Goal: Information Seeking & Learning: Compare options

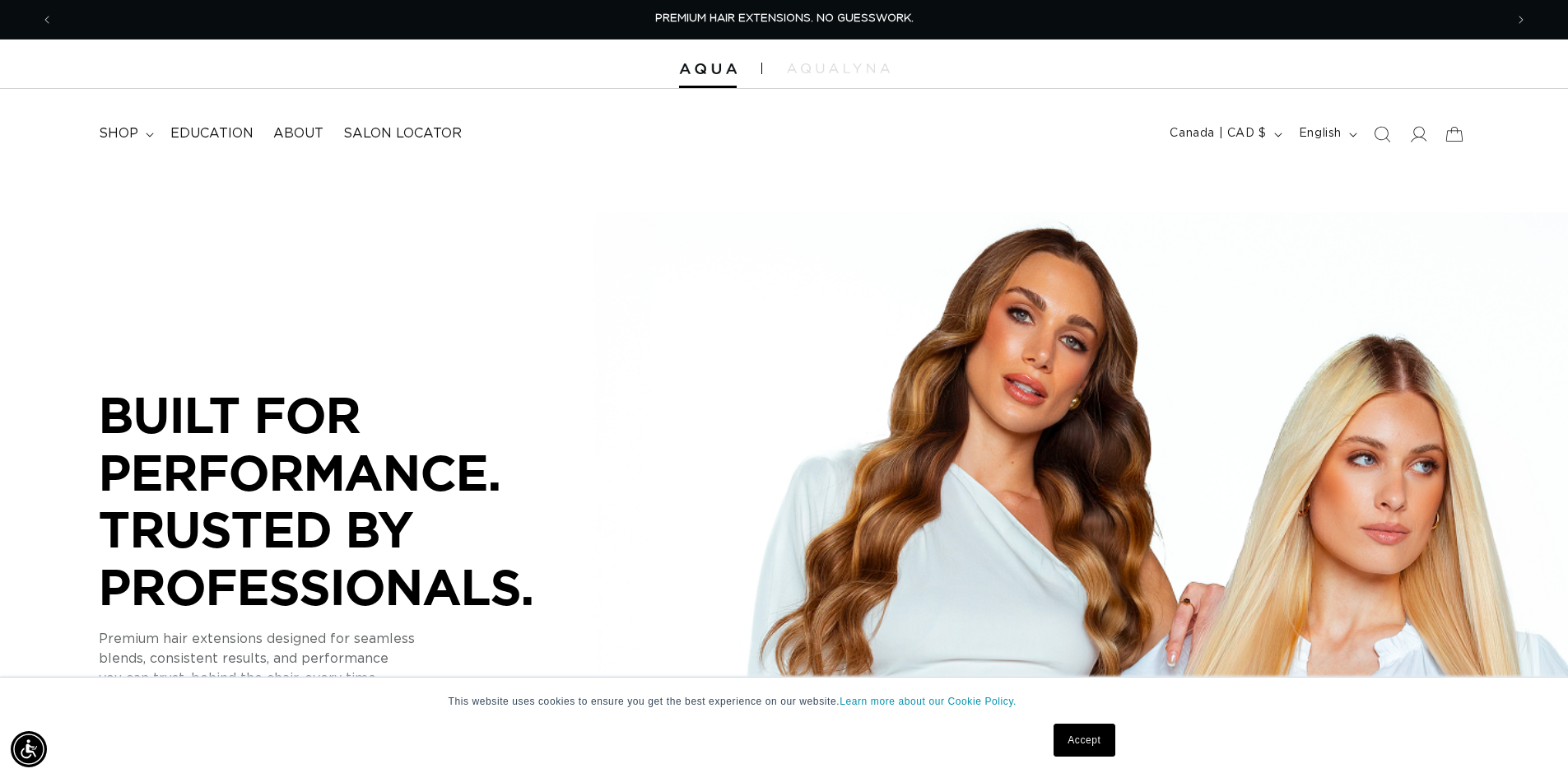
click at [1079, 740] on link "Accept" at bounding box center [1084, 739] width 61 height 33
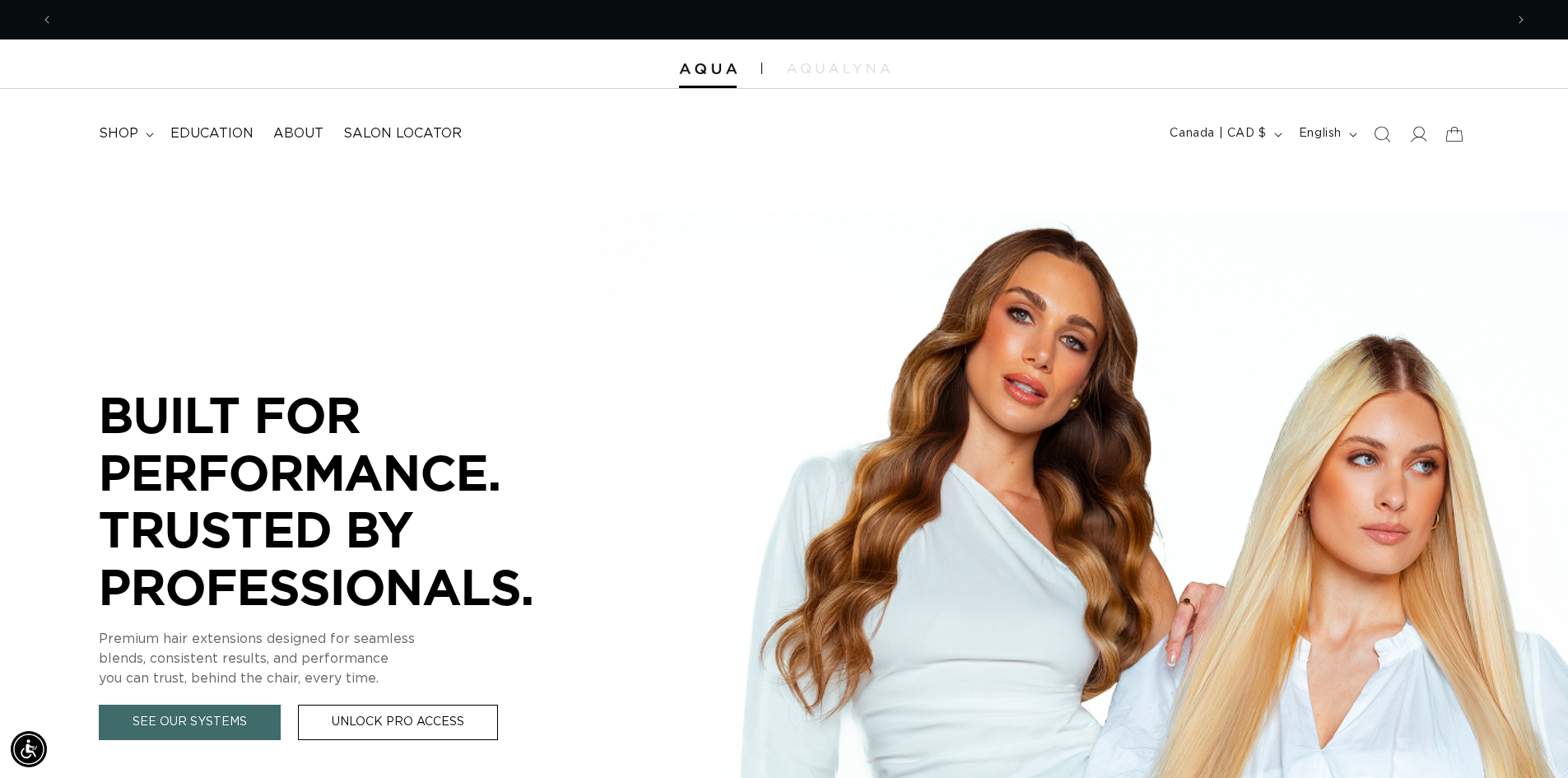
scroll to position [0, 1451]
click at [141, 129] on summary "shop" at bounding box center [125, 134] width 72 height 37
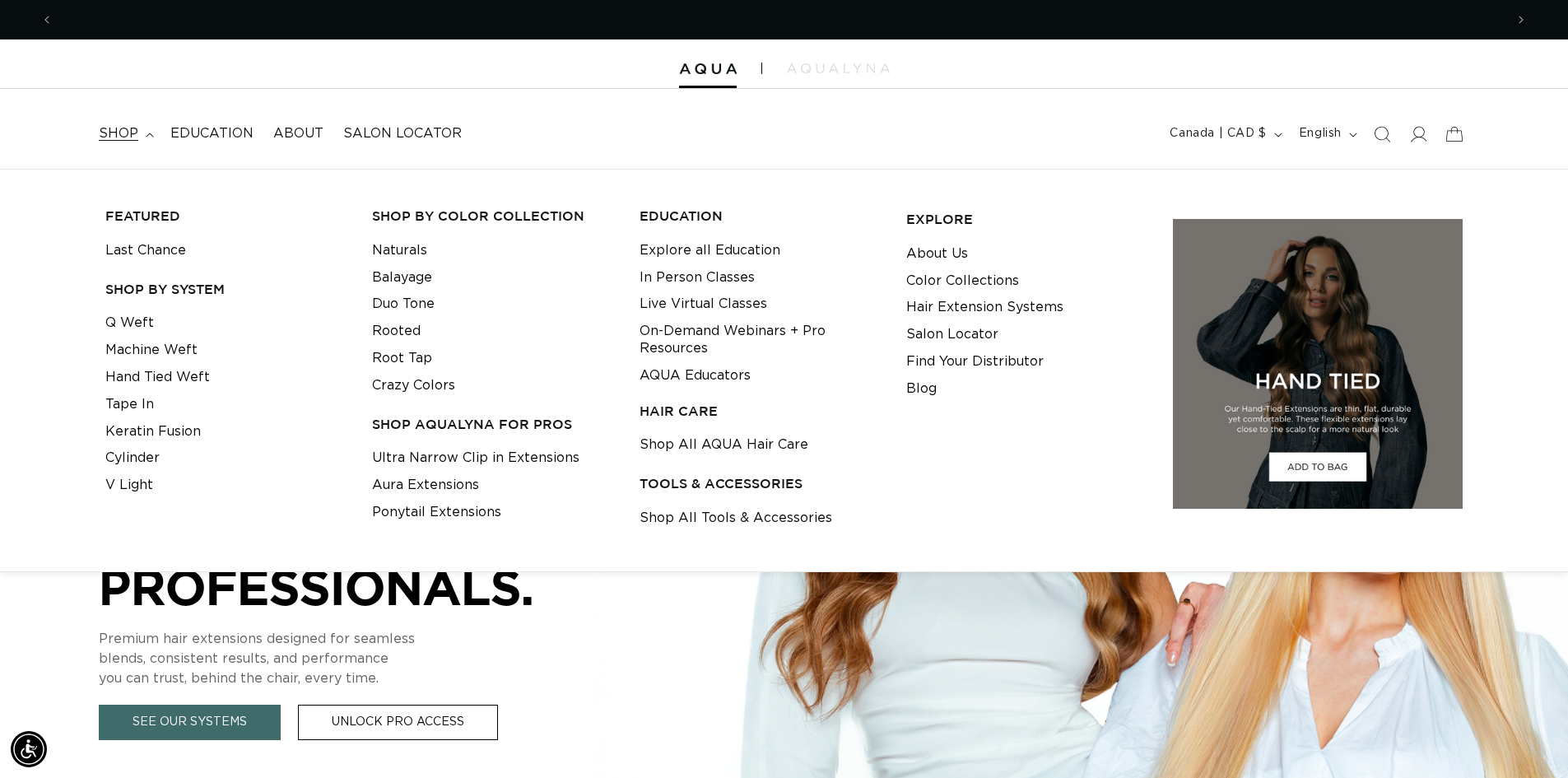
scroll to position [0, 0]
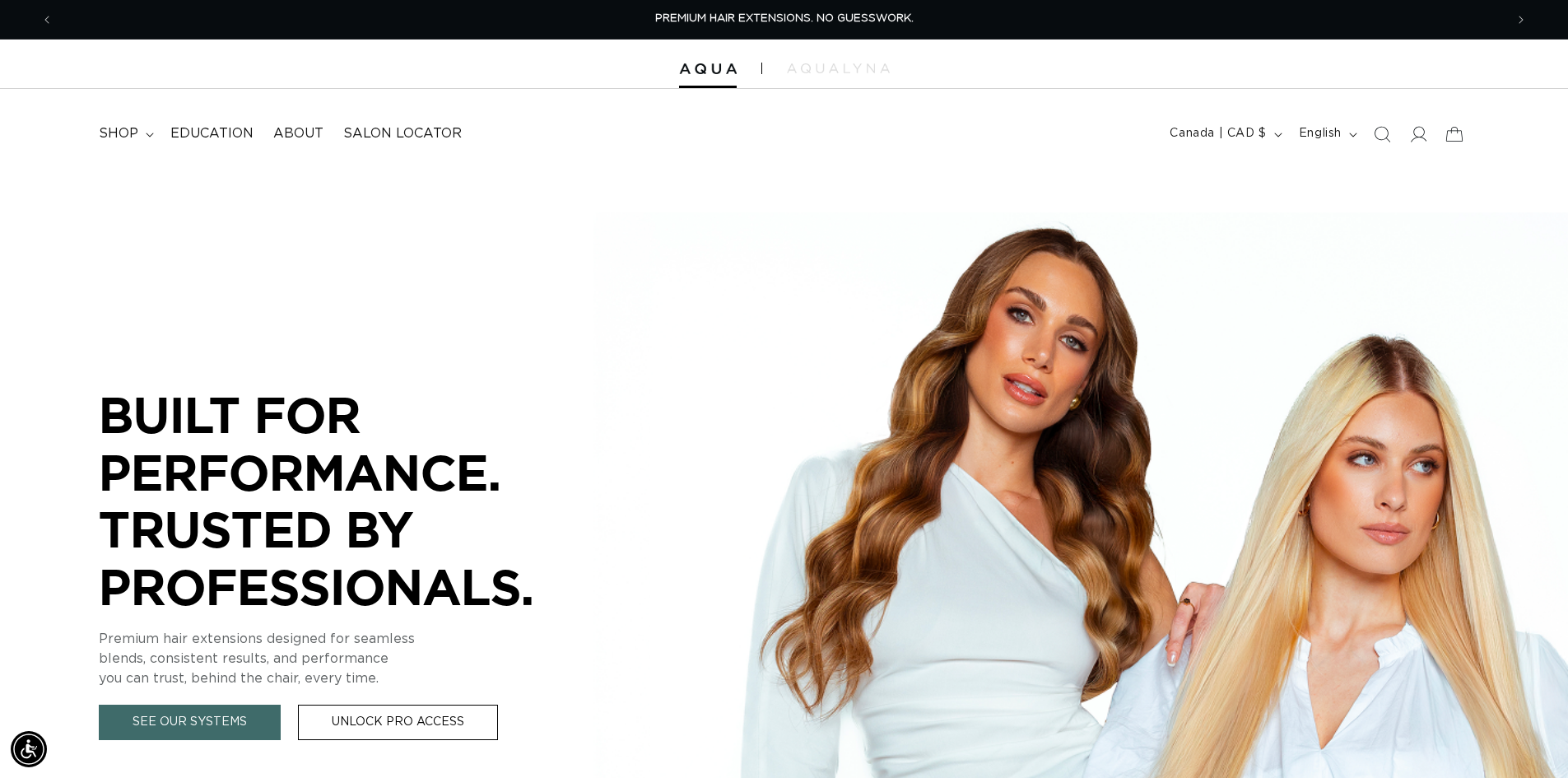
click at [546, 132] on nav "shop FEATURED Last Chance SHOP BY SYSTEM Q Weft Machine Weft Hand Tied Weft" at bounding box center [428, 134] width 679 height 37
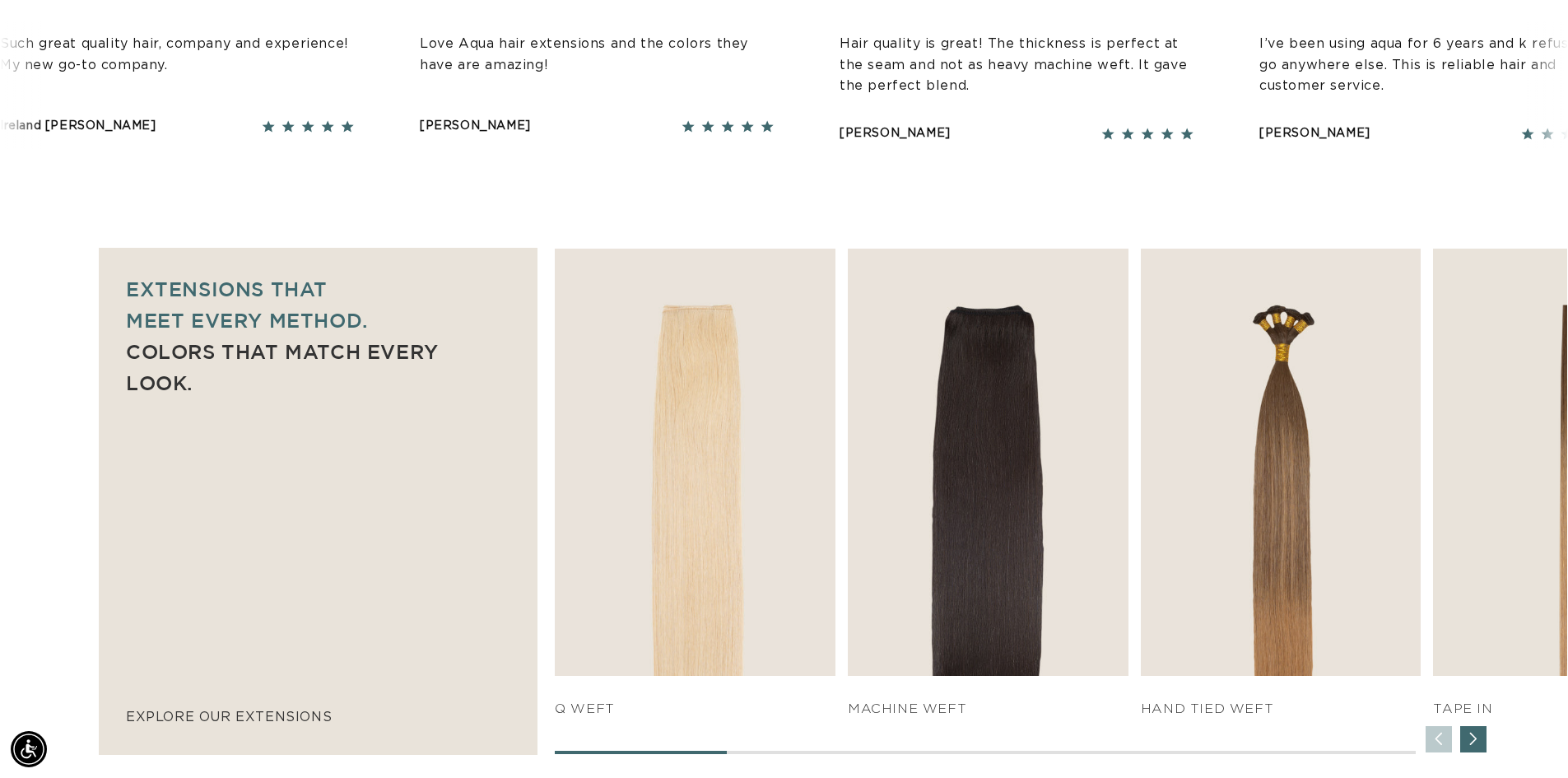
scroll to position [0, 1451]
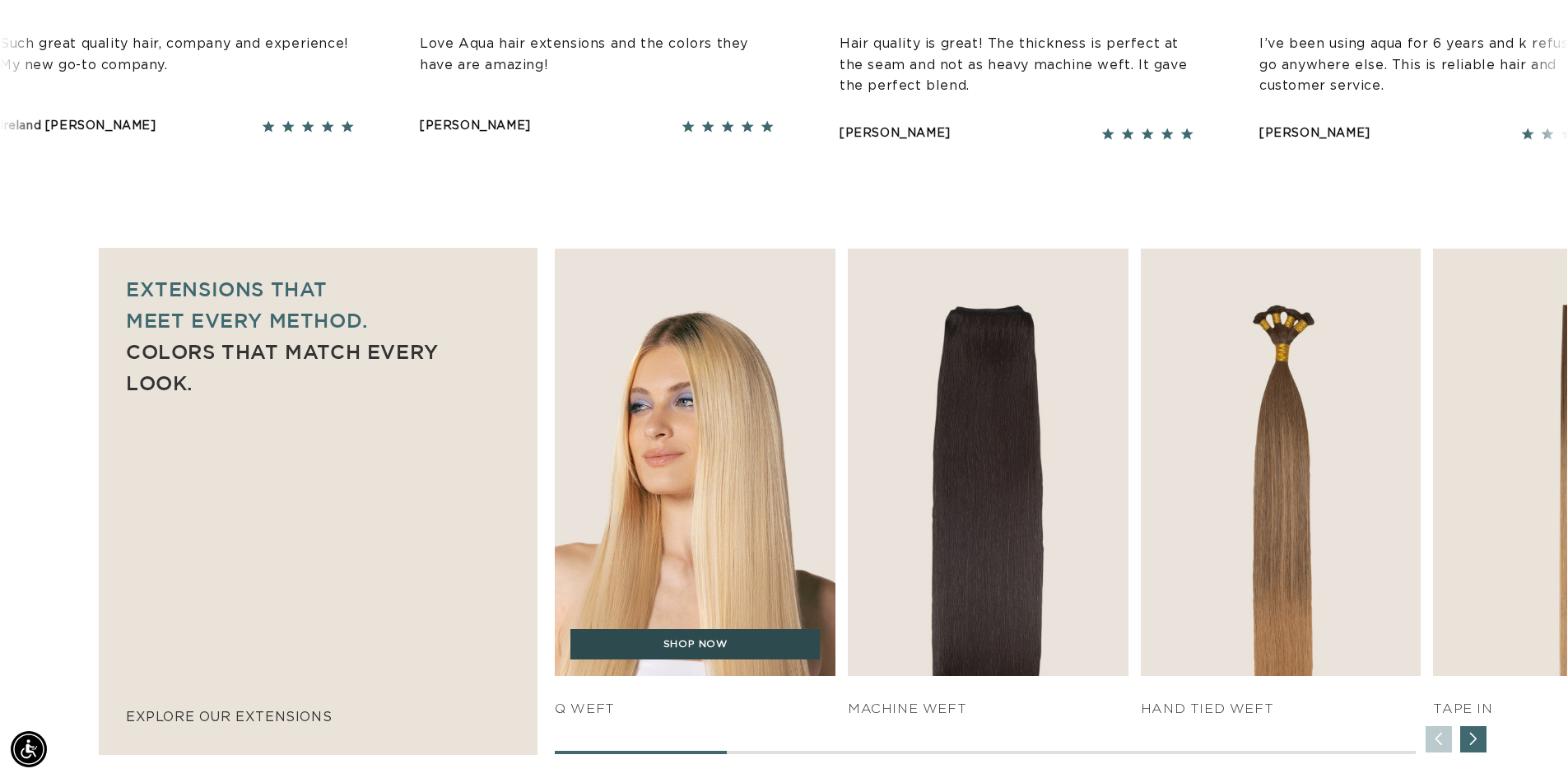
click at [743, 650] on link "SHOP NOW" at bounding box center [695, 644] width 249 height 31
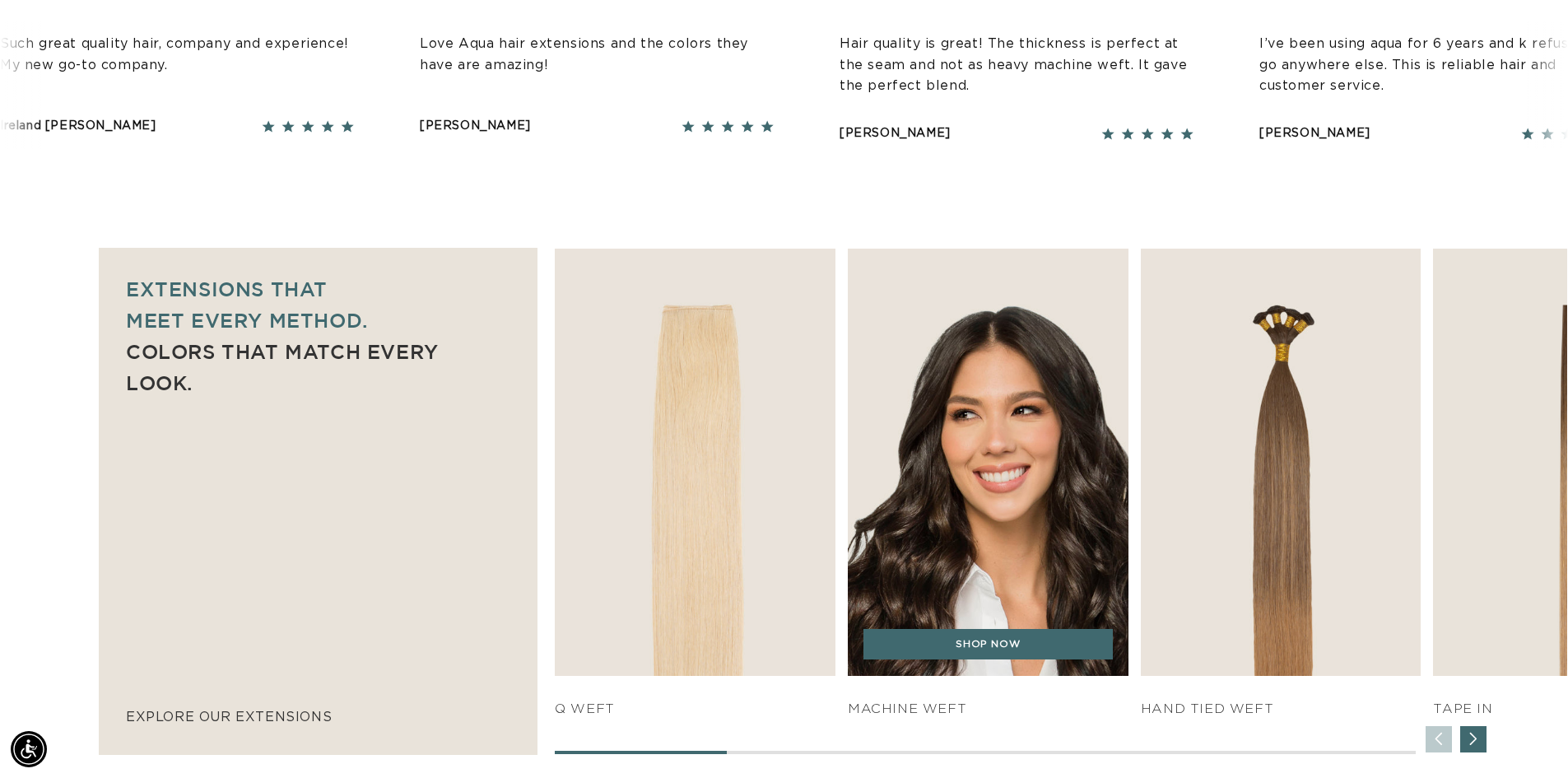
scroll to position [0, 2902]
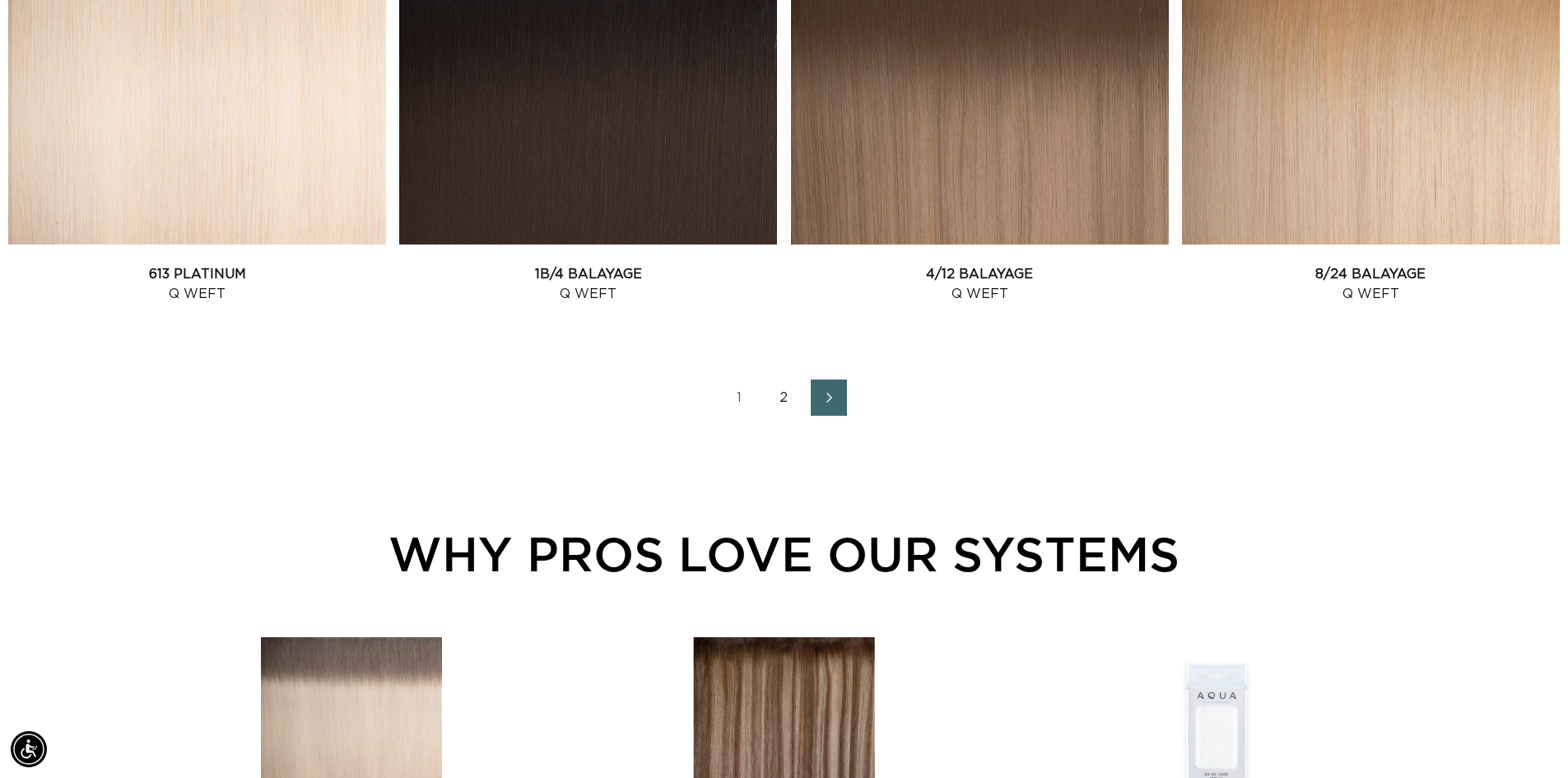
scroll to position [0, 1451]
click at [785, 400] on link "2" at bounding box center [784, 397] width 36 height 36
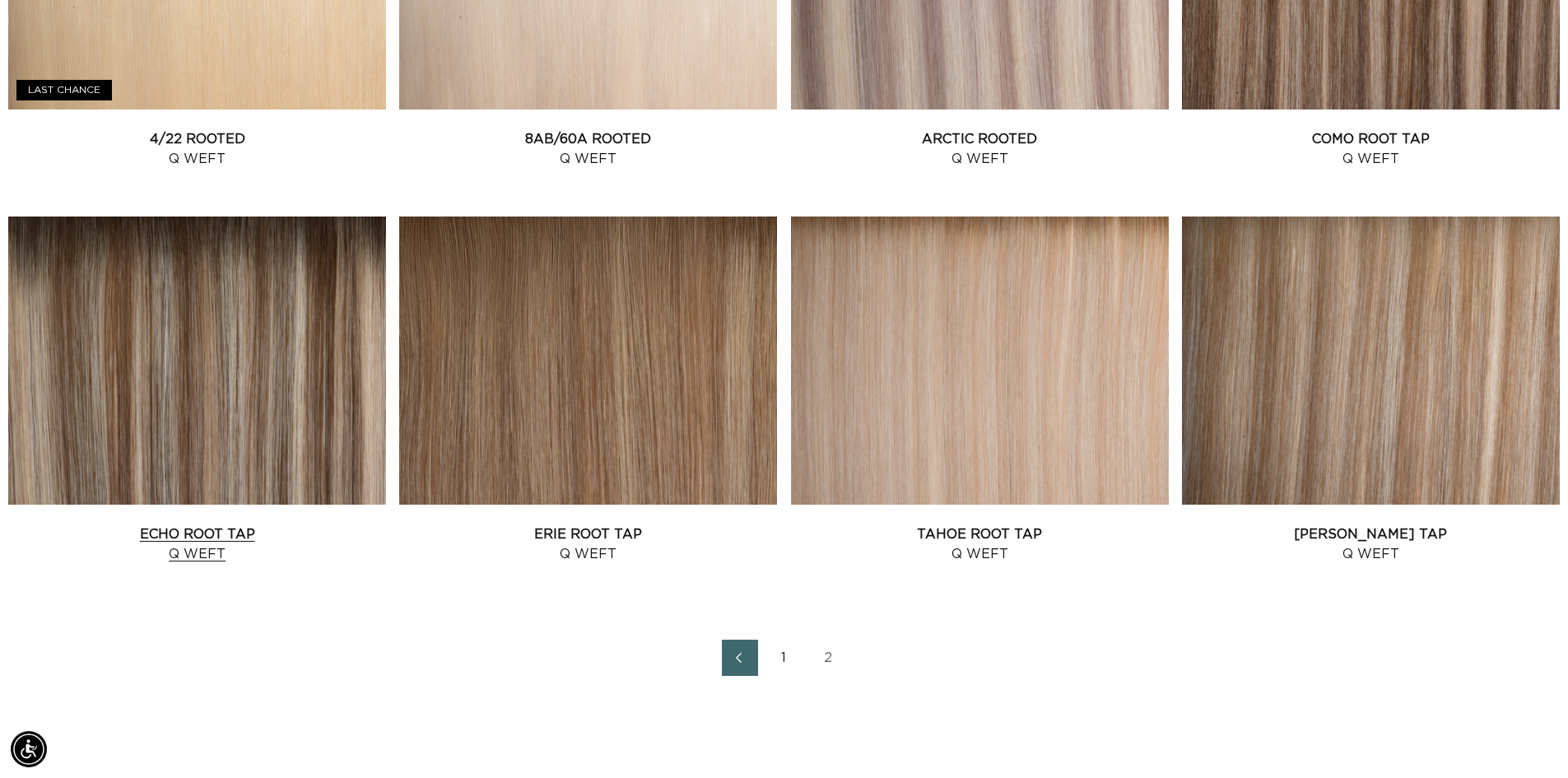
click at [209, 524] on link "Echo Root Tap Q Weft" at bounding box center [196, 544] width 377 height 39
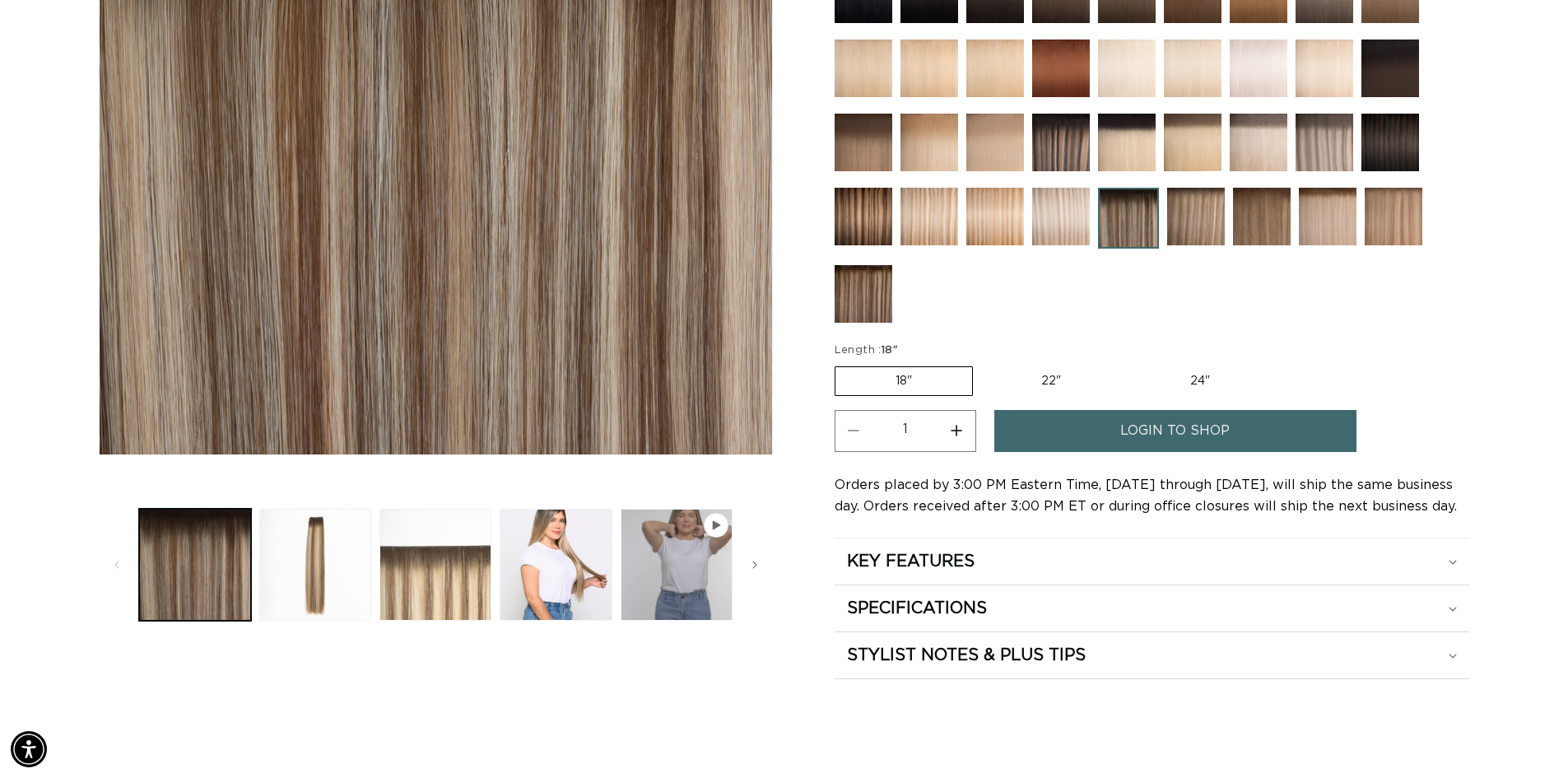
scroll to position [0, 2902]
click at [592, 570] on button "Load image 4 in gallery view" at bounding box center [555, 564] width 112 height 112
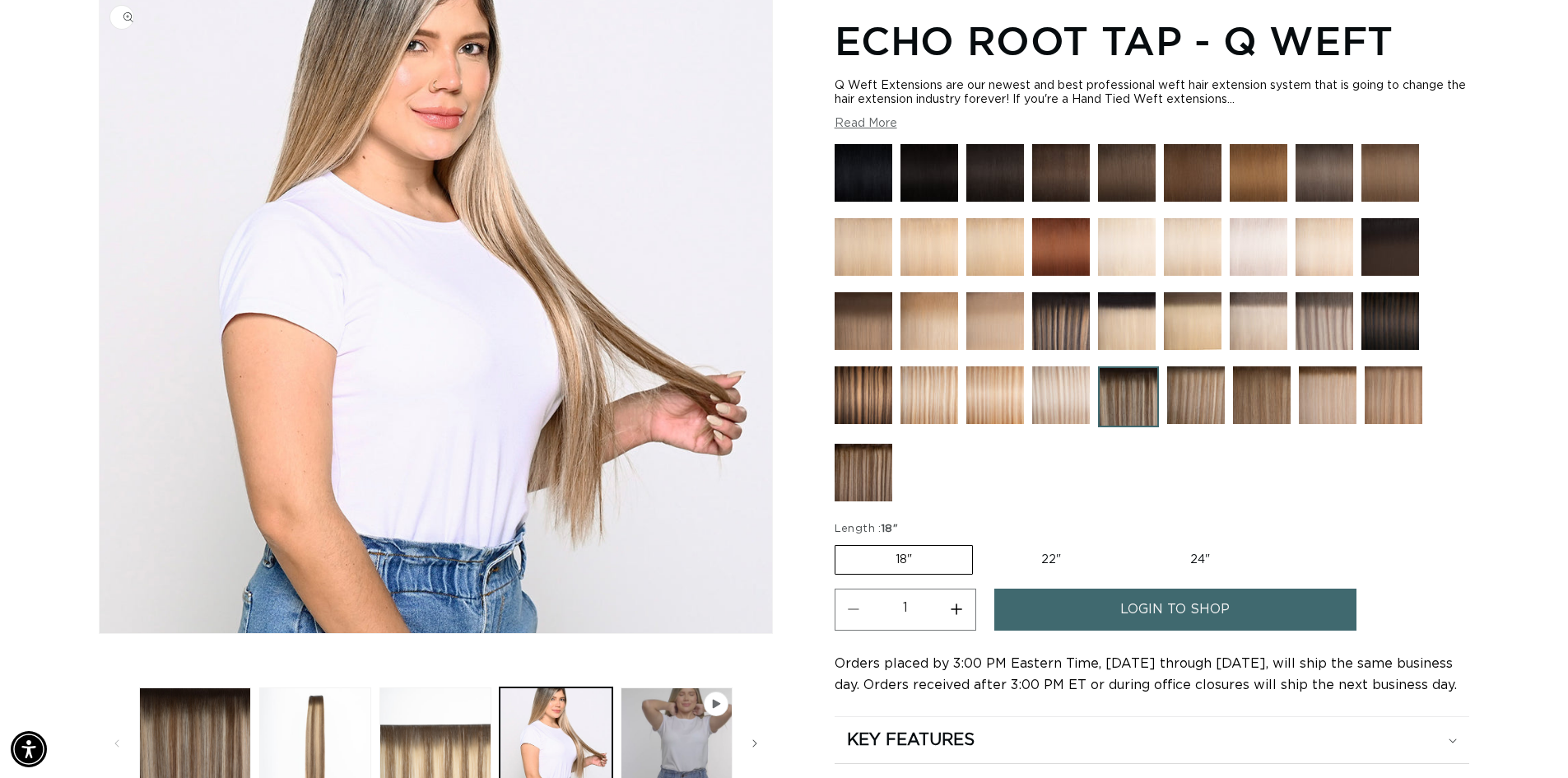
scroll to position [227, 0]
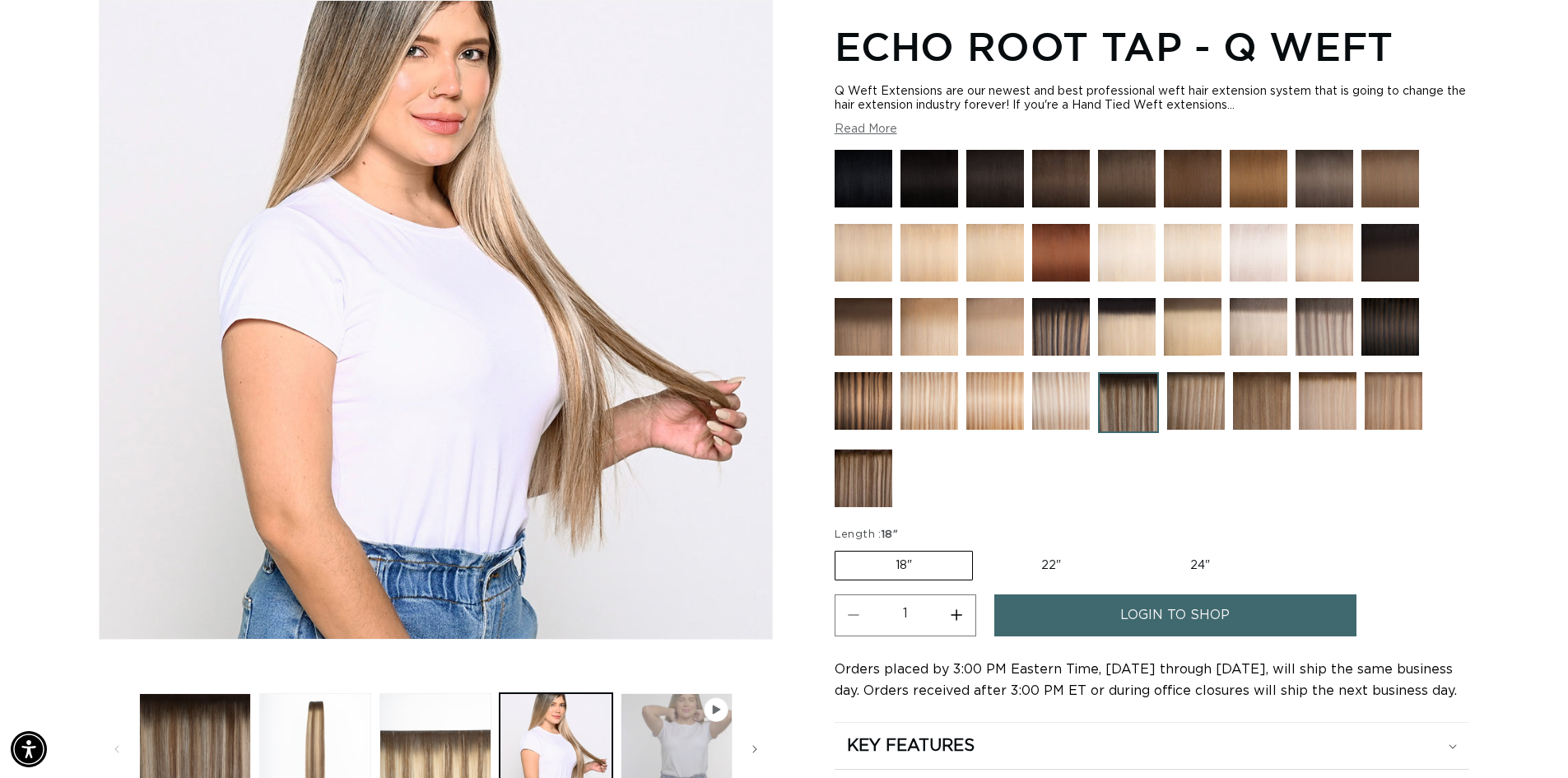
click at [678, 723] on button "Play video 1 in gallery view" at bounding box center [676, 748] width 112 height 112
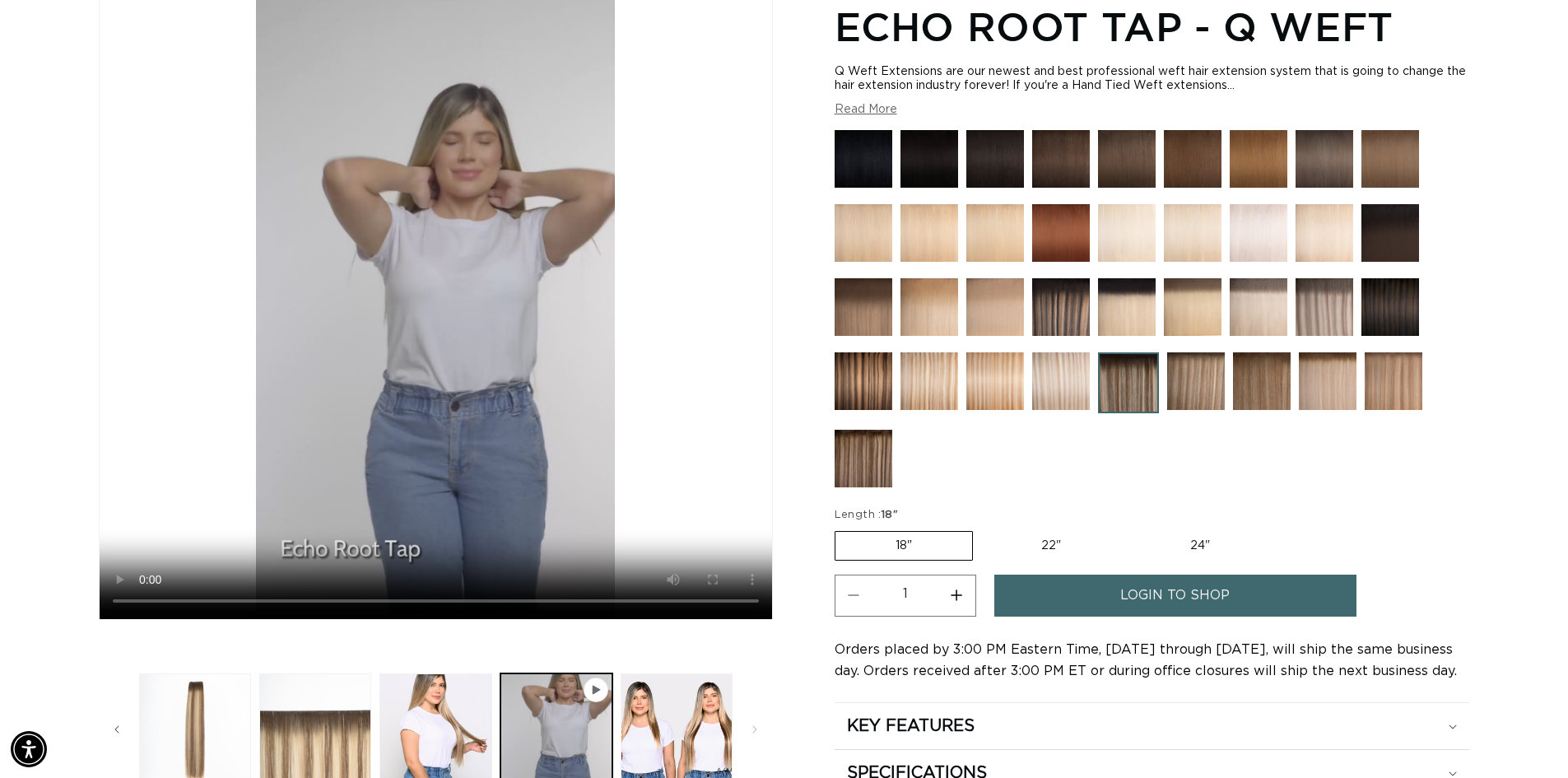
scroll to position [0, 2902]
click at [656, 712] on button "Load image 5 in gallery view" at bounding box center [676, 729] width 112 height 112
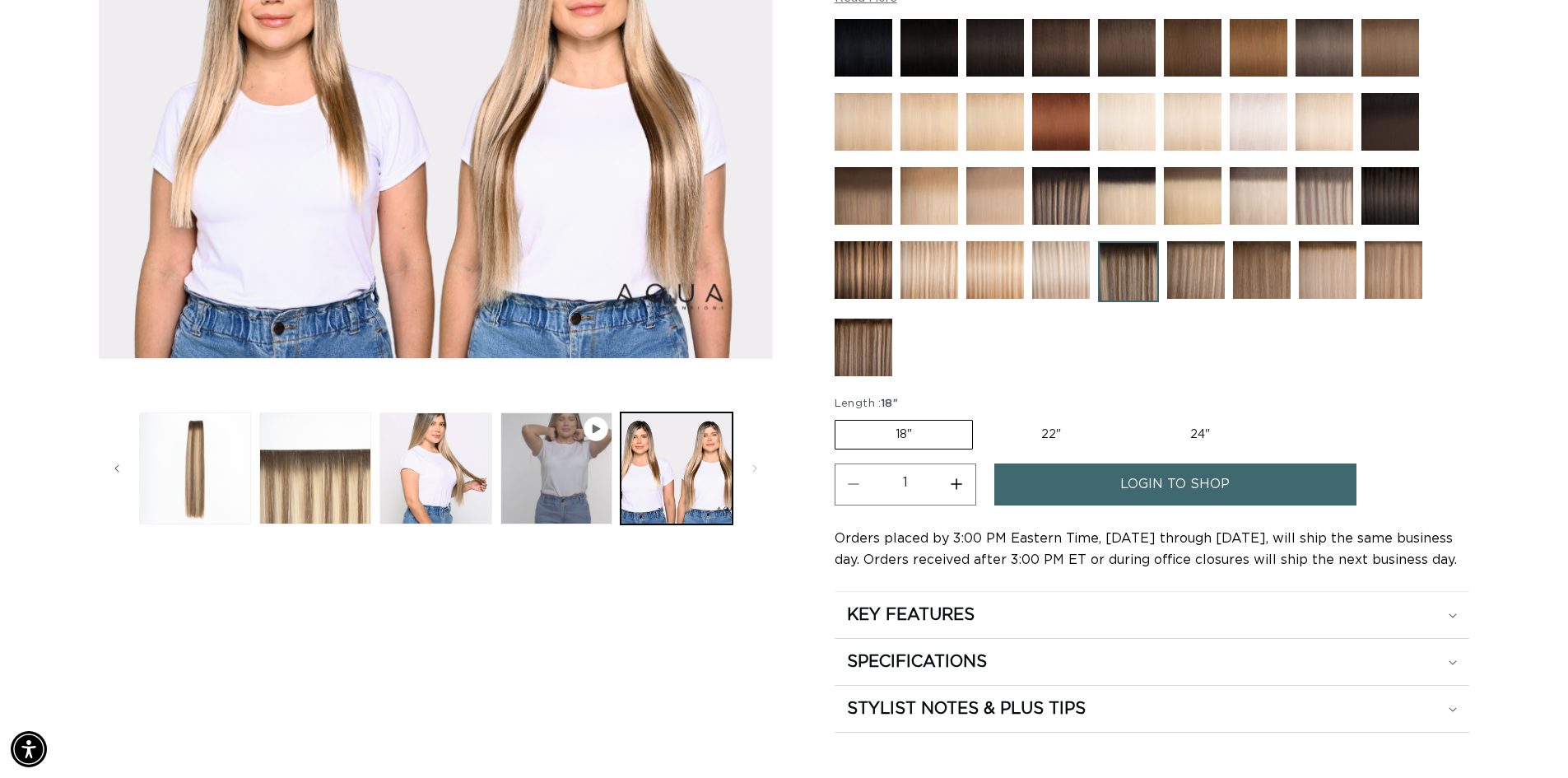
scroll to position [0, 0]
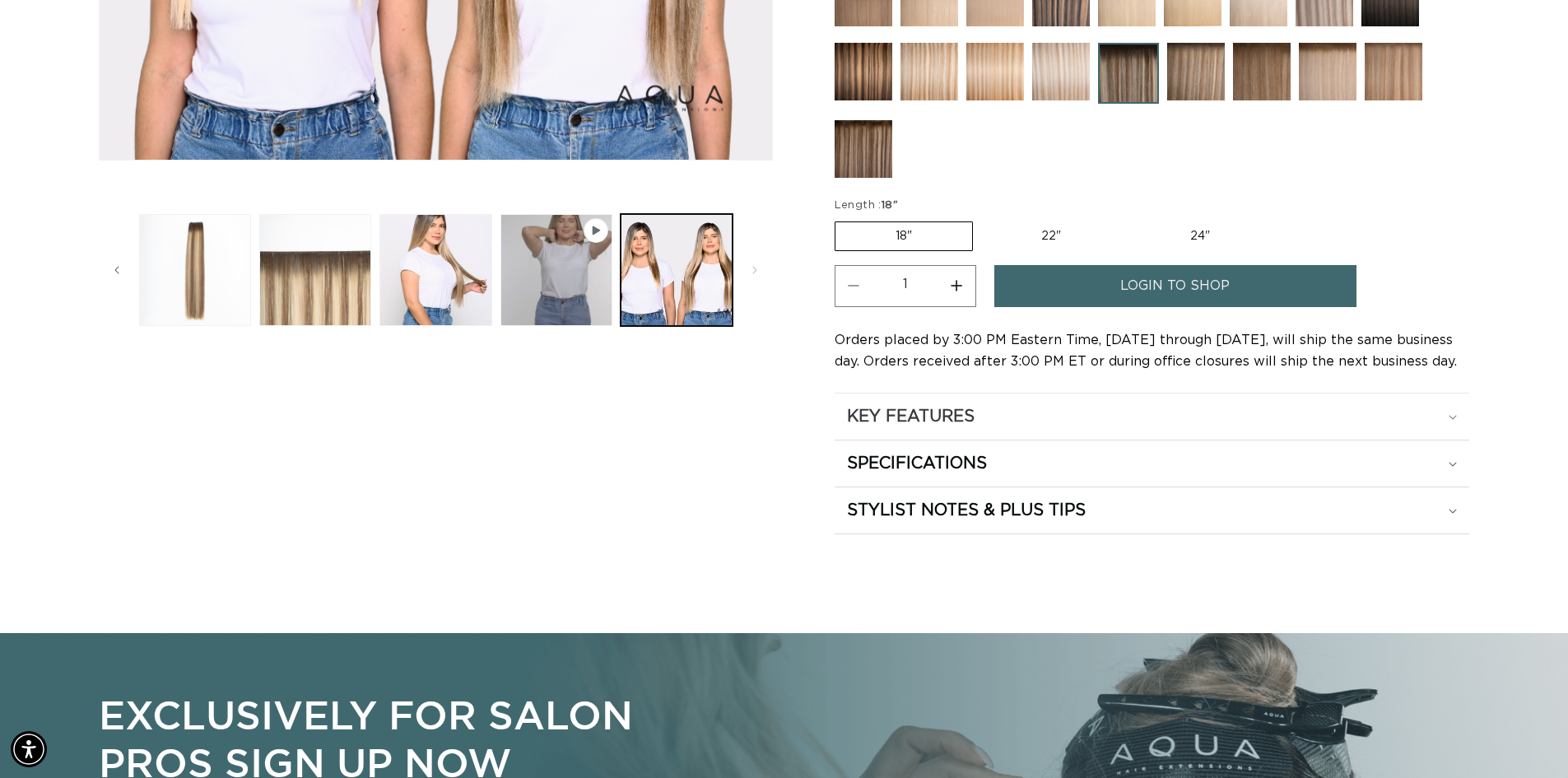
click at [1070, 426] on div "KEY FEATURES" at bounding box center [1152, 417] width 610 height 22
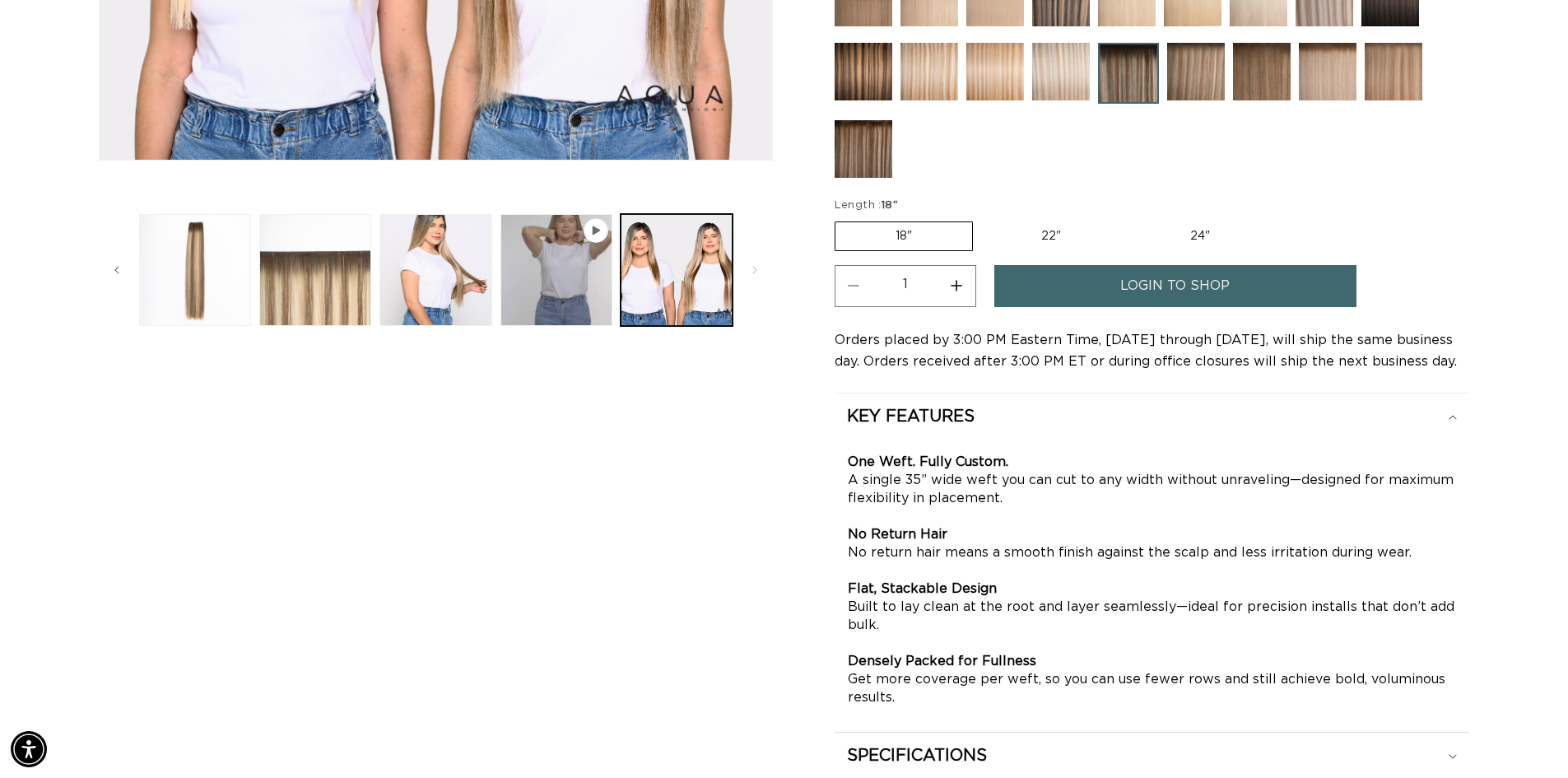
click at [826, 583] on div "Image 5 is now available in gallery view Skip to product information Open media…" at bounding box center [784, 248] width 1371 height 1155
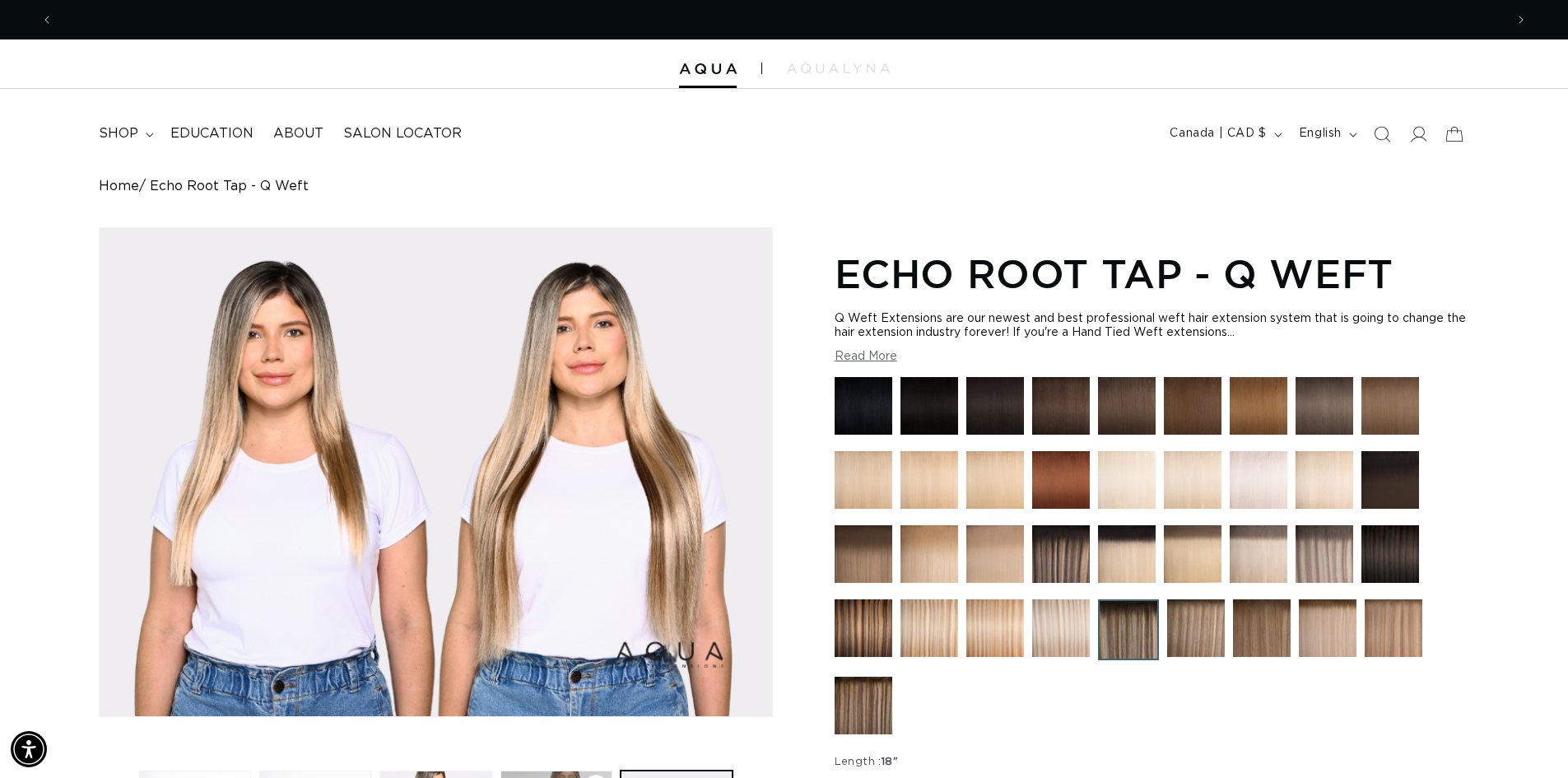
scroll to position [0, 2902]
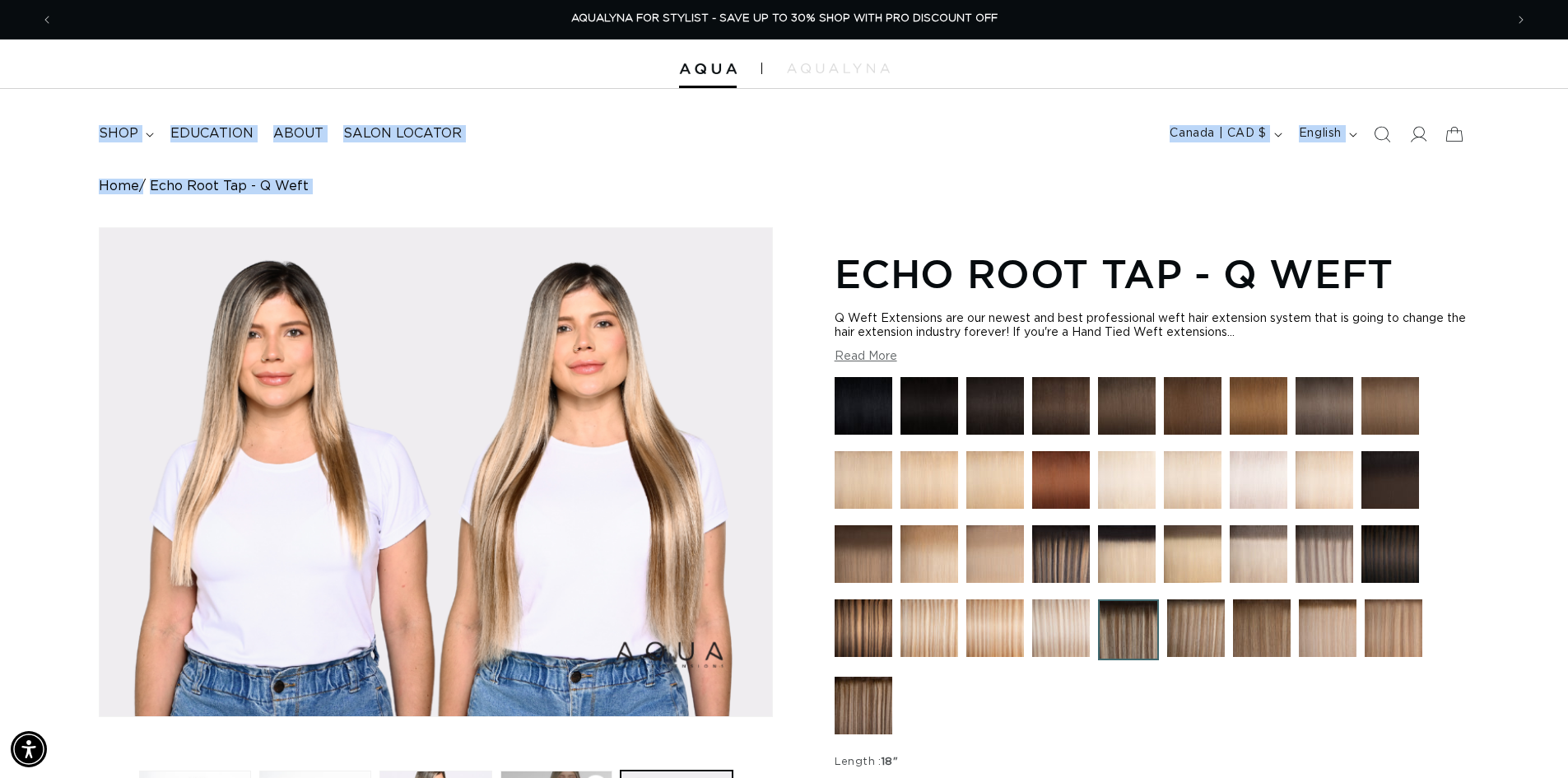
drag, startPoint x: 85, startPoint y: 128, endPoint x: 539, endPoint y: 216, distance: 462.4
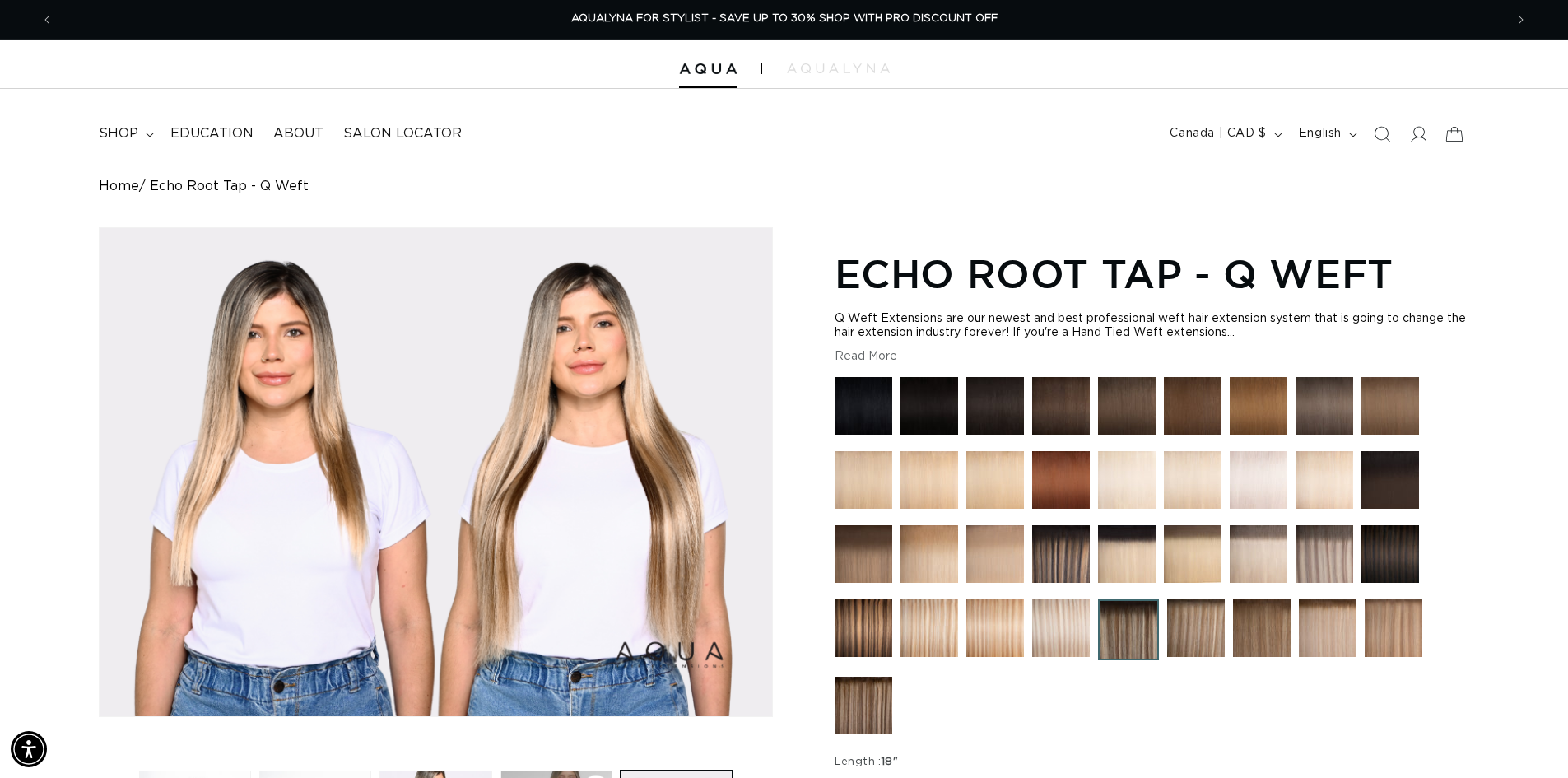
click at [30, 108] on header "FEATURED Last Chance SHOP BY SYSTEM Q Weft Hand Tied Weft Machine Weft Tape In …" at bounding box center [784, 128] width 1568 height 80
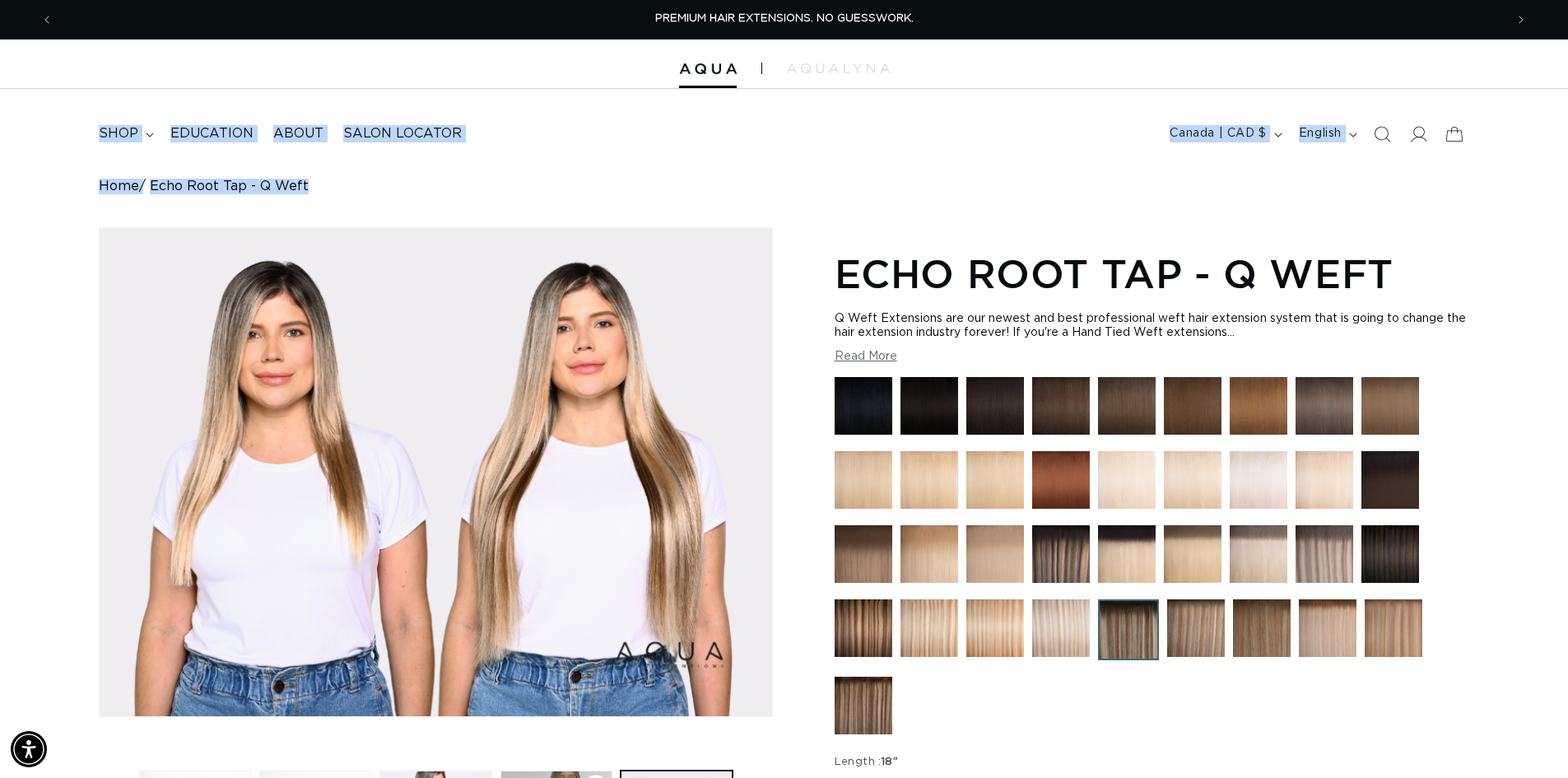
drag, startPoint x: 61, startPoint y: 105, endPoint x: 415, endPoint y: 177, distance: 361.2
click at [1053, 481] on img at bounding box center [1061, 480] width 57 height 57
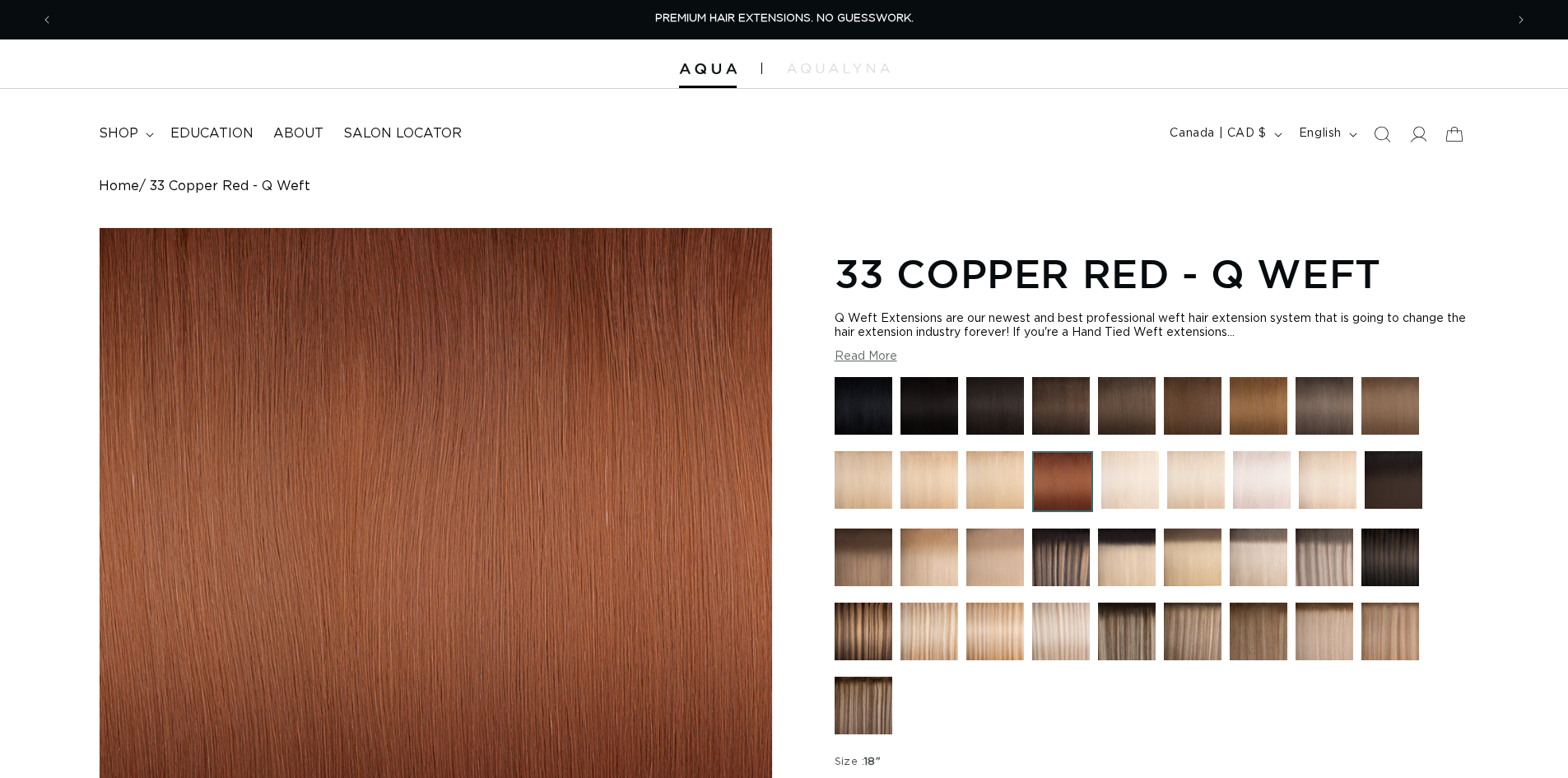
click at [1113, 412] on img at bounding box center [1127, 406] width 57 height 57
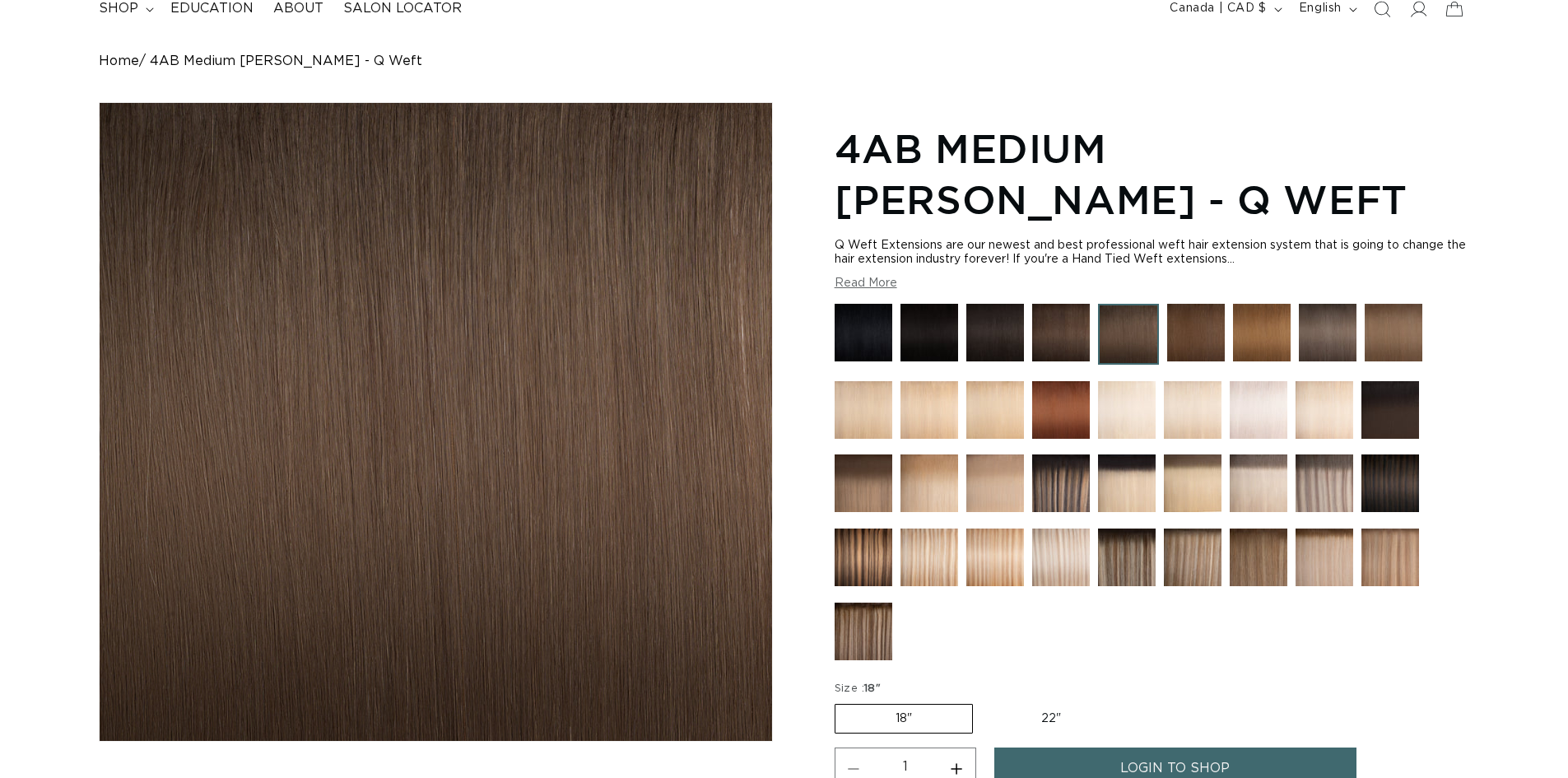
scroll to position [165, 0]
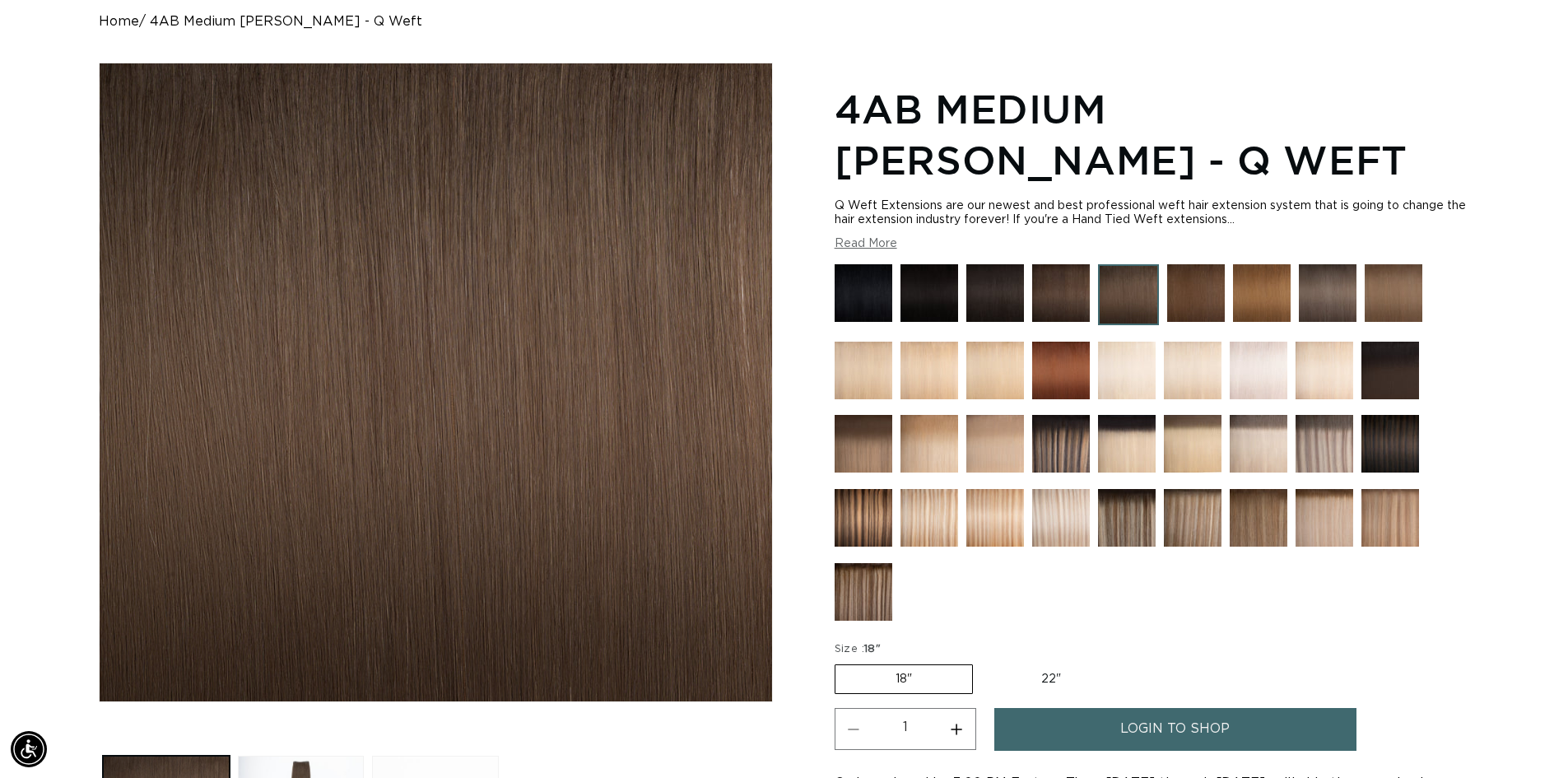
click at [1193, 302] on img at bounding box center [1196, 293] width 57 height 57
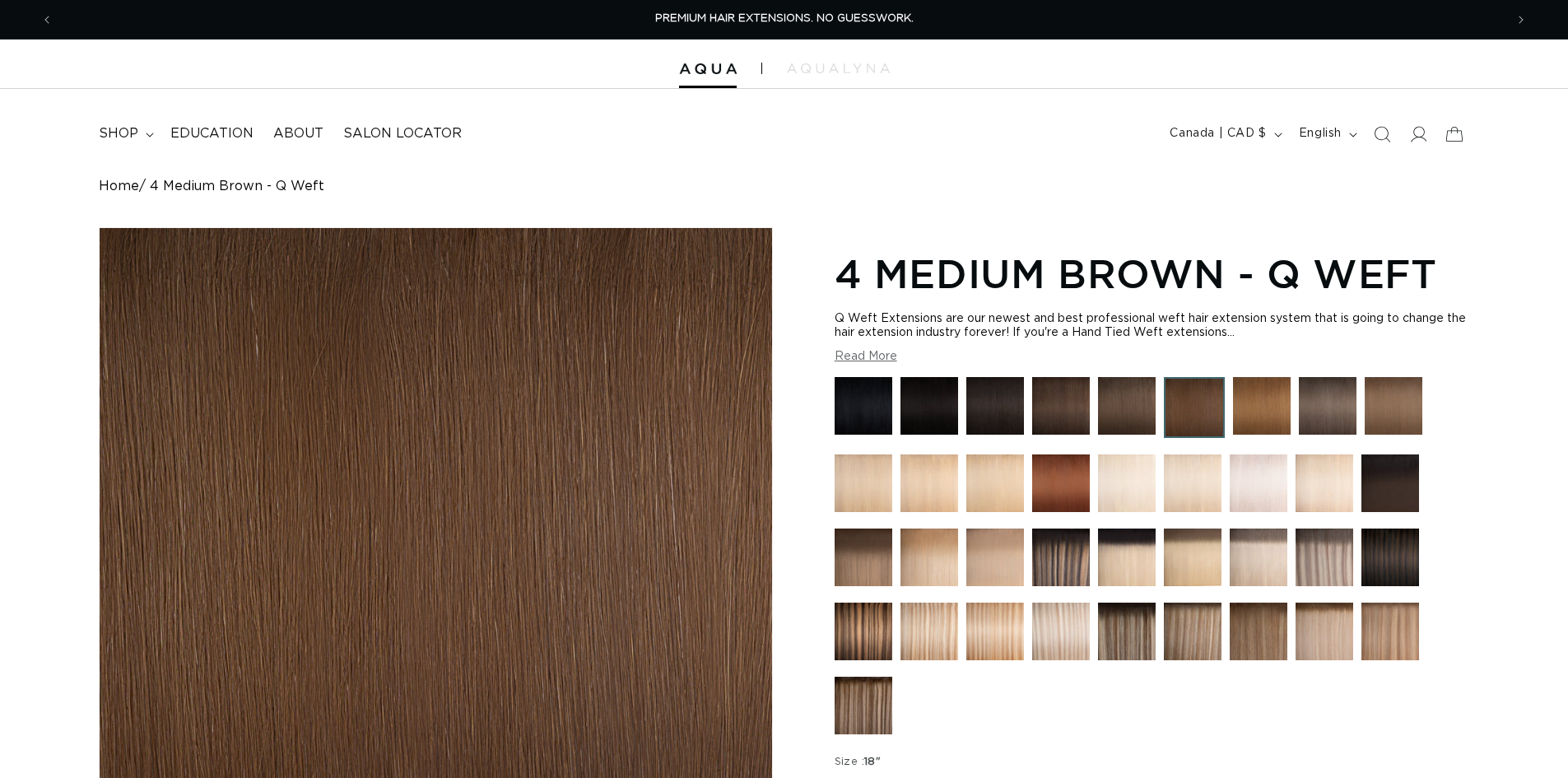
click at [1270, 402] on img at bounding box center [1261, 406] width 57 height 57
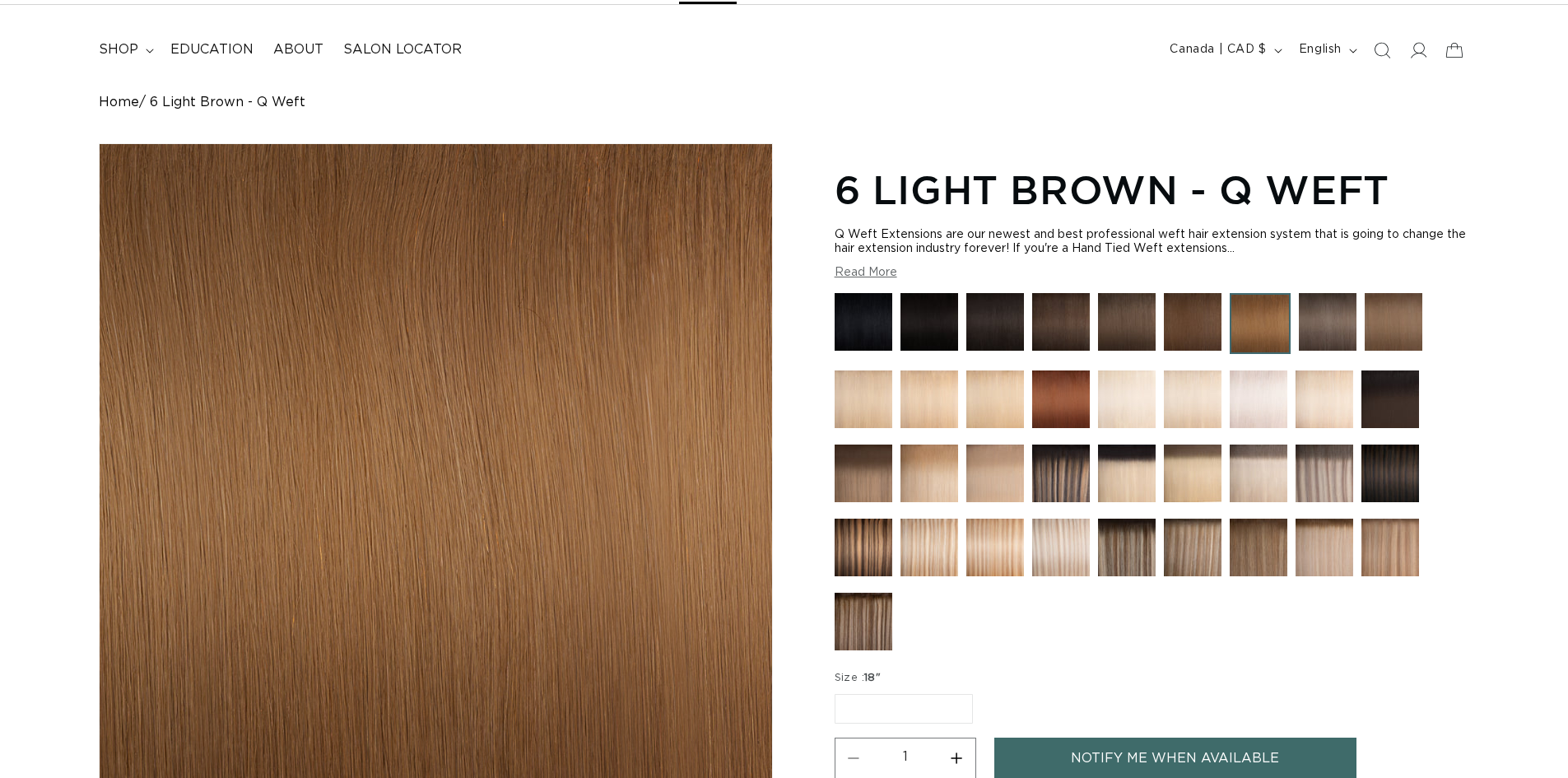
scroll to position [246, 0]
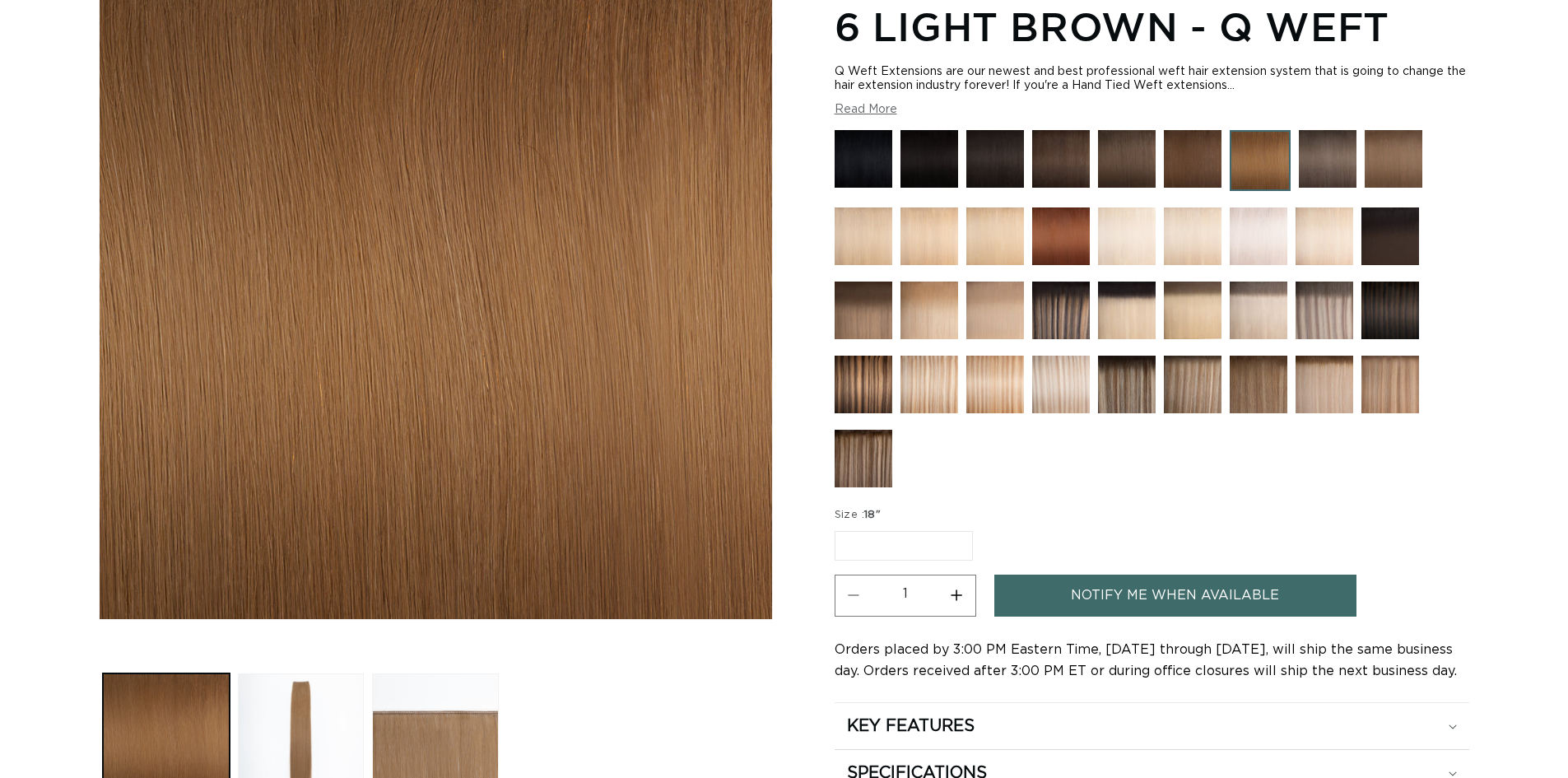
click at [1398, 162] on img at bounding box center [1393, 159] width 57 height 57
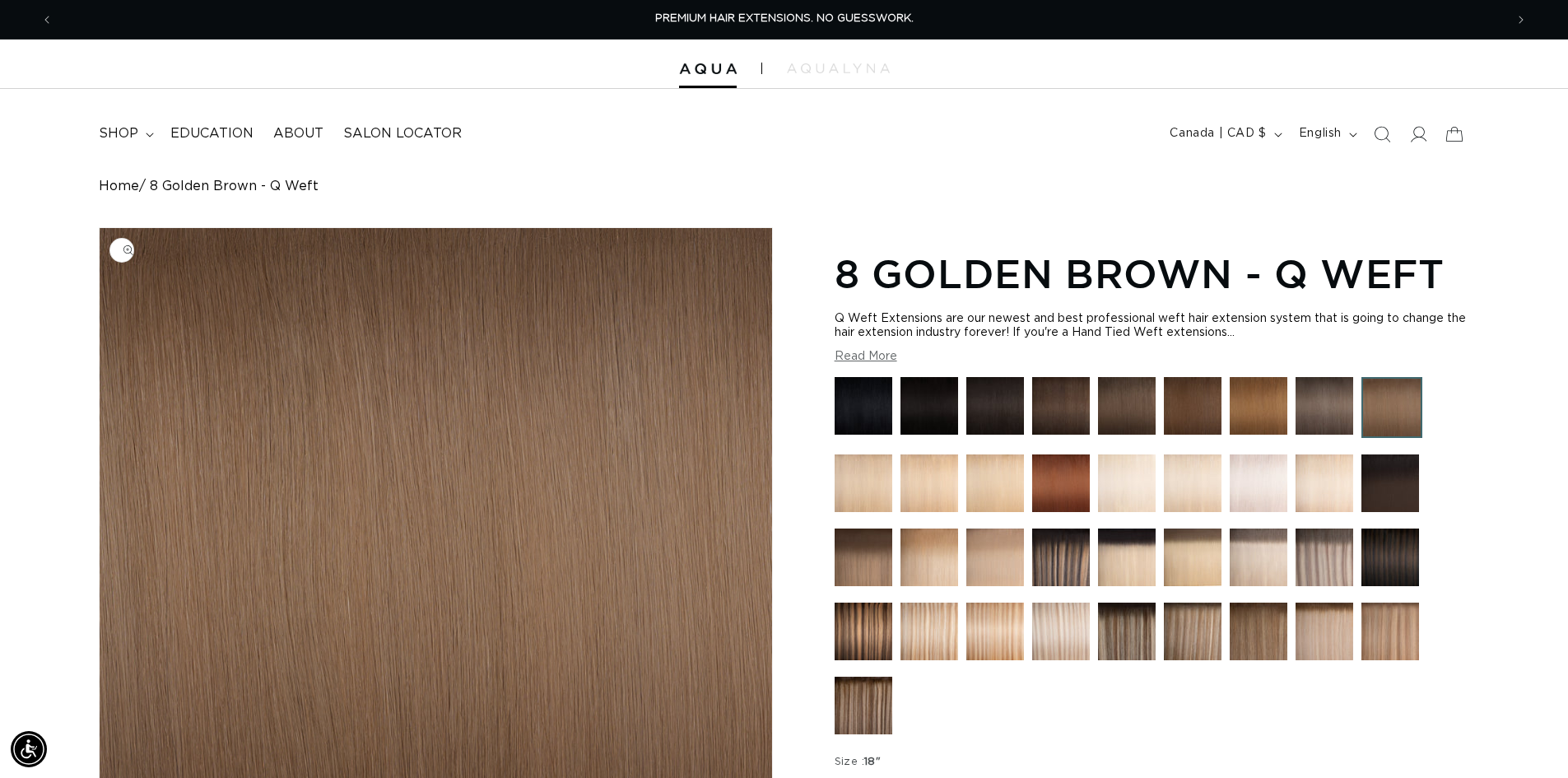
scroll to position [165, 0]
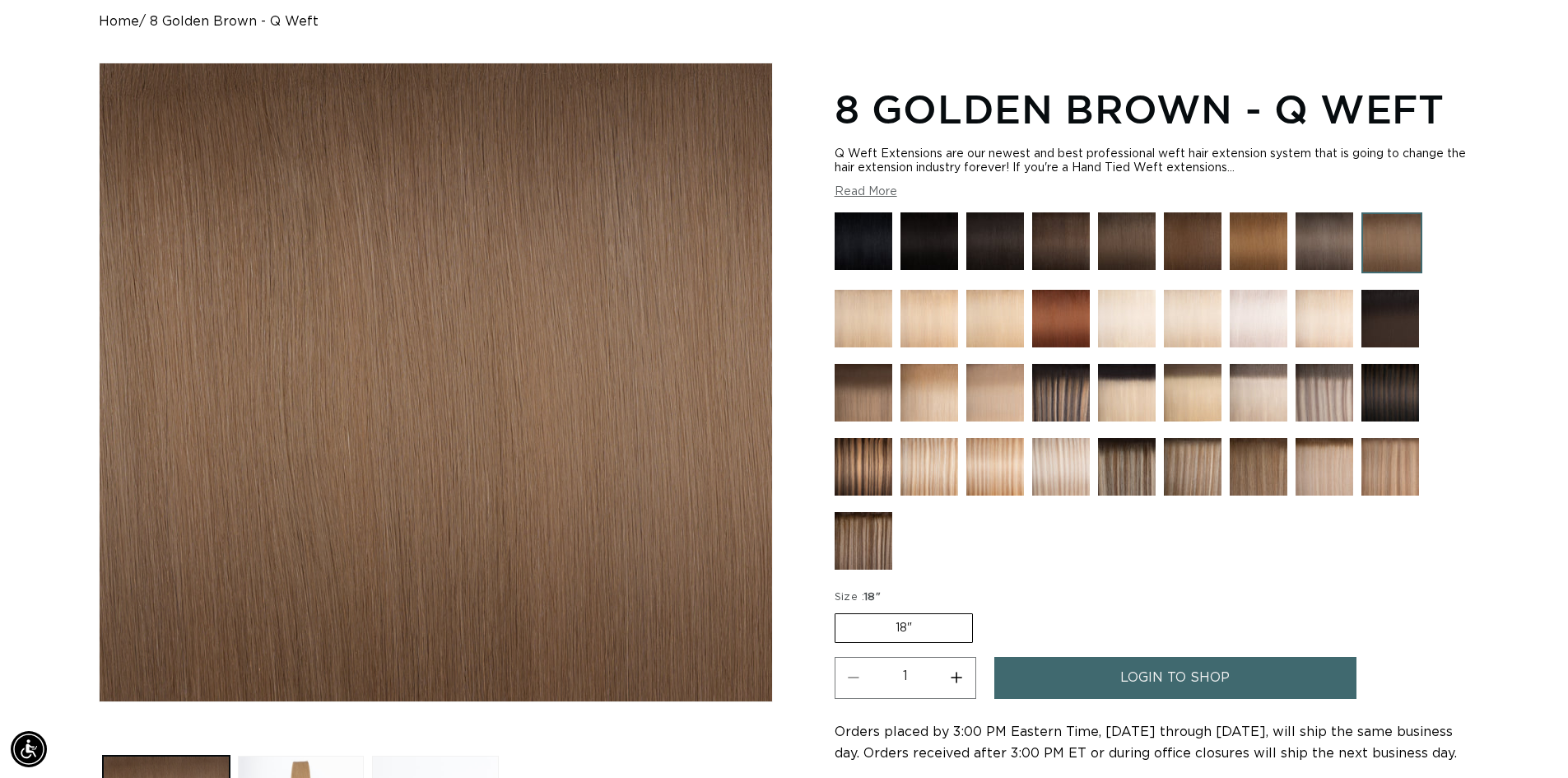
click at [868, 390] on img at bounding box center [863, 393] width 57 height 57
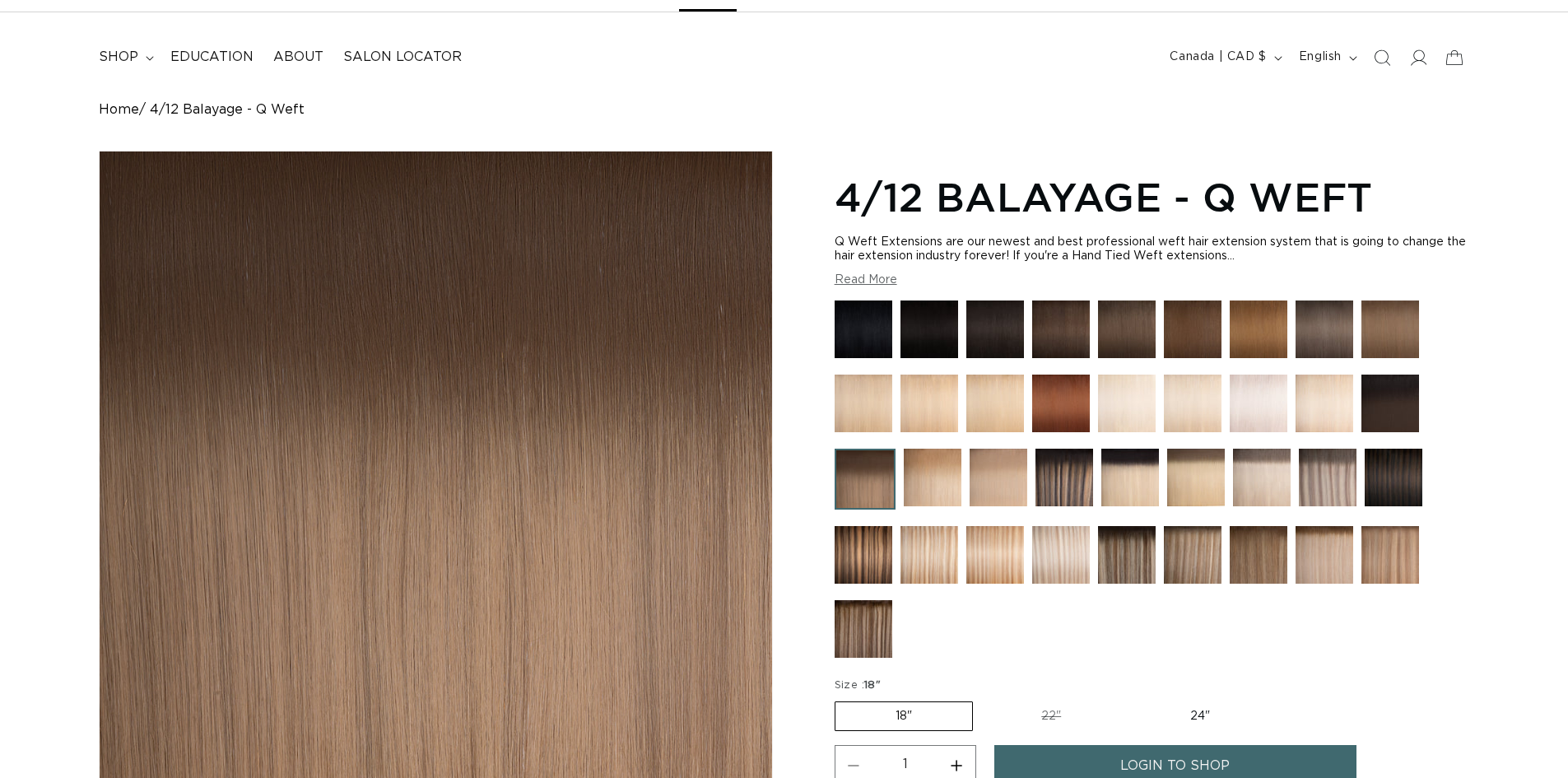
scroll to position [246, 0]
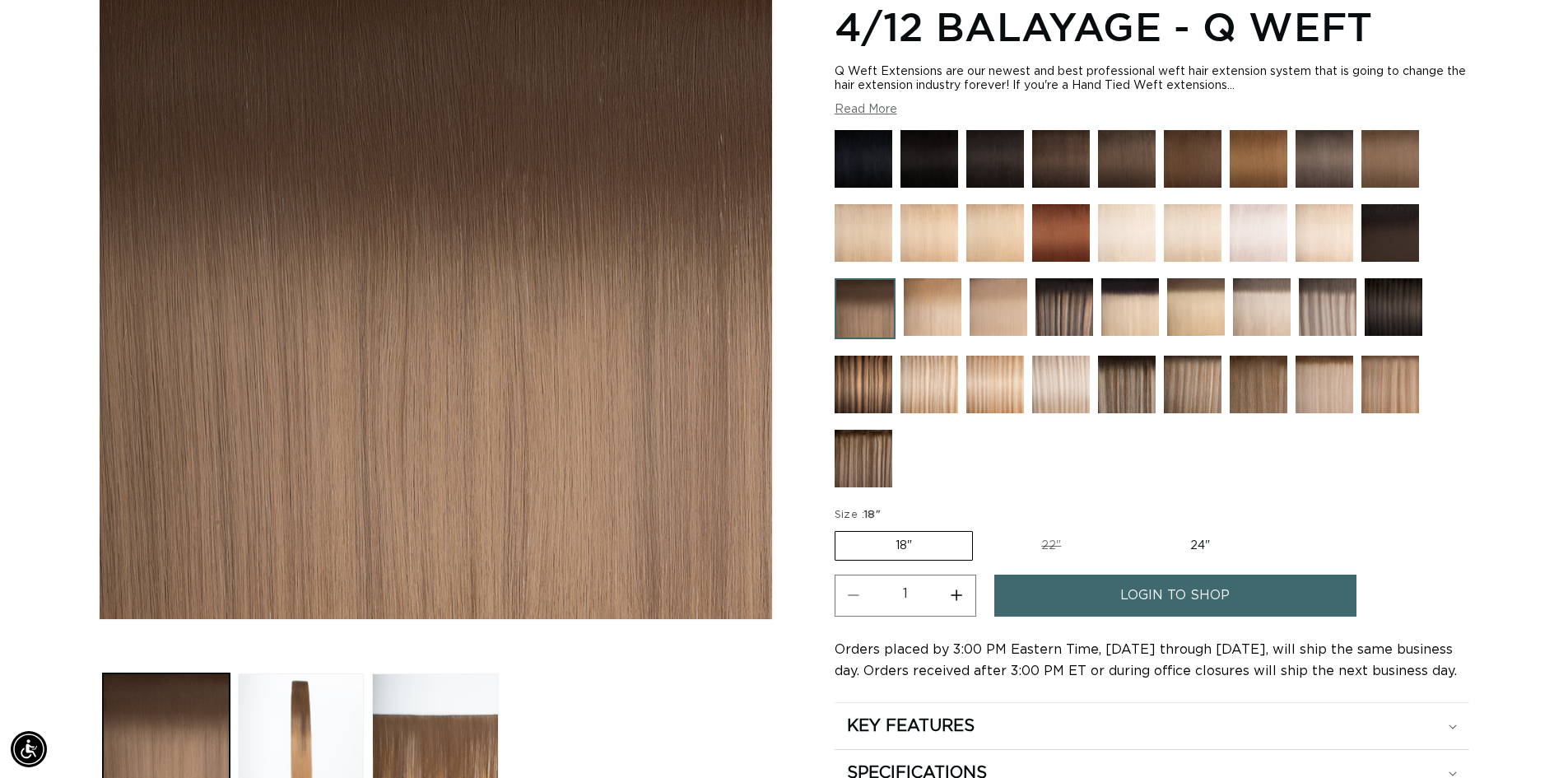
click at [1061, 312] on img at bounding box center [1064, 307] width 57 height 57
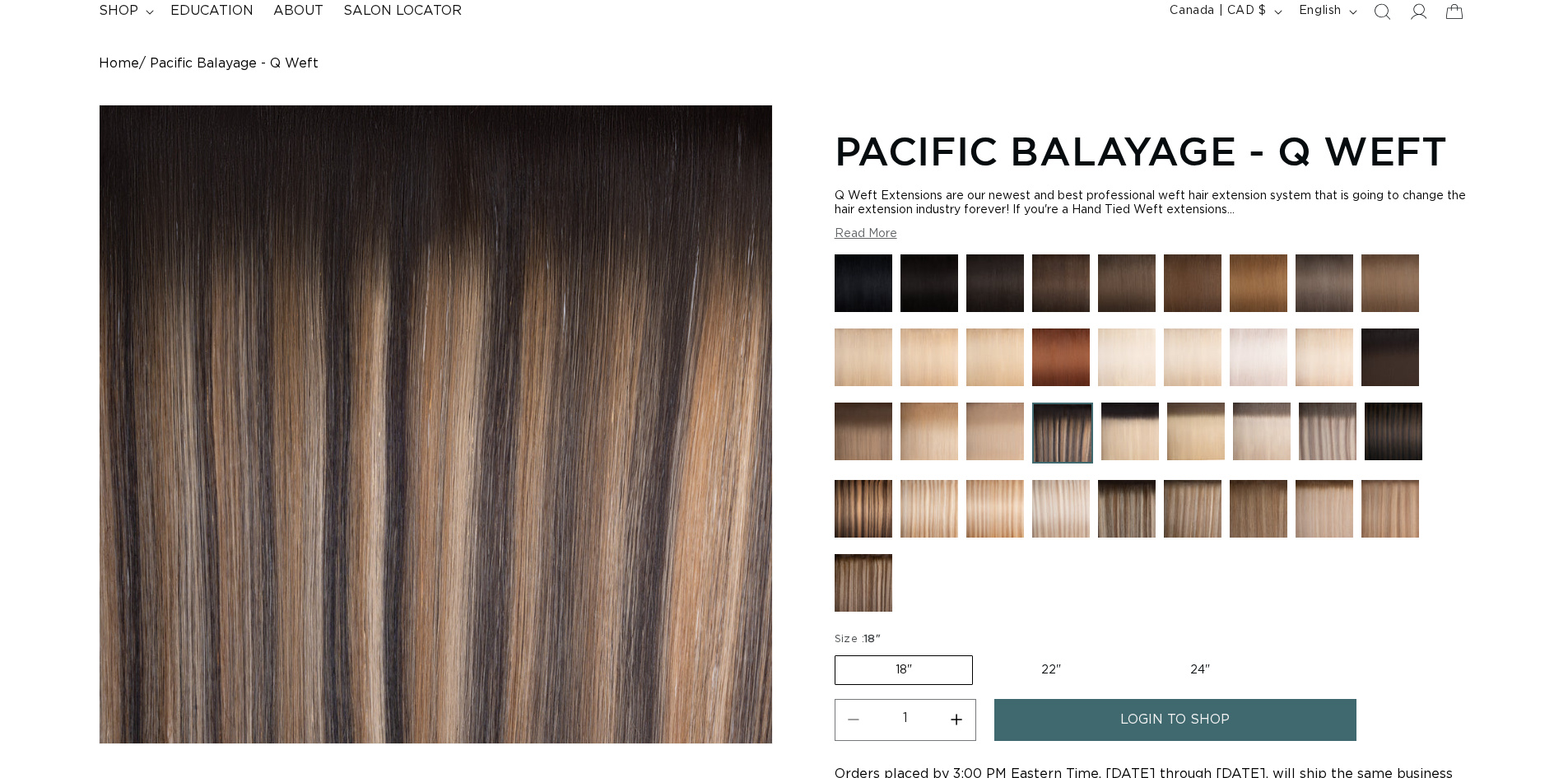
scroll to position [246, 0]
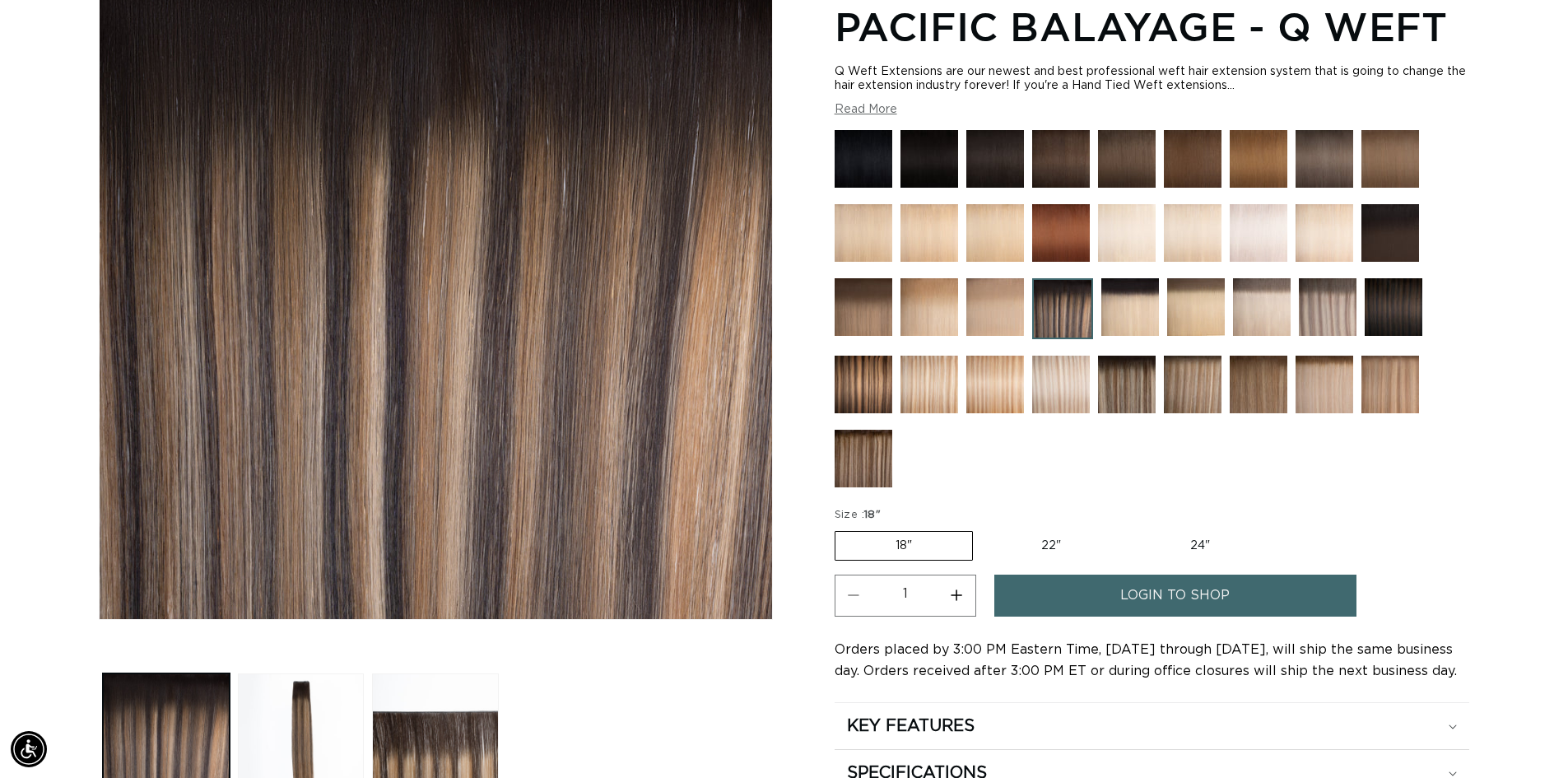
click at [857, 396] on img at bounding box center [863, 385] width 57 height 57
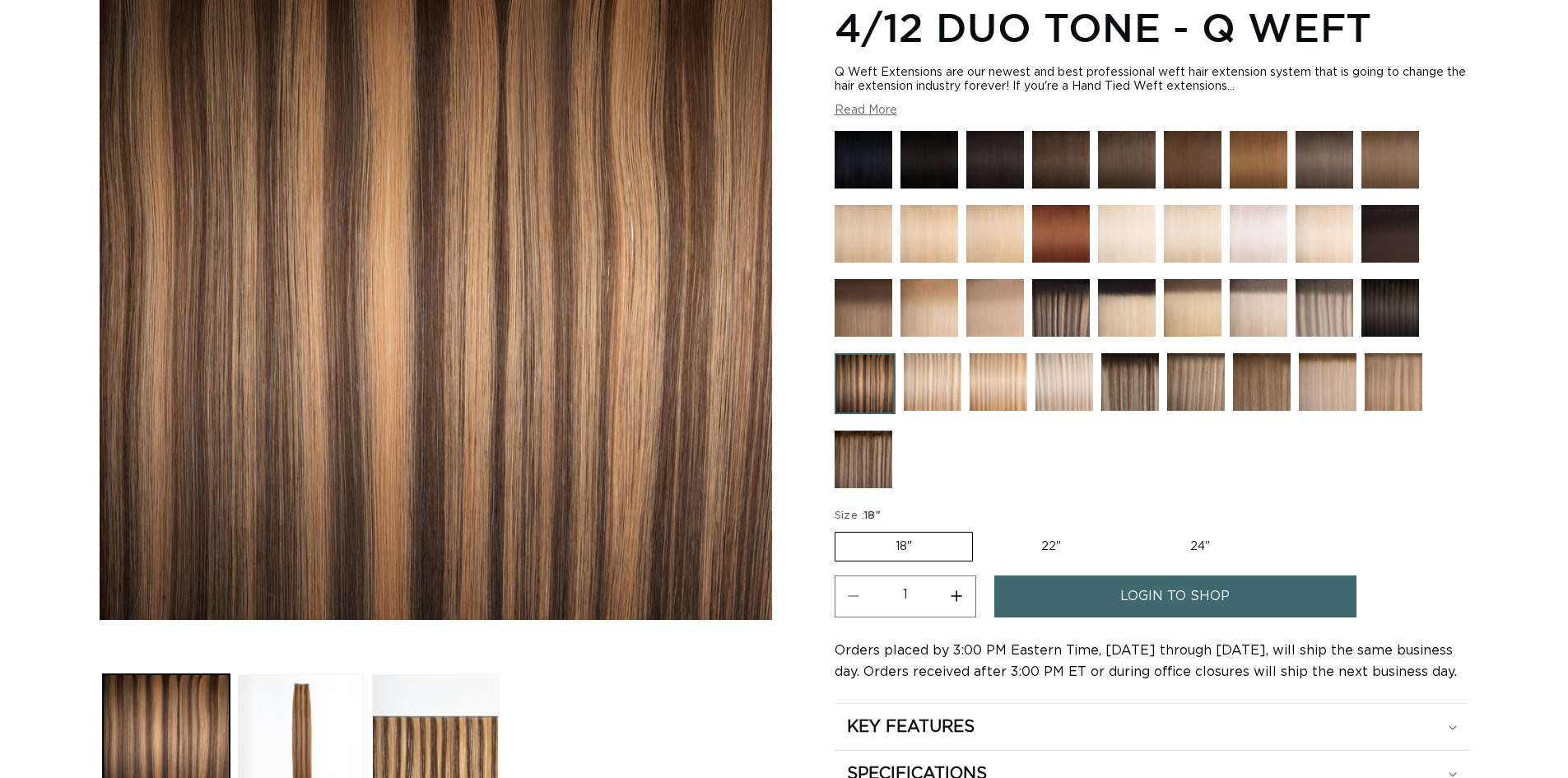
scroll to position [246, 0]
click at [923, 386] on img at bounding box center [932, 381] width 57 height 57
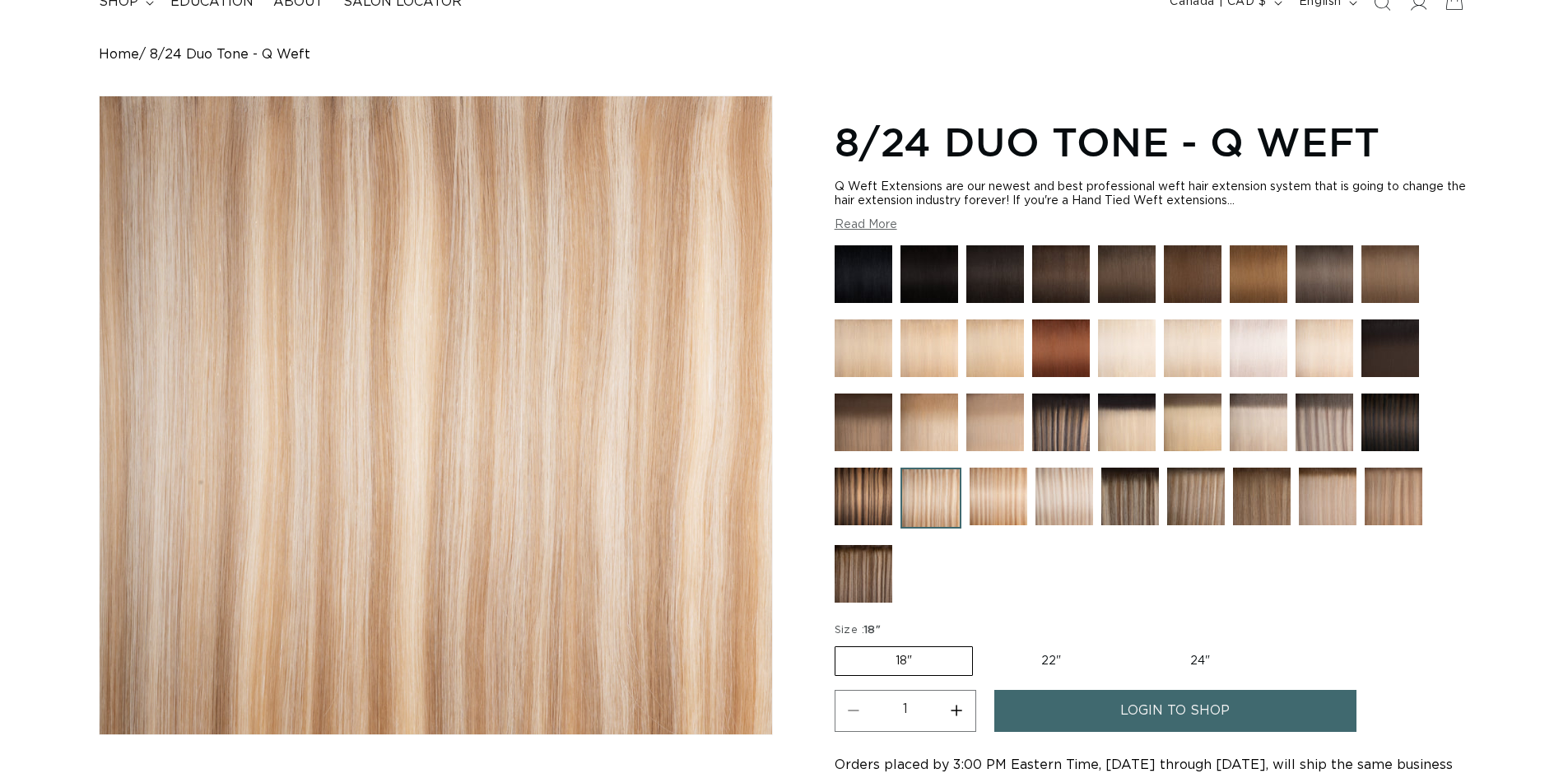
scroll to position [246, 0]
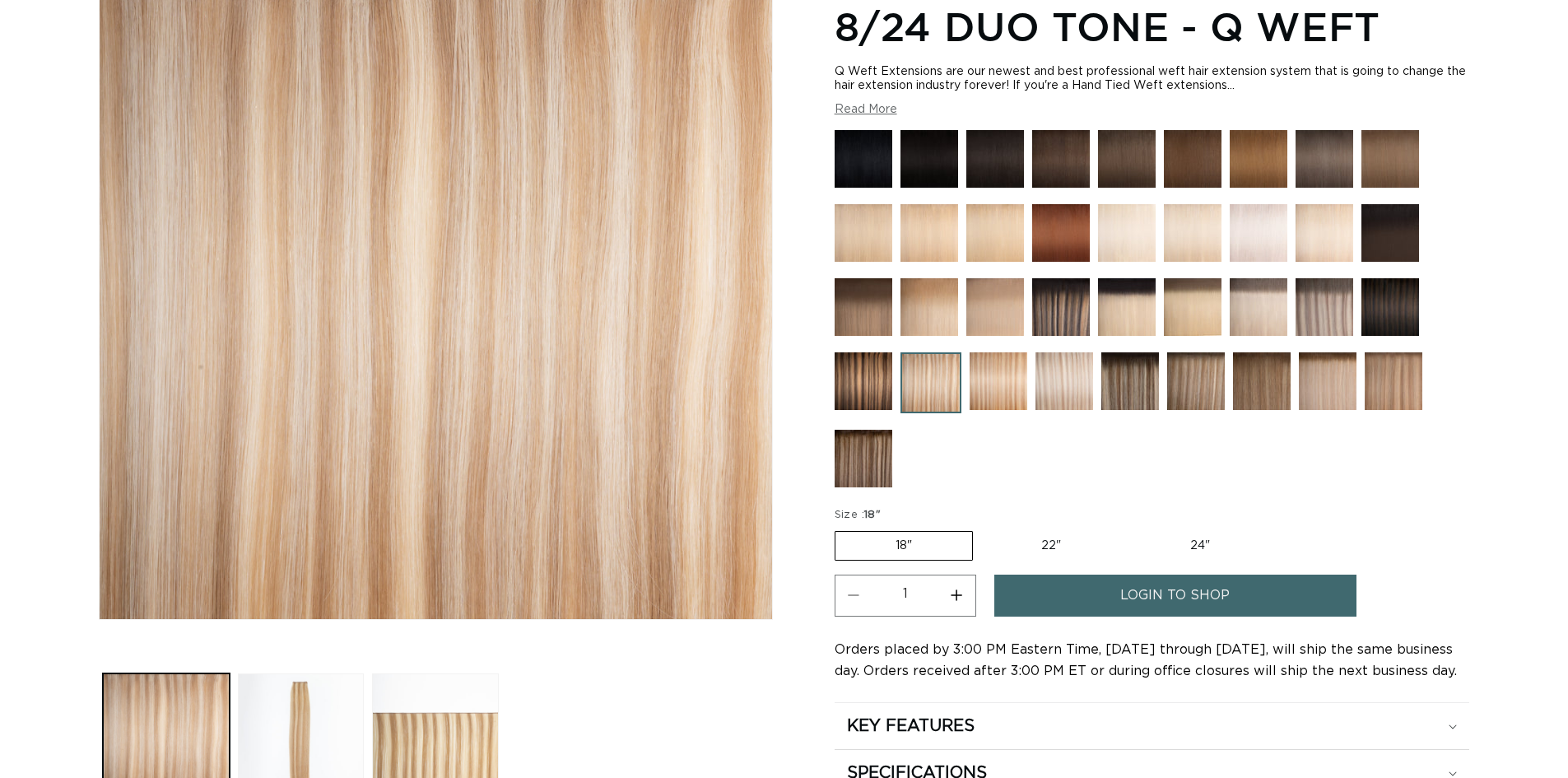
click at [865, 445] on img at bounding box center [863, 458] width 57 height 57
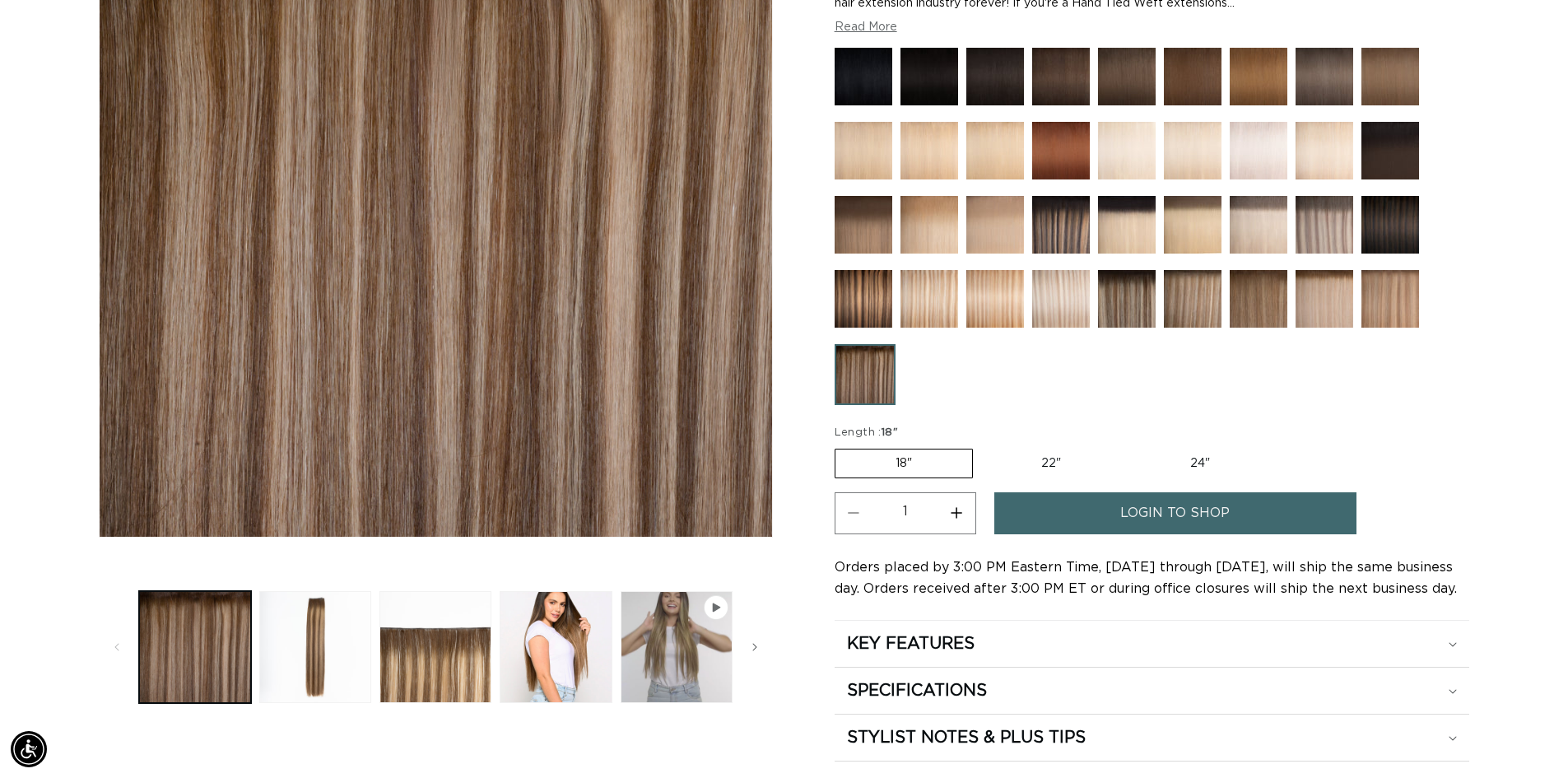
scroll to position [0, 1451]
click at [1203, 302] on img at bounding box center [1192, 298] width 57 height 57
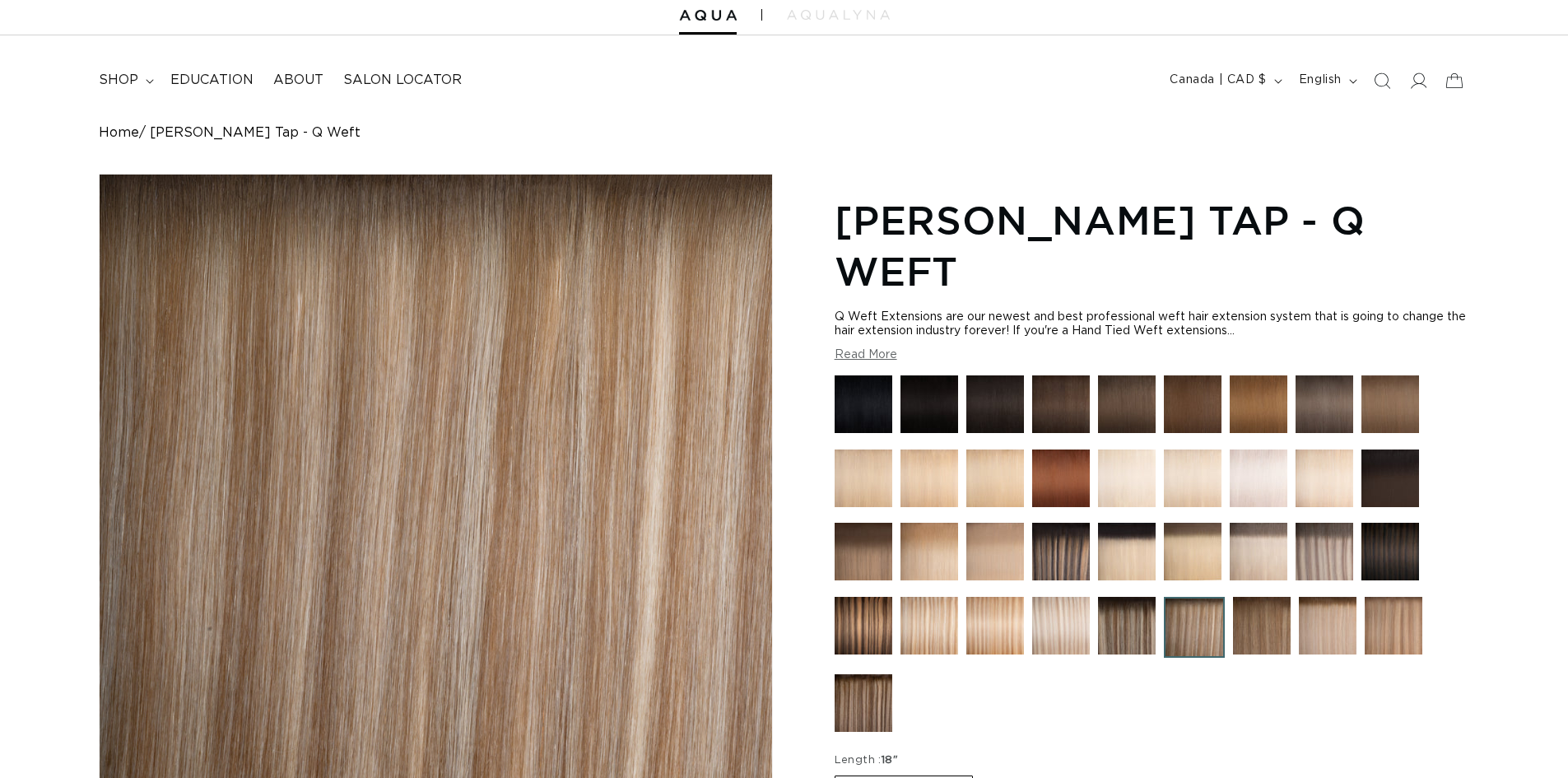
scroll to position [82, 0]
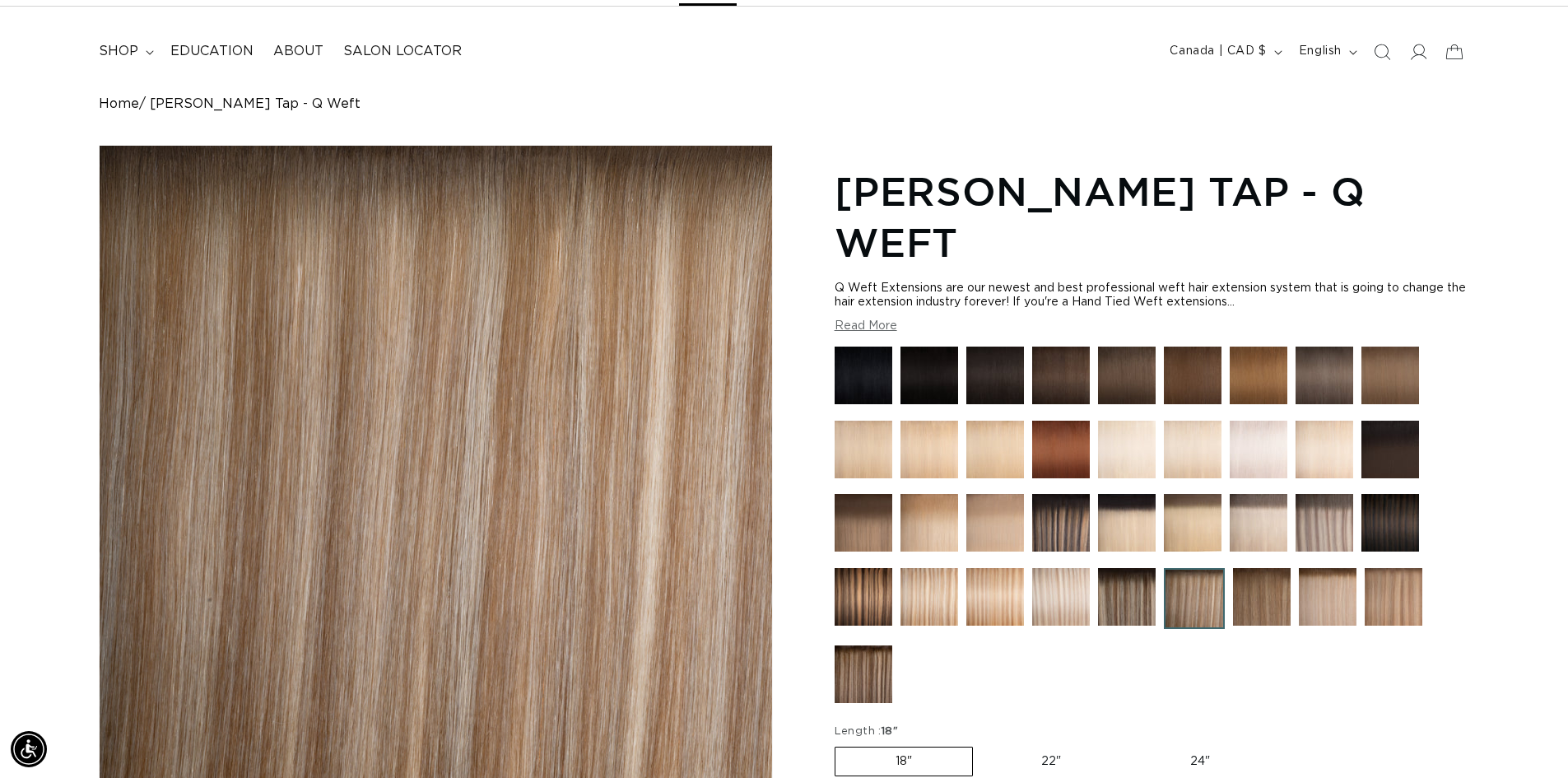
click at [1270, 587] on img at bounding box center [1261, 597] width 57 height 57
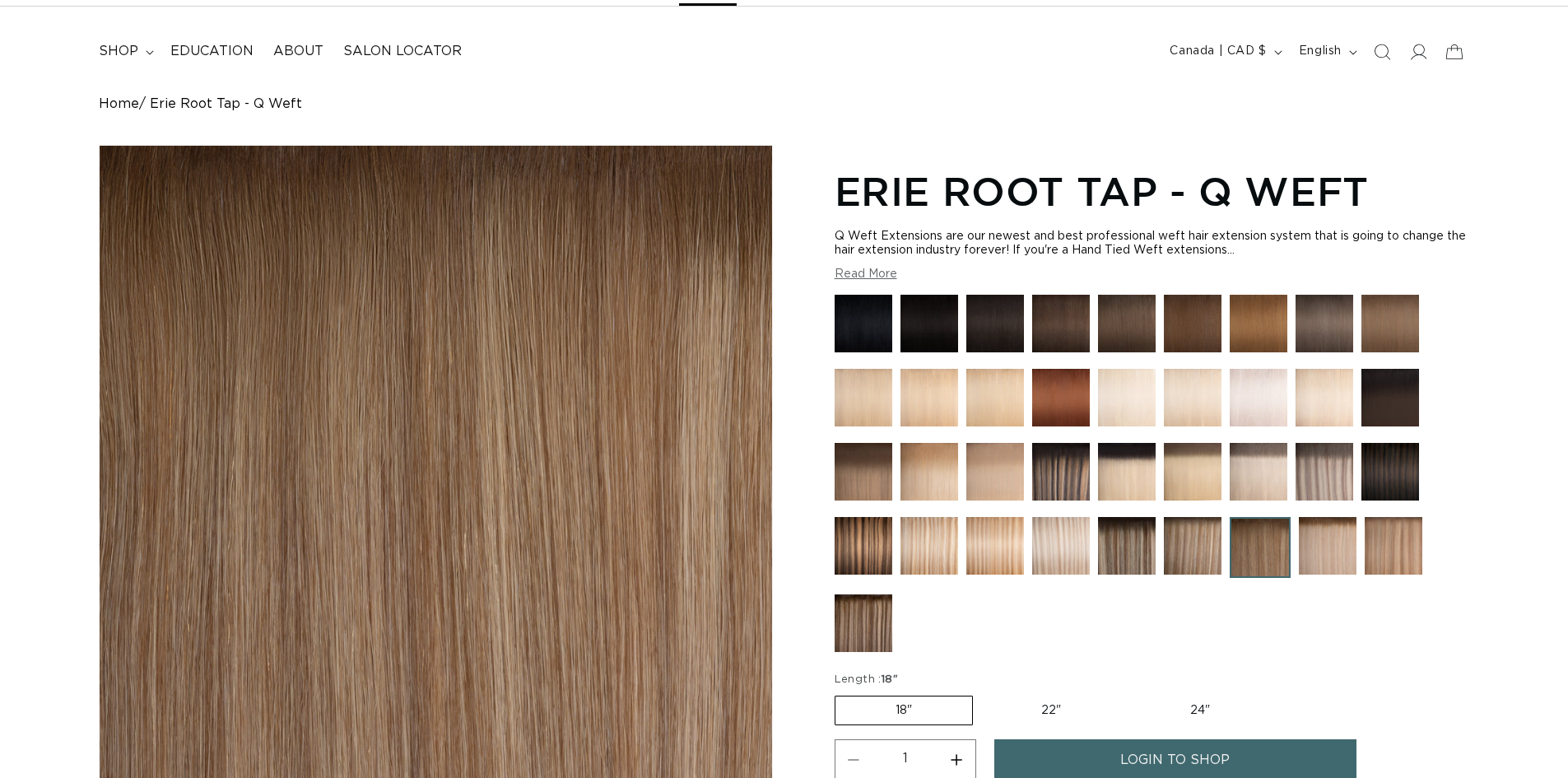
click at [1055, 534] on img at bounding box center [1061, 546] width 57 height 57
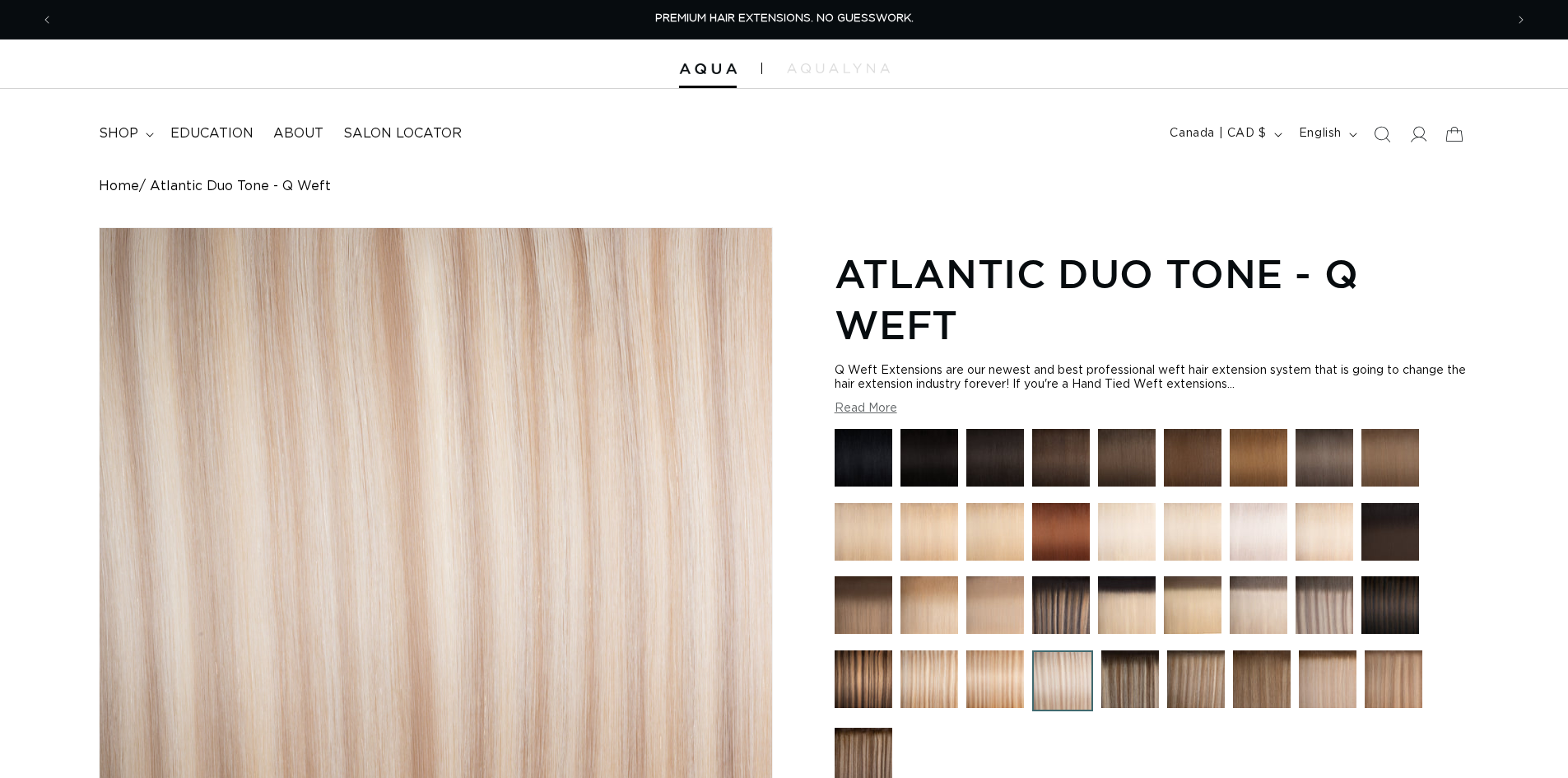
click at [1315, 602] on img at bounding box center [1324, 605] width 57 height 57
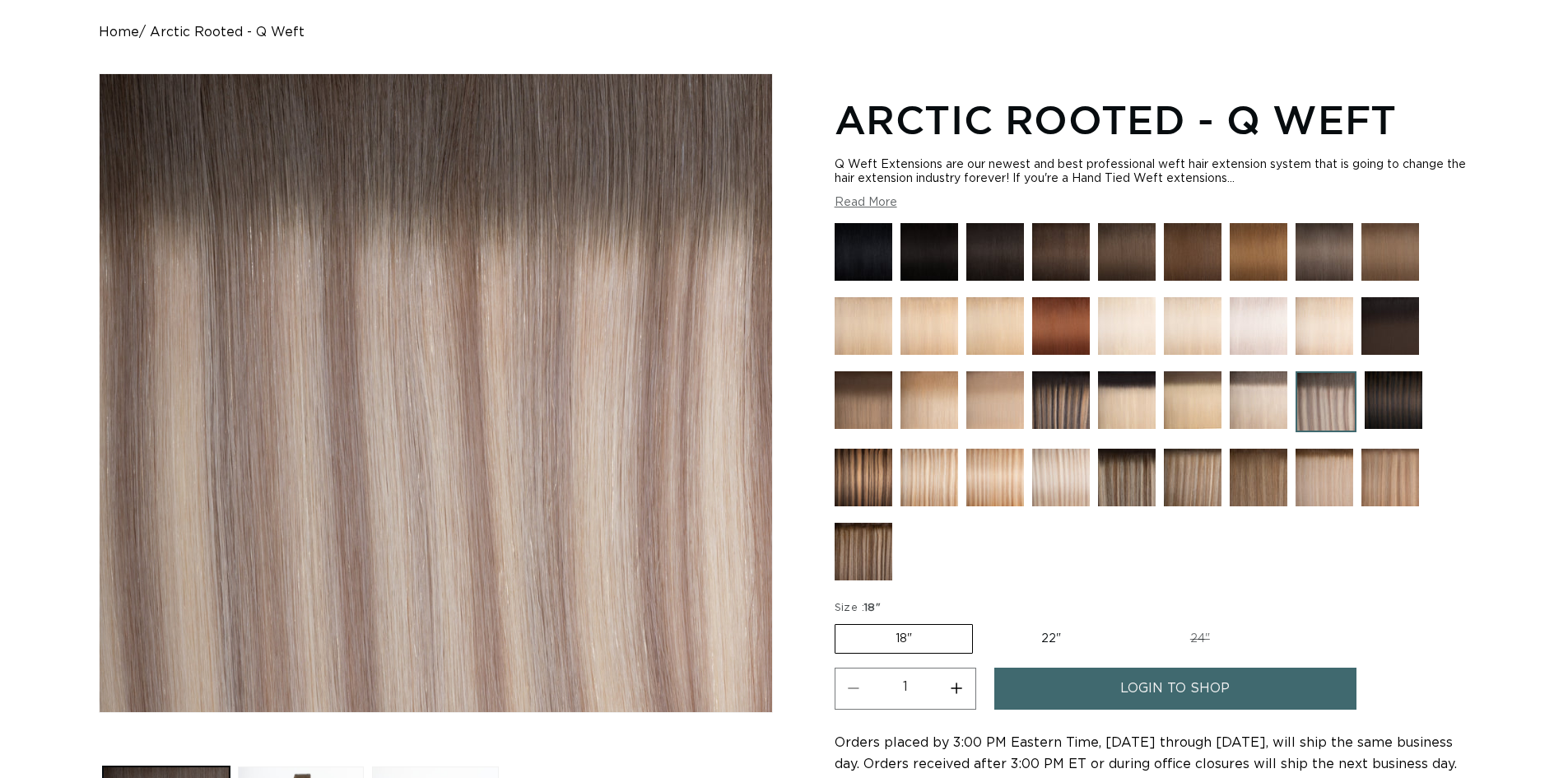
scroll to position [165, 0]
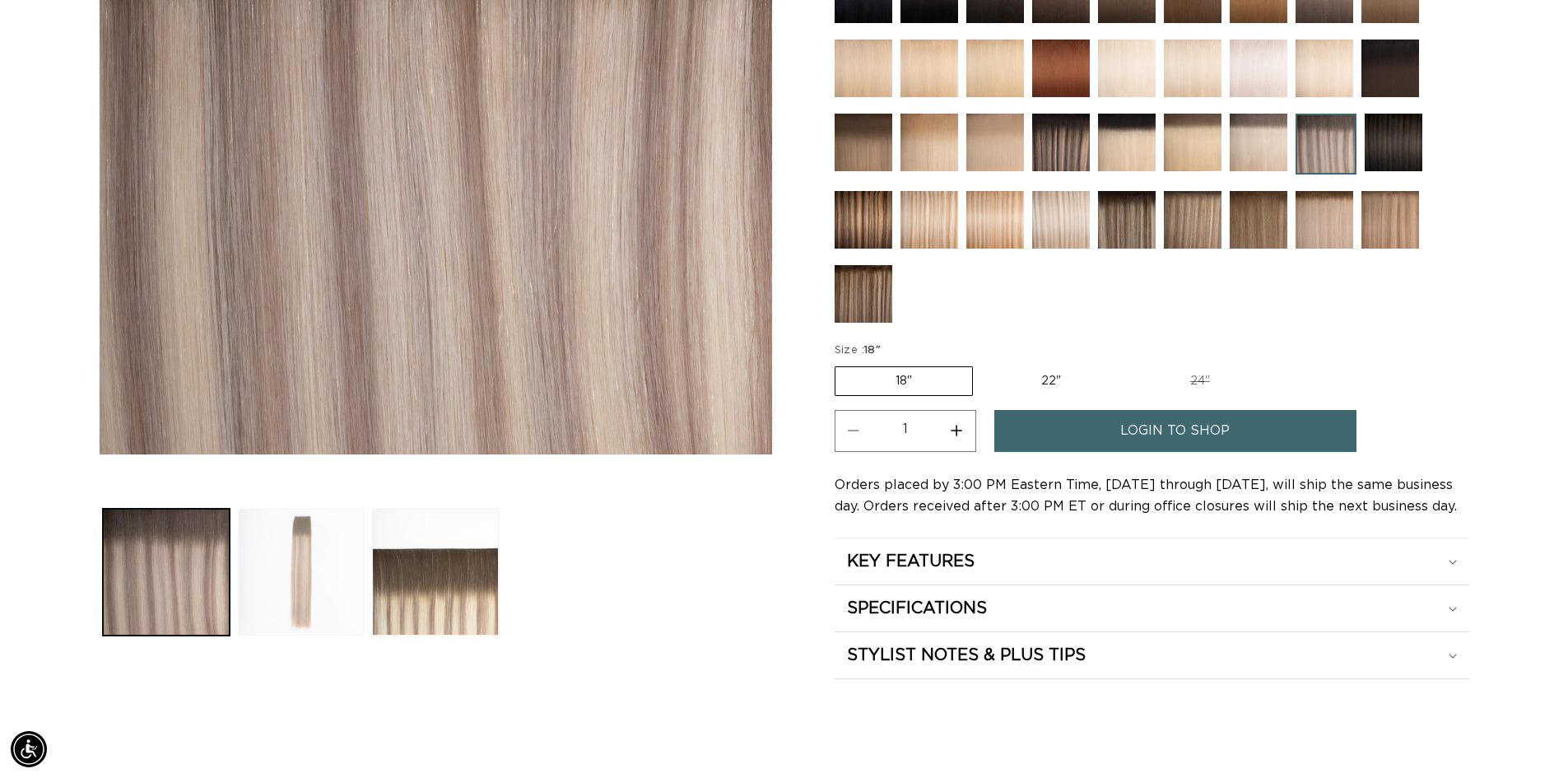
click at [287, 600] on button "Load image 2 in gallery view" at bounding box center [300, 571] width 126 height 126
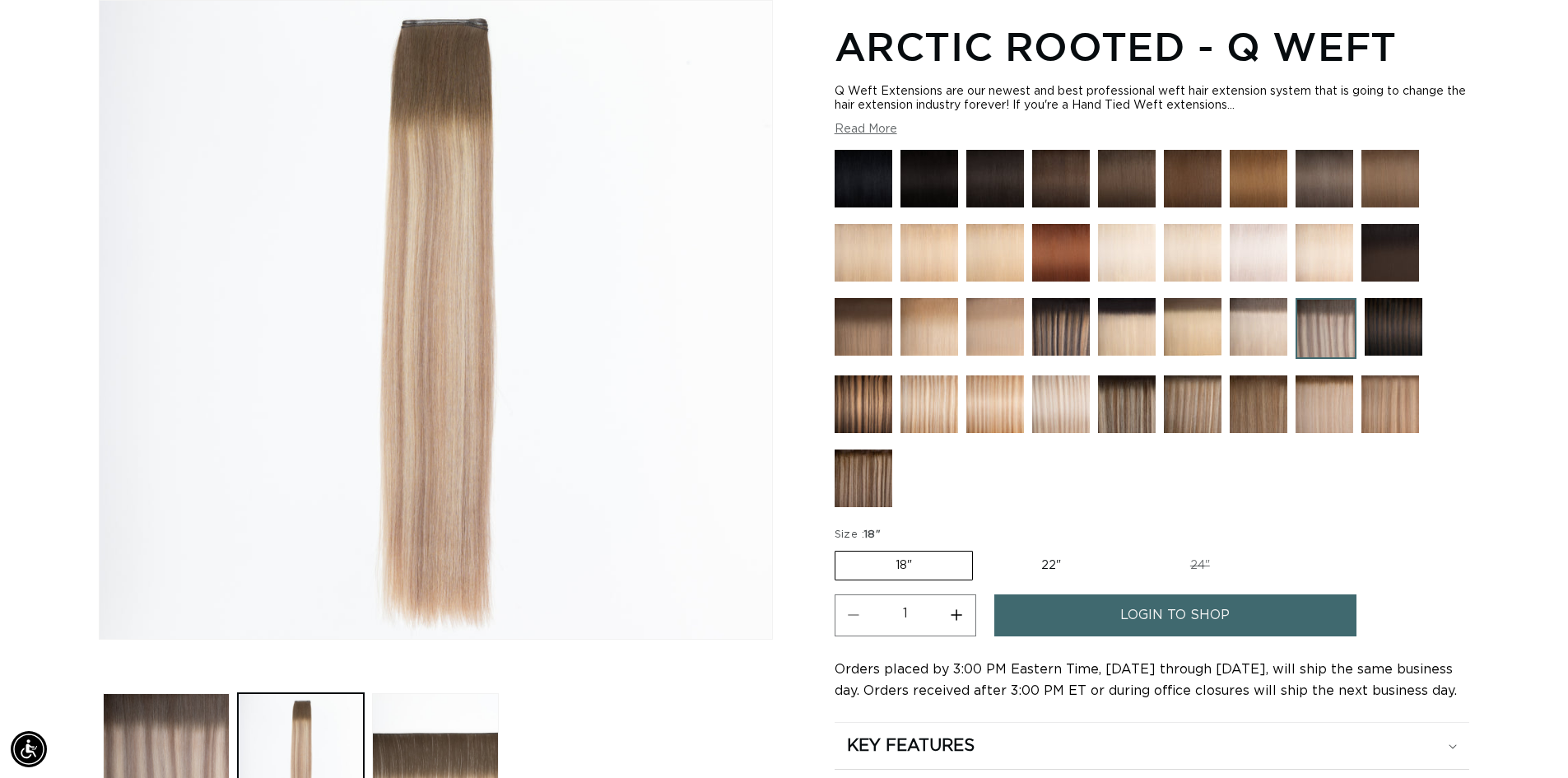
scroll to position [0, 1451]
click at [858, 485] on img at bounding box center [863, 478] width 57 height 57
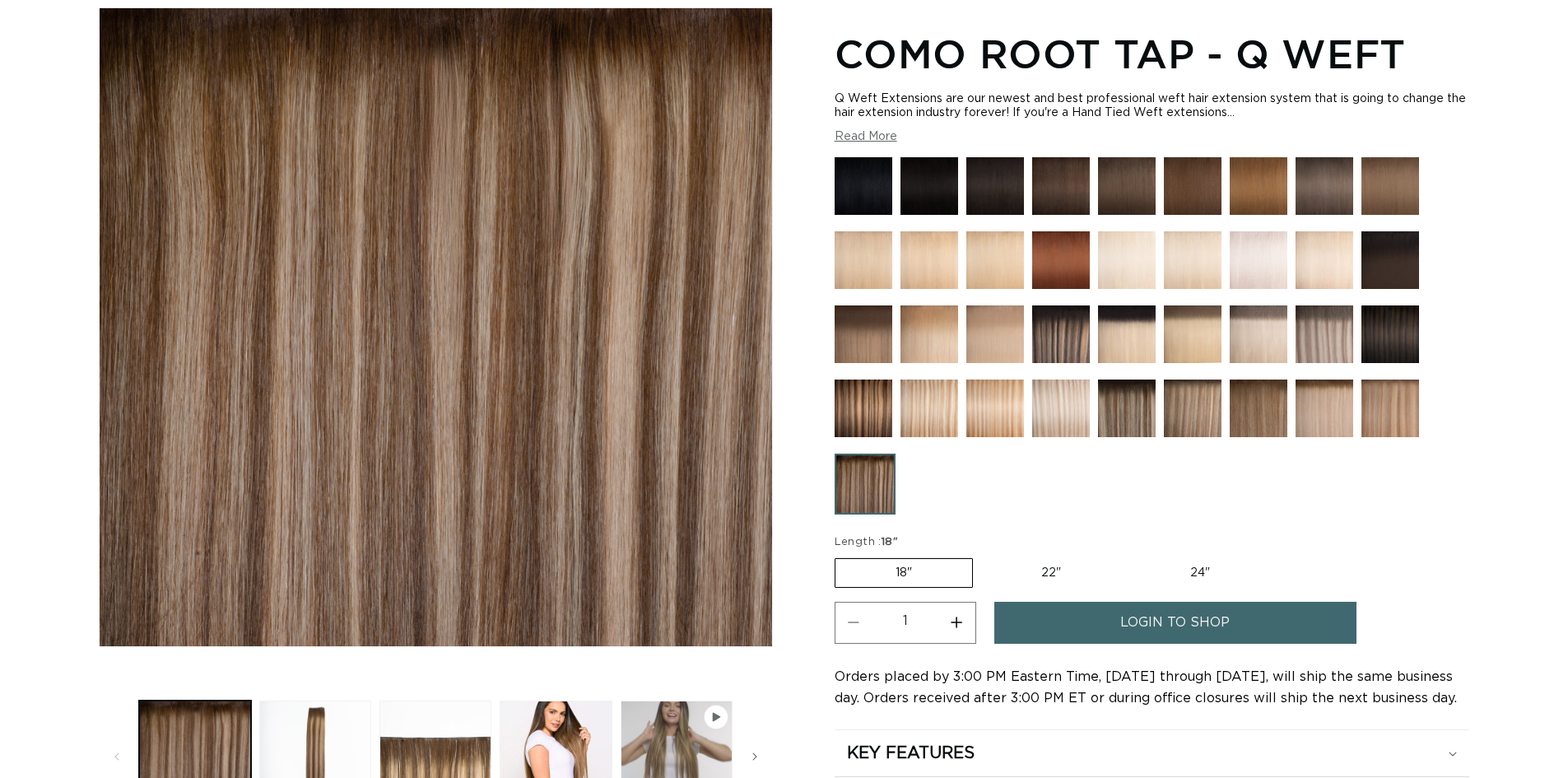
scroll to position [329, 0]
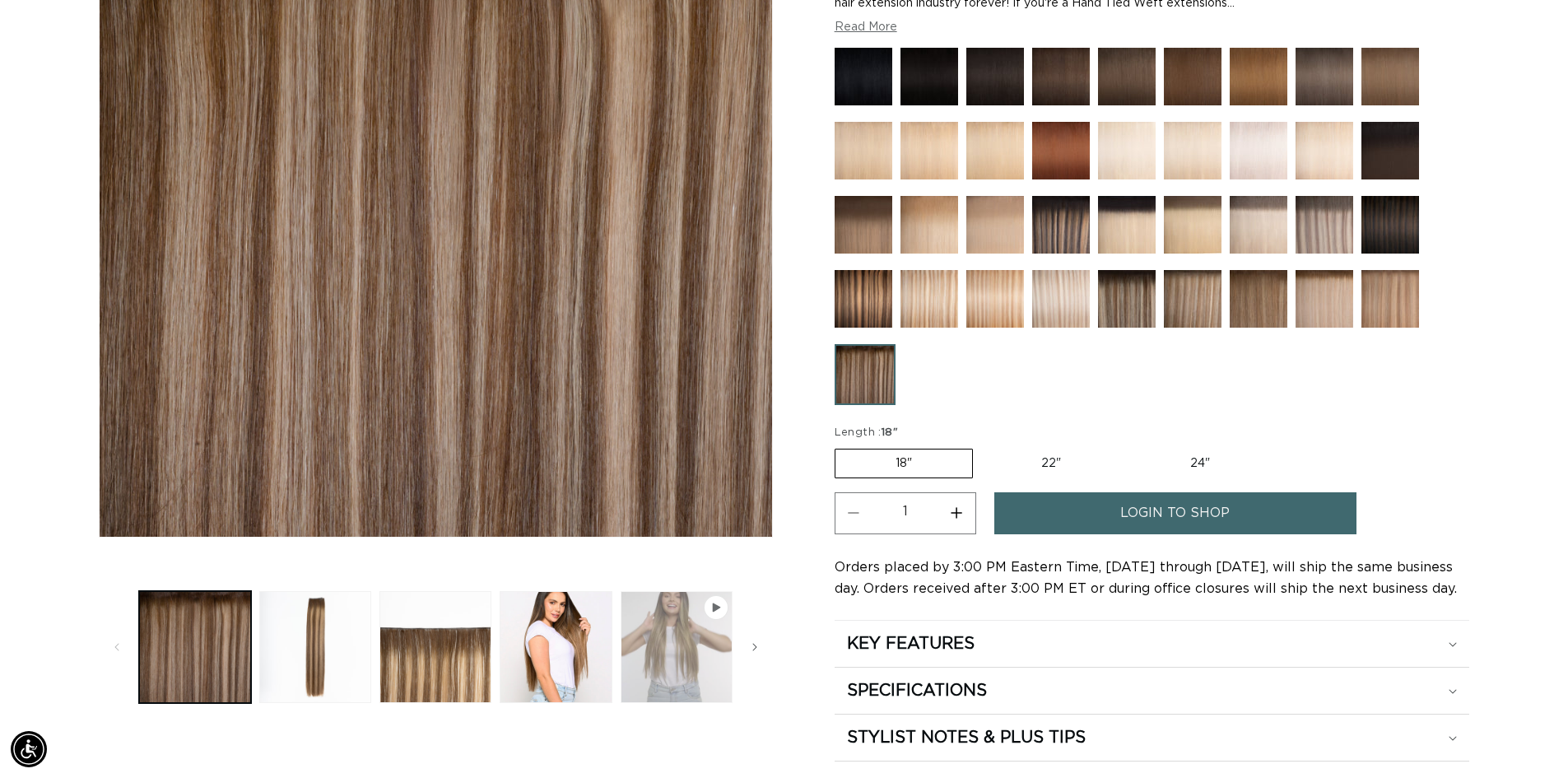
click at [671, 635] on button "Play video 1 in gallery view" at bounding box center [676, 646] width 112 height 112
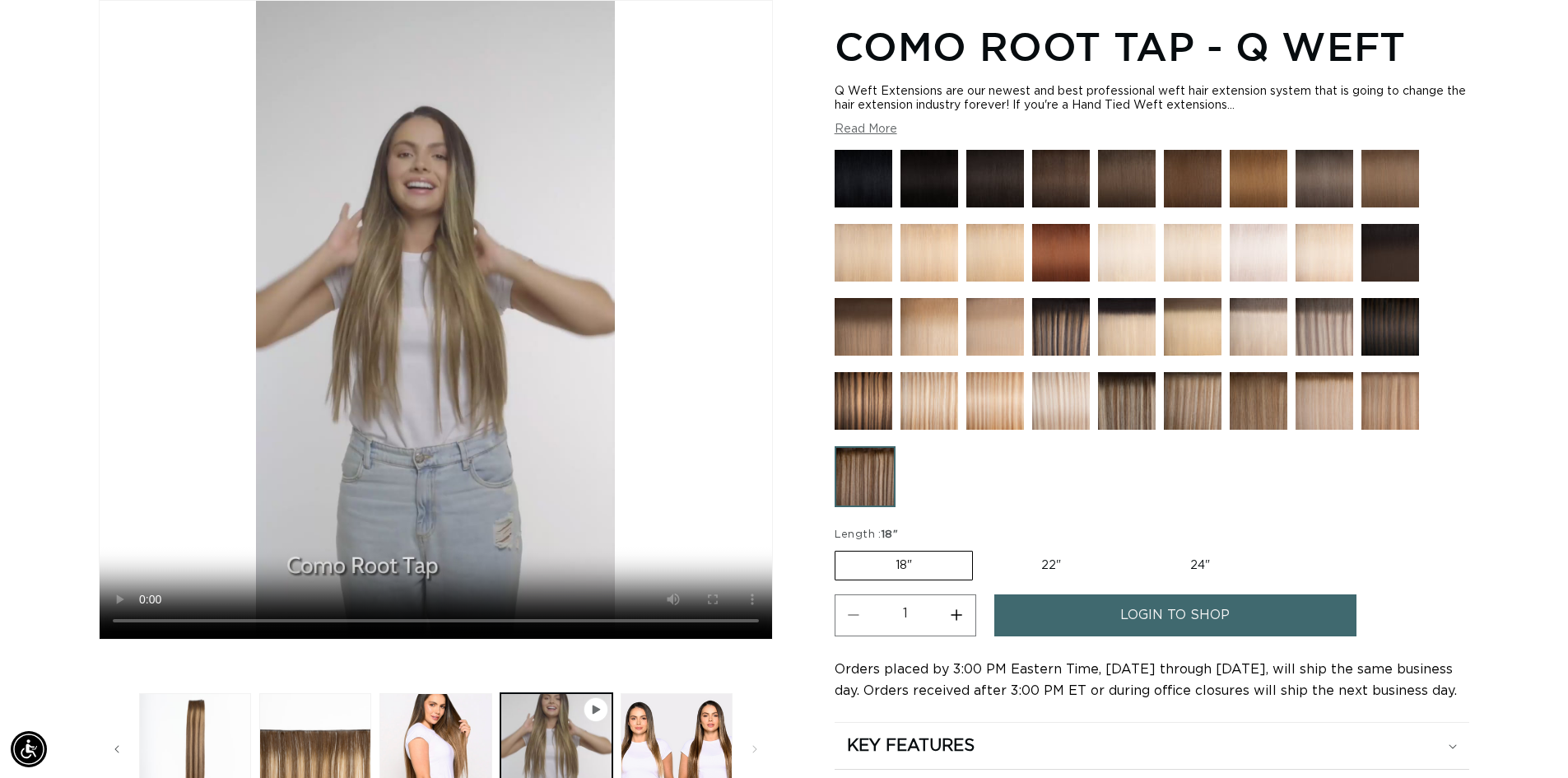
scroll to position [0, 1451]
click at [858, 410] on img at bounding box center [863, 401] width 57 height 57
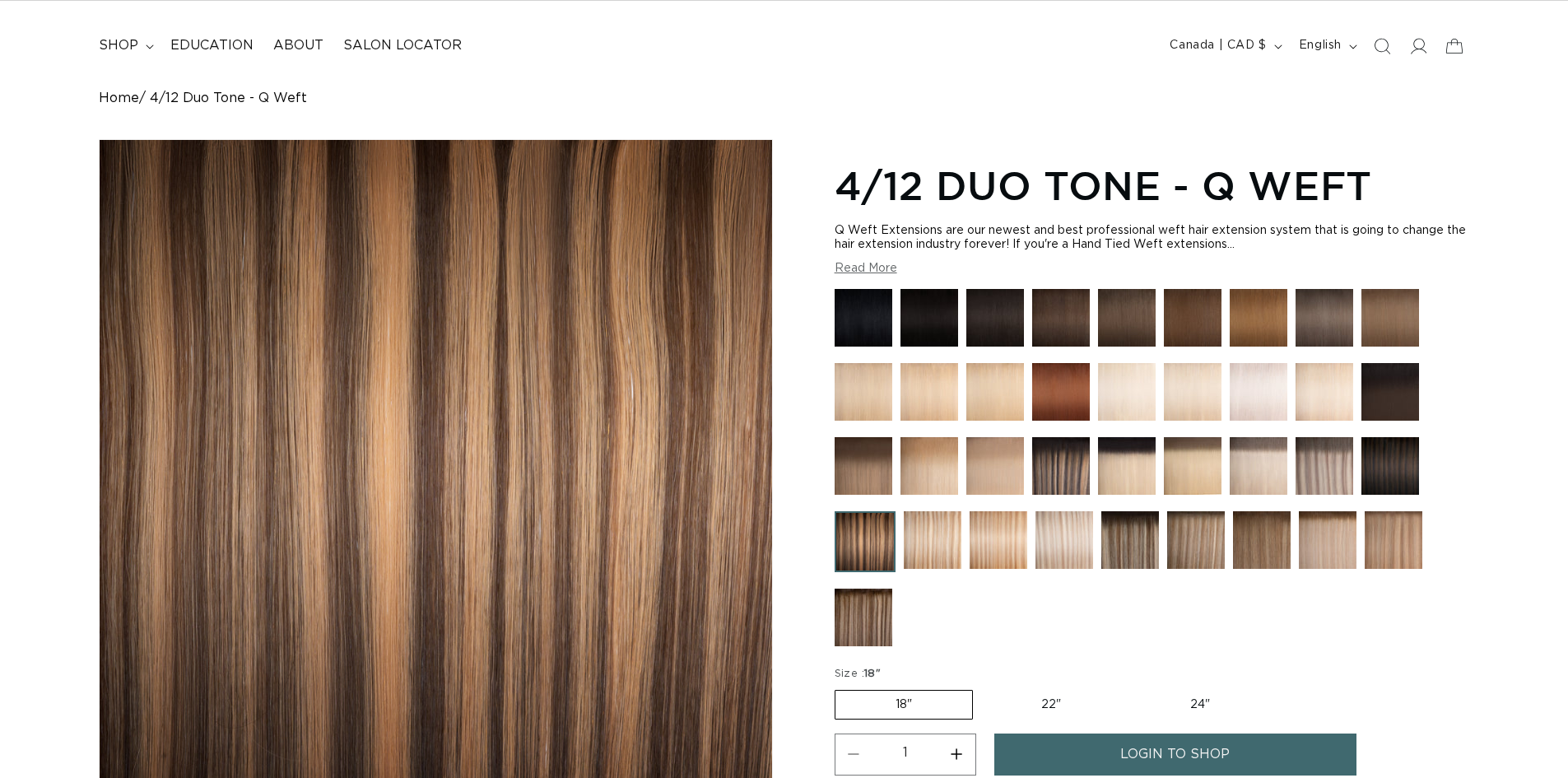
scroll to position [165, 0]
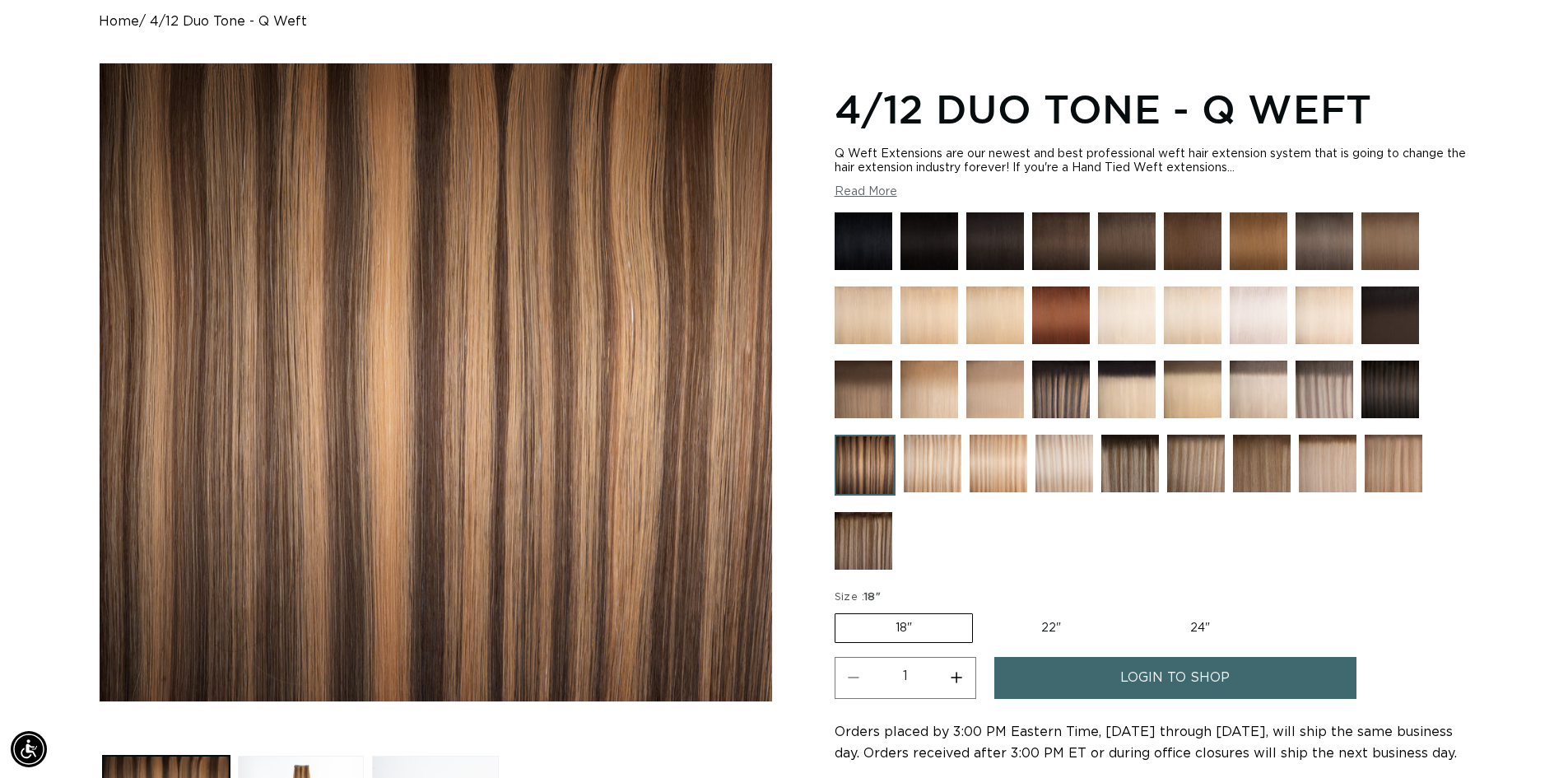
click at [1113, 466] on img at bounding box center [1130, 463] width 57 height 57
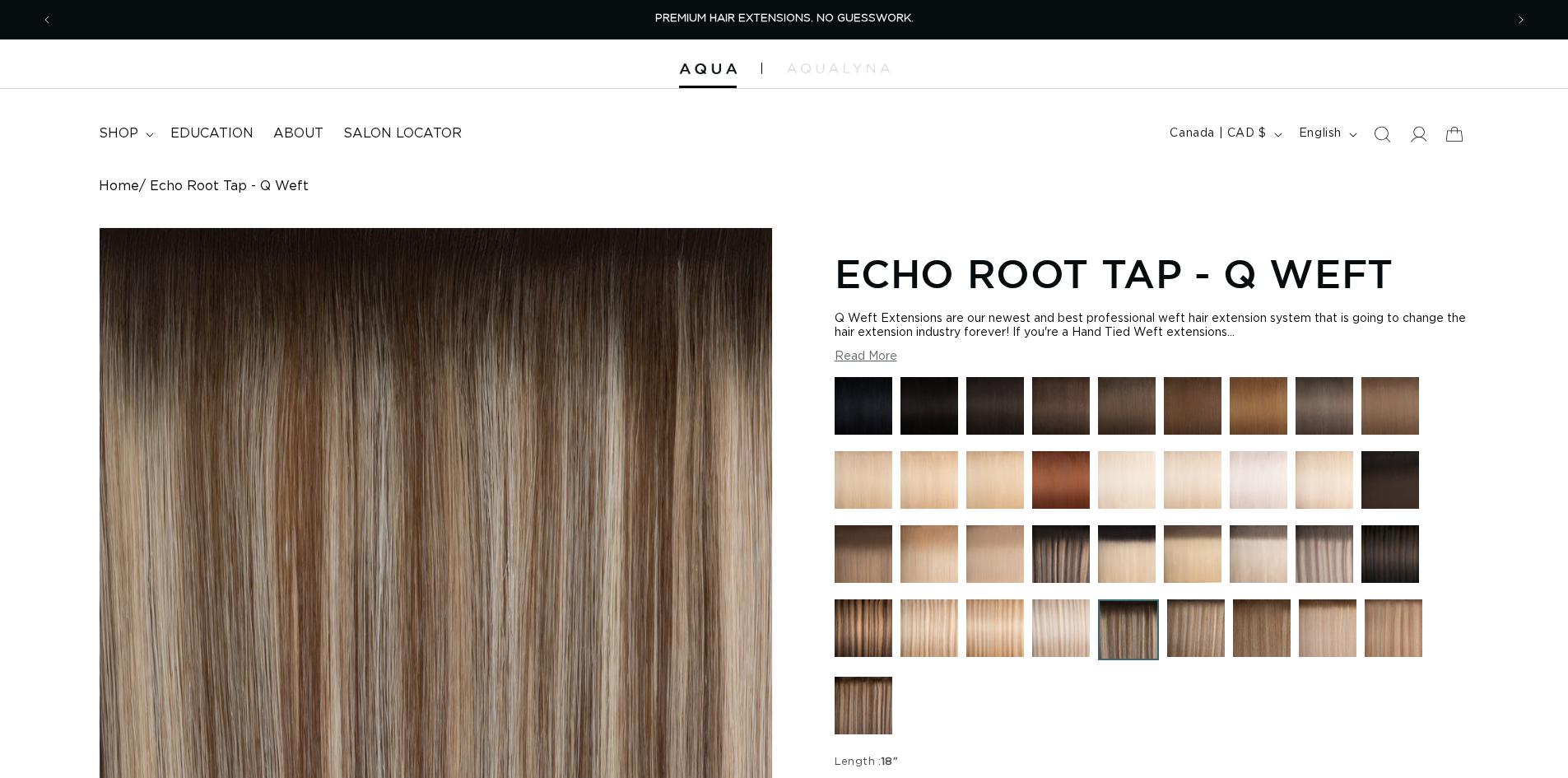
scroll to position [5, 0]
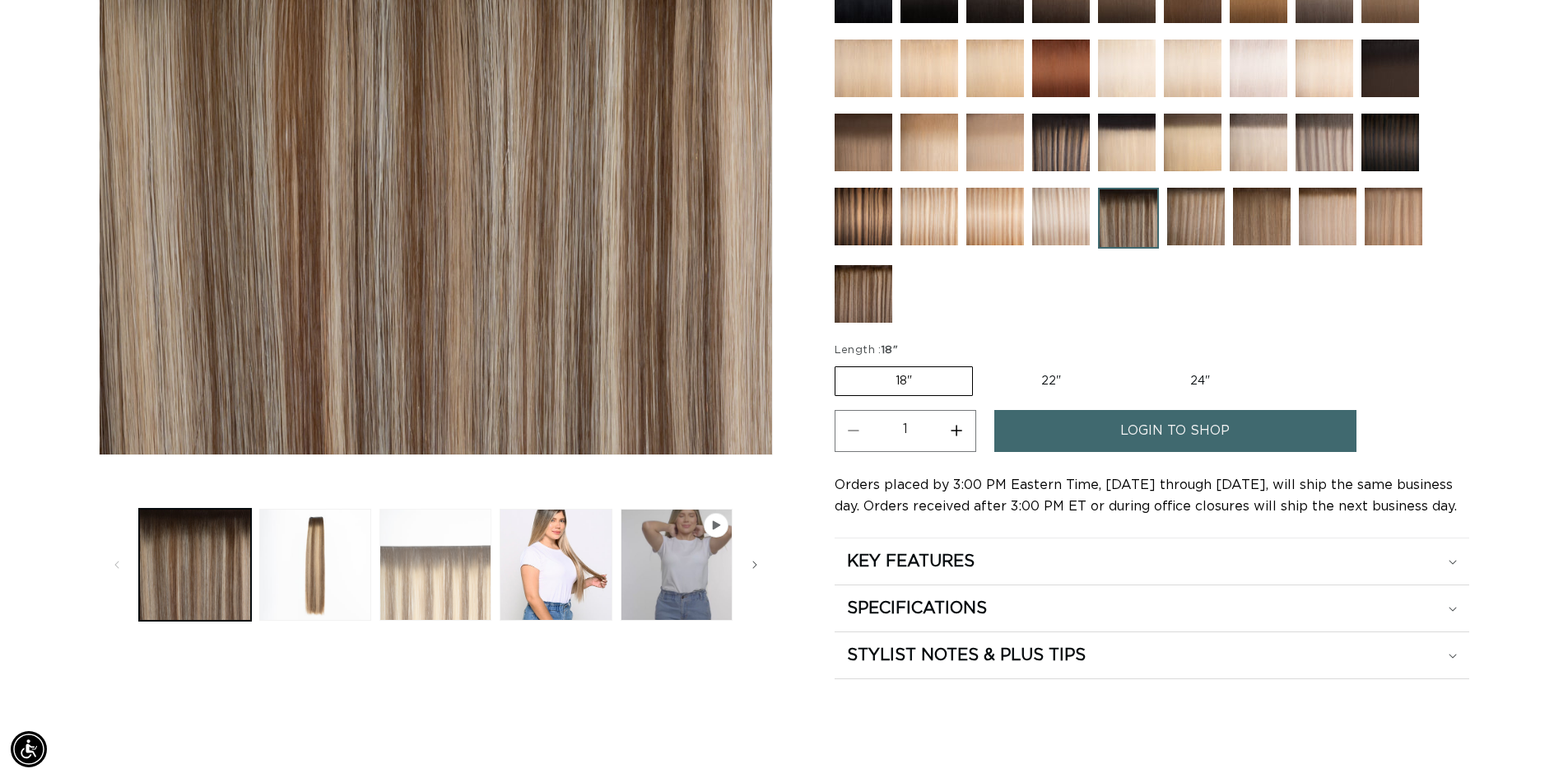
click at [445, 583] on button "Load image 3 in gallery view" at bounding box center [435, 564] width 112 height 112
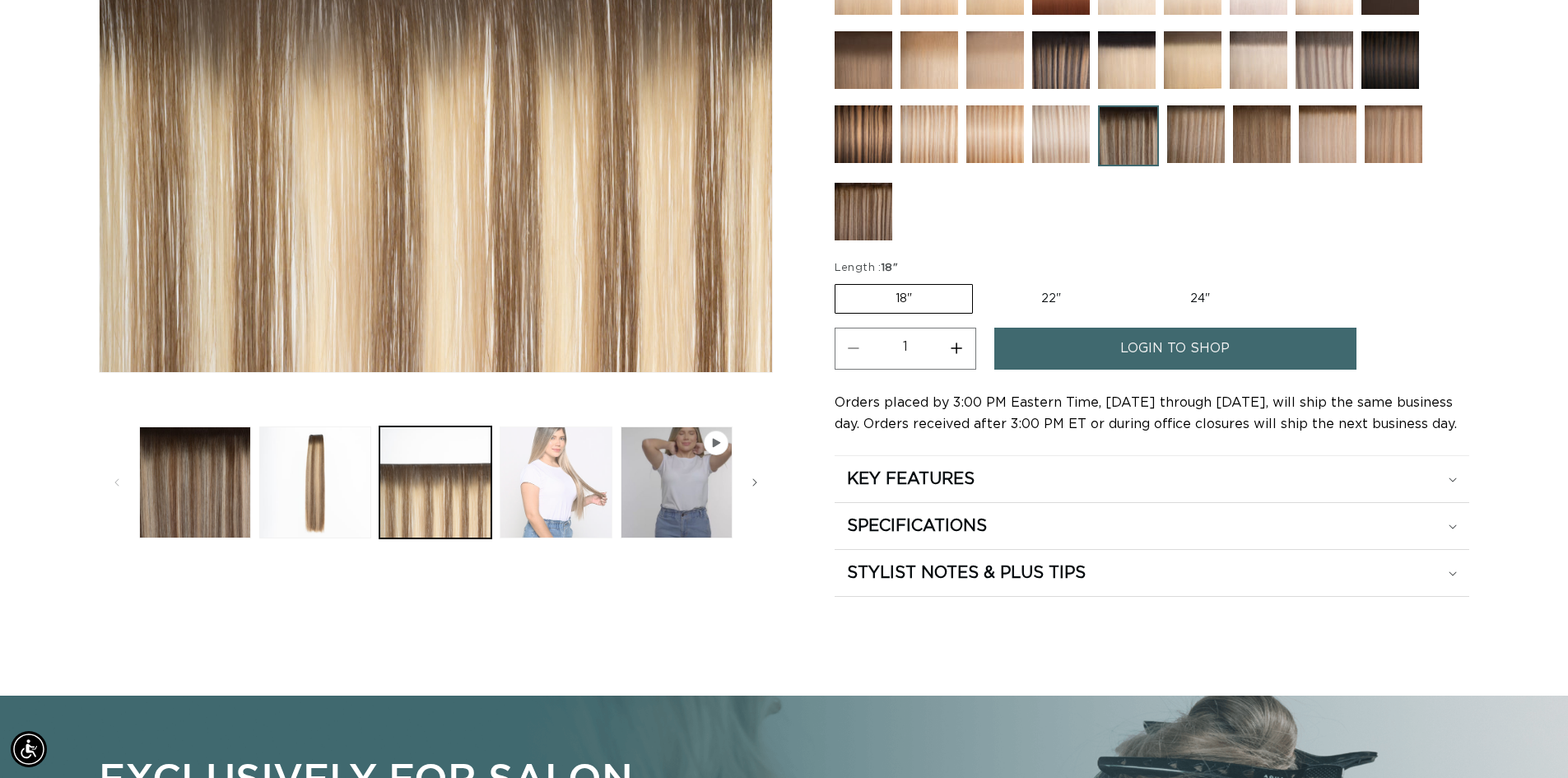
scroll to position [0, 2902]
click at [536, 508] on button "Load image 4 in gallery view" at bounding box center [555, 482] width 112 height 112
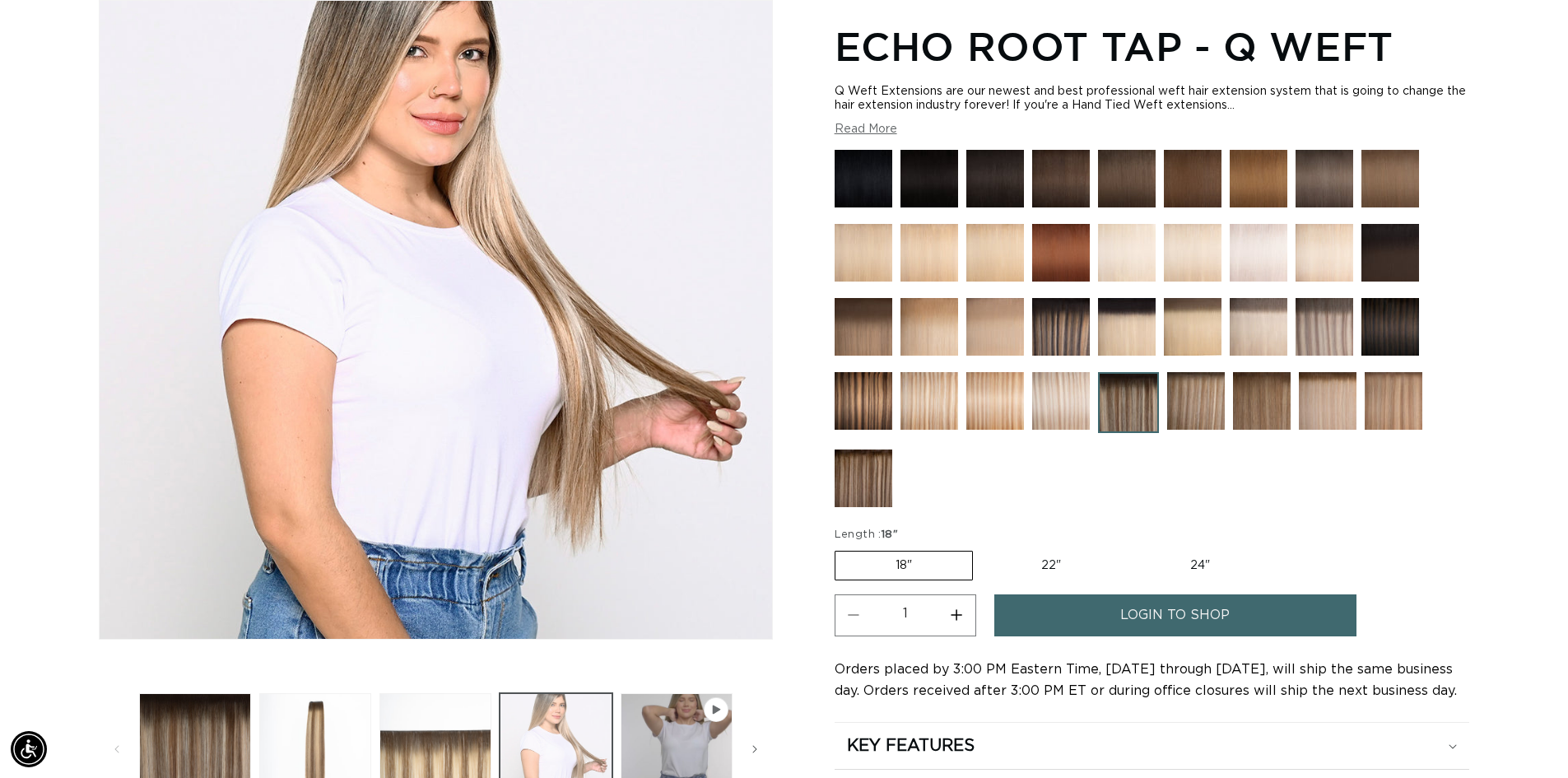
scroll to position [0, 0]
click at [556, 736] on button "Load image 4 in gallery view" at bounding box center [555, 748] width 112 height 112
click at [649, 749] on button "Play video 1 in gallery view" at bounding box center [676, 748] width 112 height 112
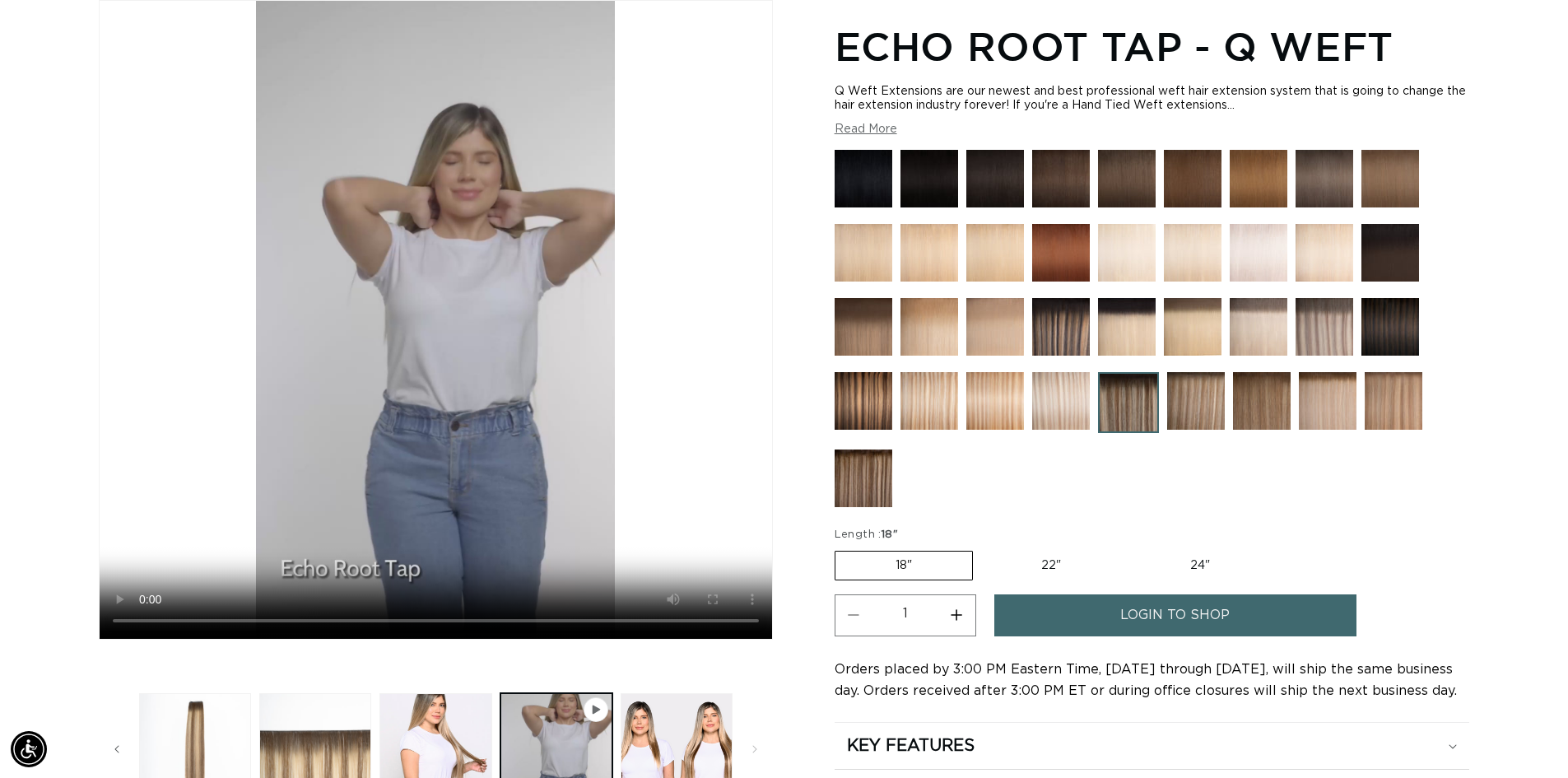
scroll to position [0, 1451]
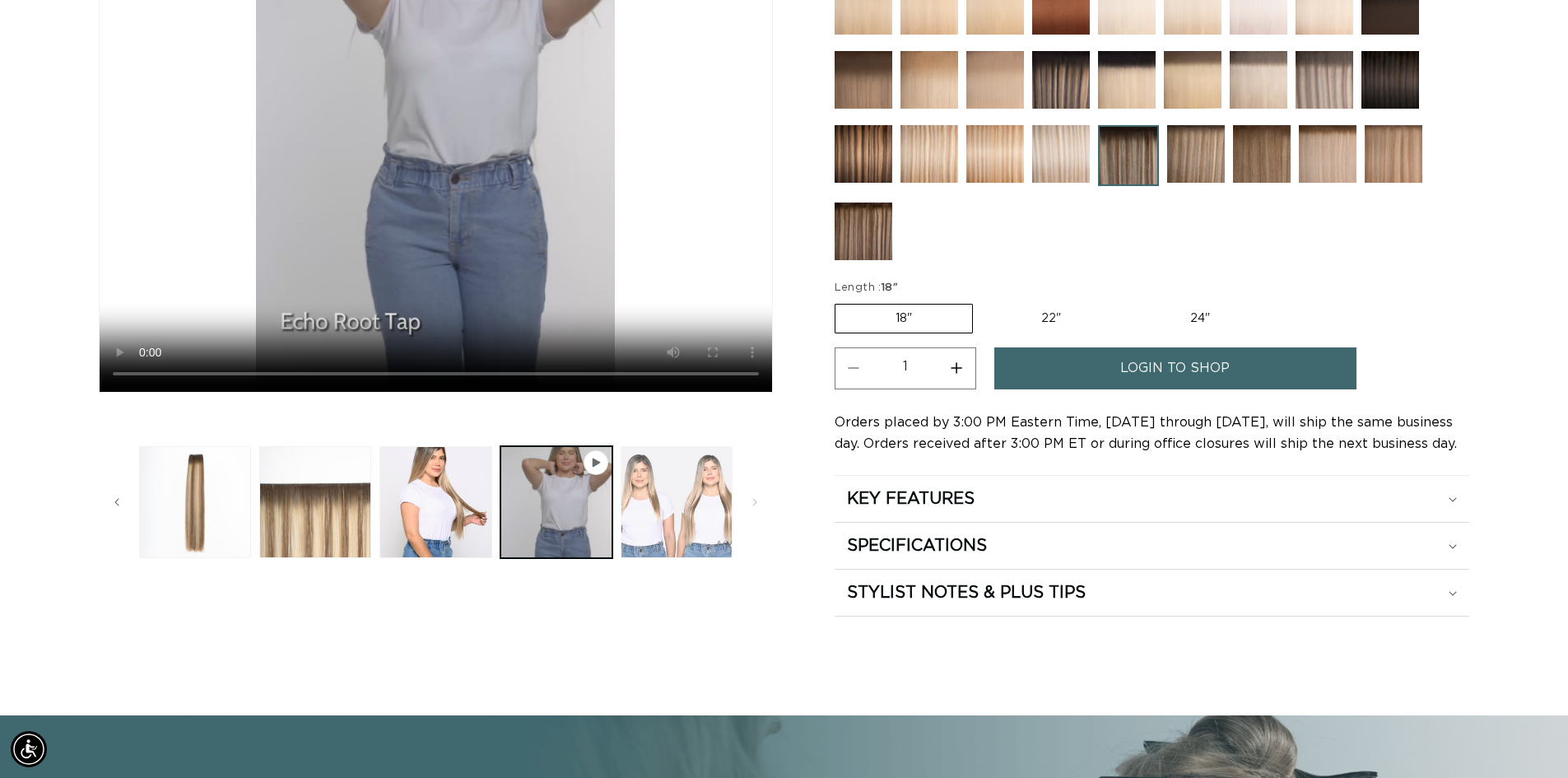
click at [690, 540] on button "Load image 5 in gallery view" at bounding box center [676, 502] width 112 height 112
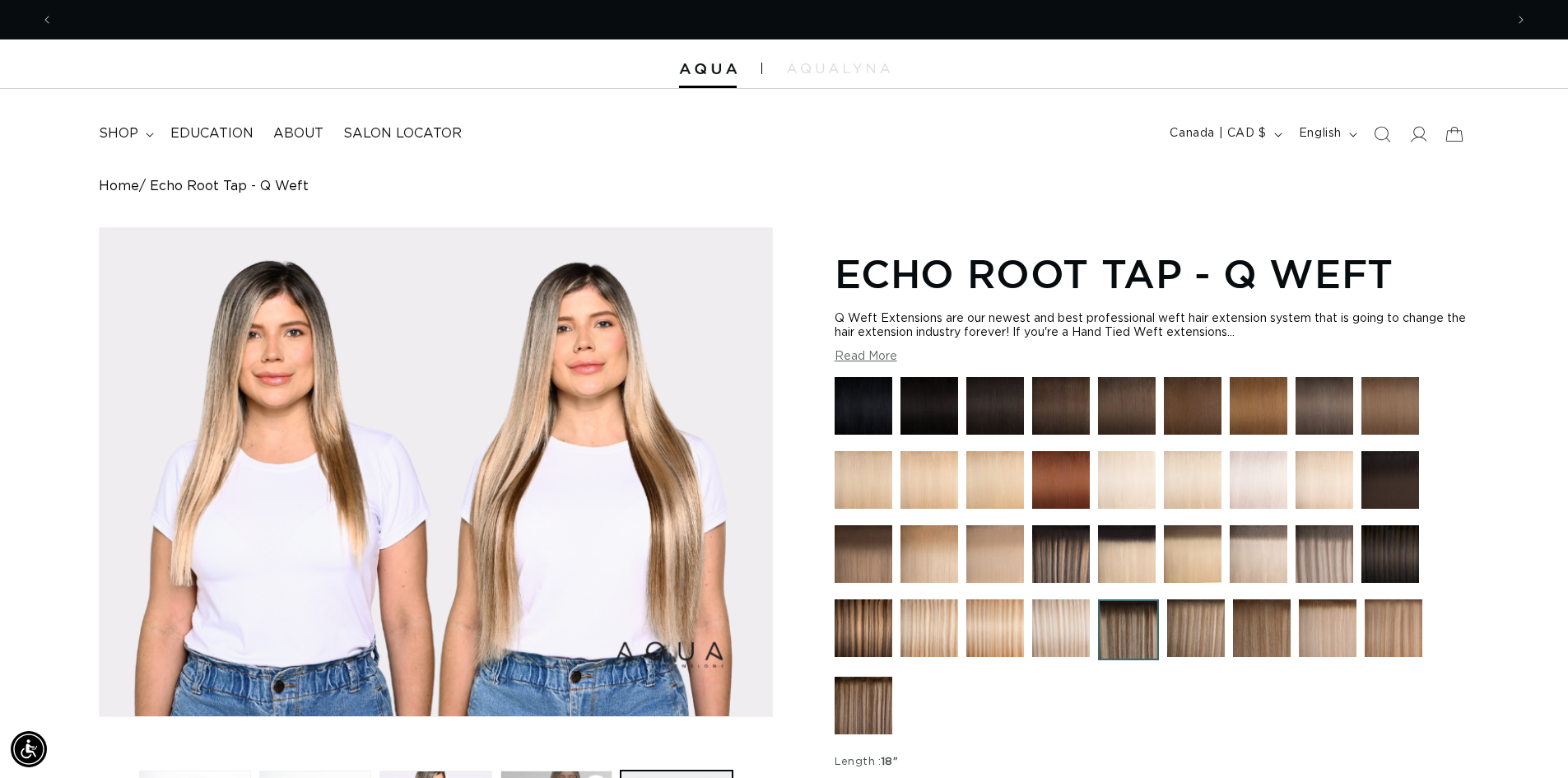
scroll to position [0, 2902]
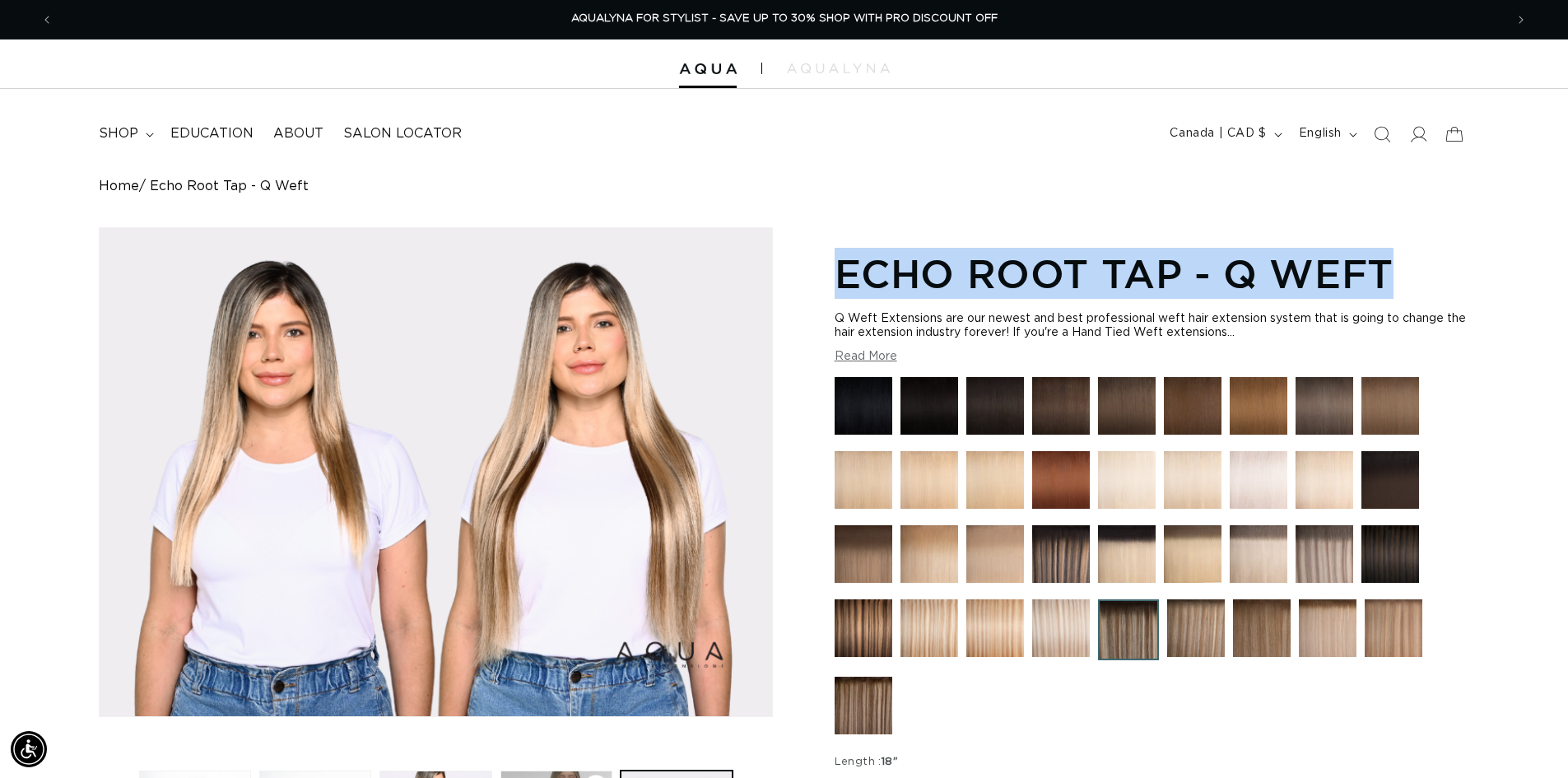
drag, startPoint x: 830, startPoint y: 279, endPoint x: 1413, endPoint y: 290, distance: 583.1
click at [1413, 290] on div "Image 5 is now available in gallery view Skip to product information Open media…" at bounding box center [784, 658] width 1371 height 863
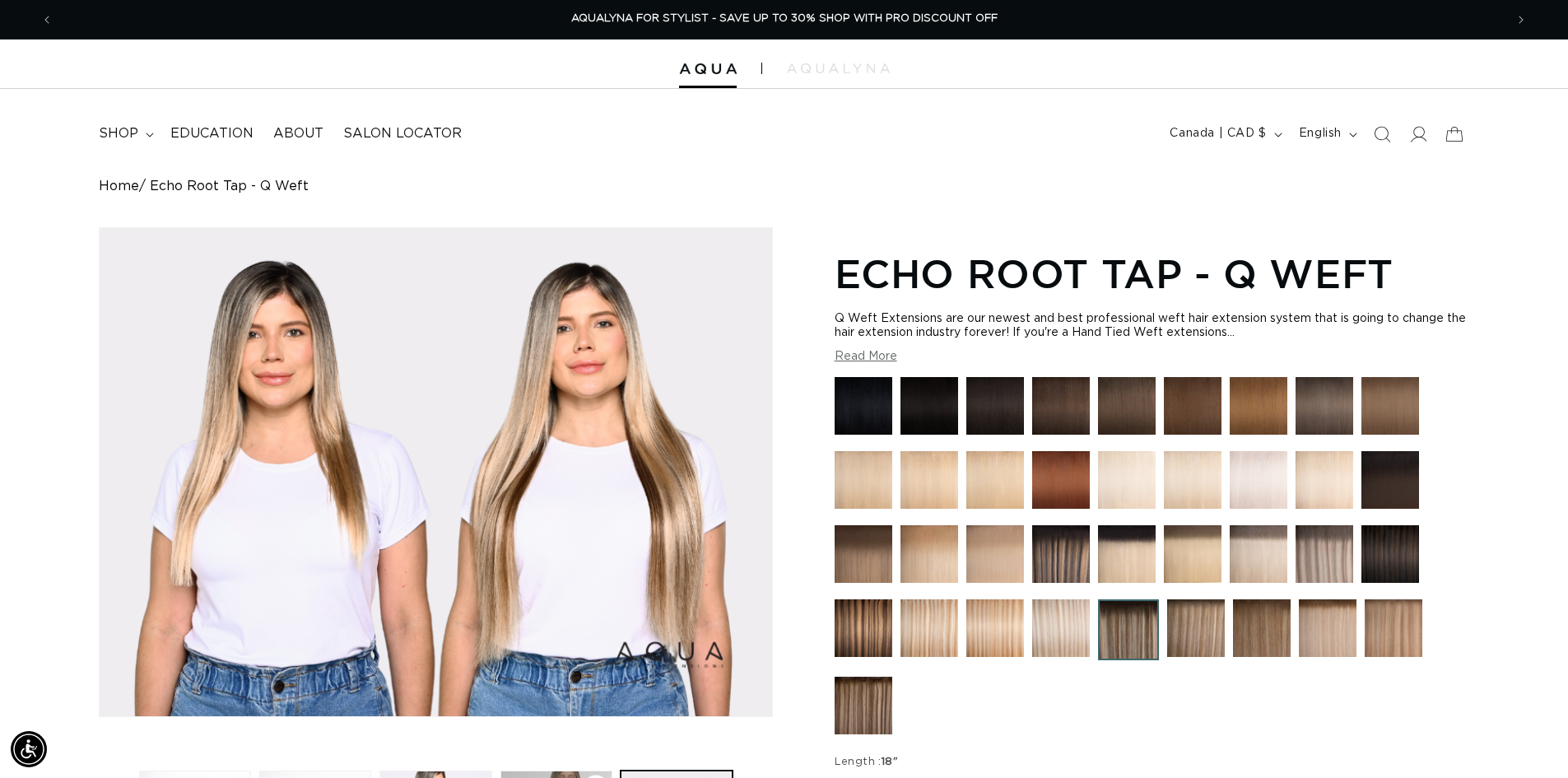
click at [800, 502] on div "Image 5 is now available in gallery view Skip to product information Open media…" at bounding box center [784, 658] width 1371 height 863
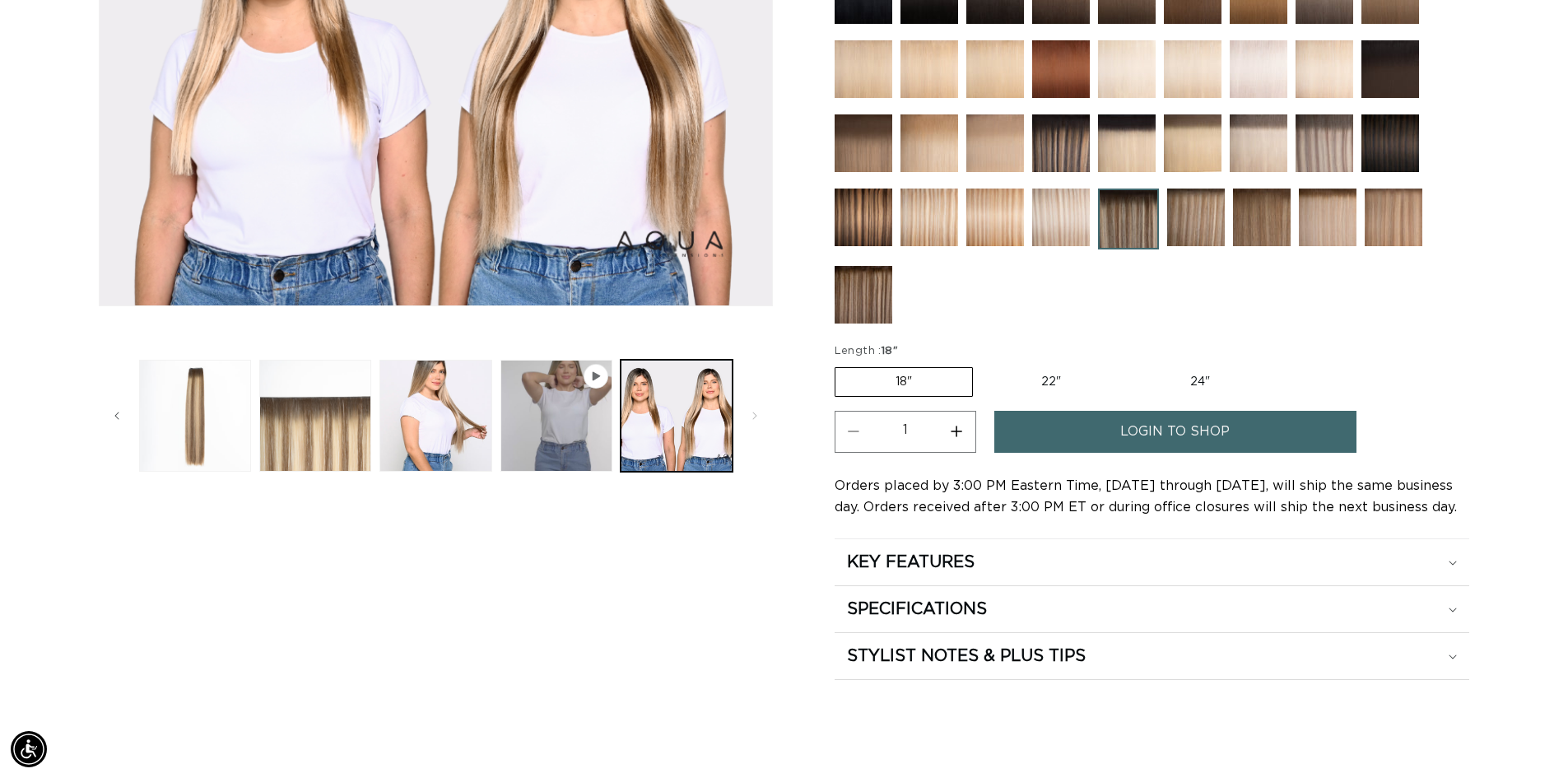
scroll to position [0, 0]
click at [203, 453] on button "Load image 2 in gallery view" at bounding box center [195, 414] width 112 height 112
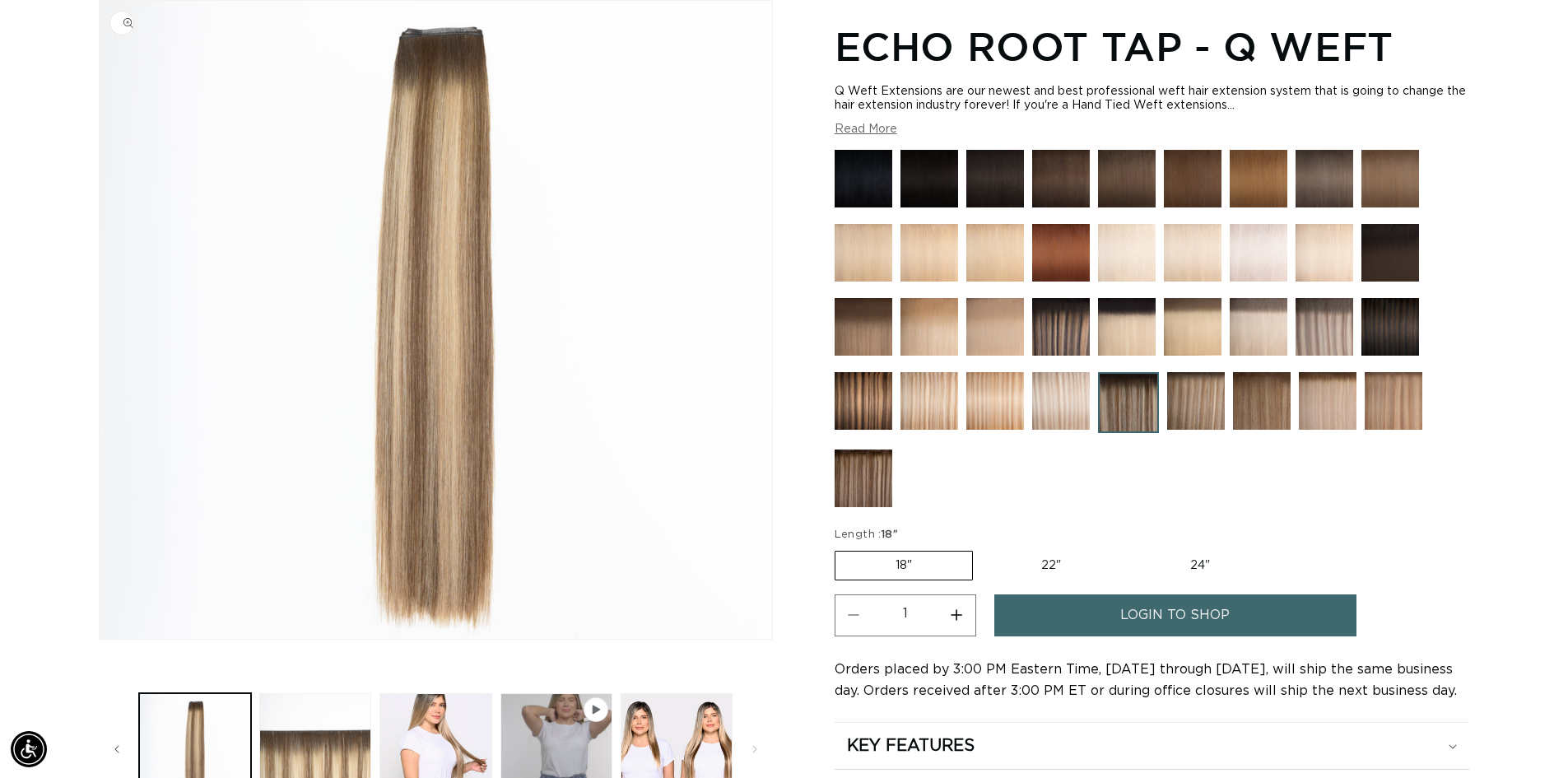
scroll to position [0, 2902]
drag, startPoint x: 1224, startPoint y: 106, endPoint x: 833, endPoint y: 75, distance: 392.2
click at [833, 76] on div "Image 2 is now available in gallery view Skip to product information Open media…" at bounding box center [784, 431] width 1371 height 863
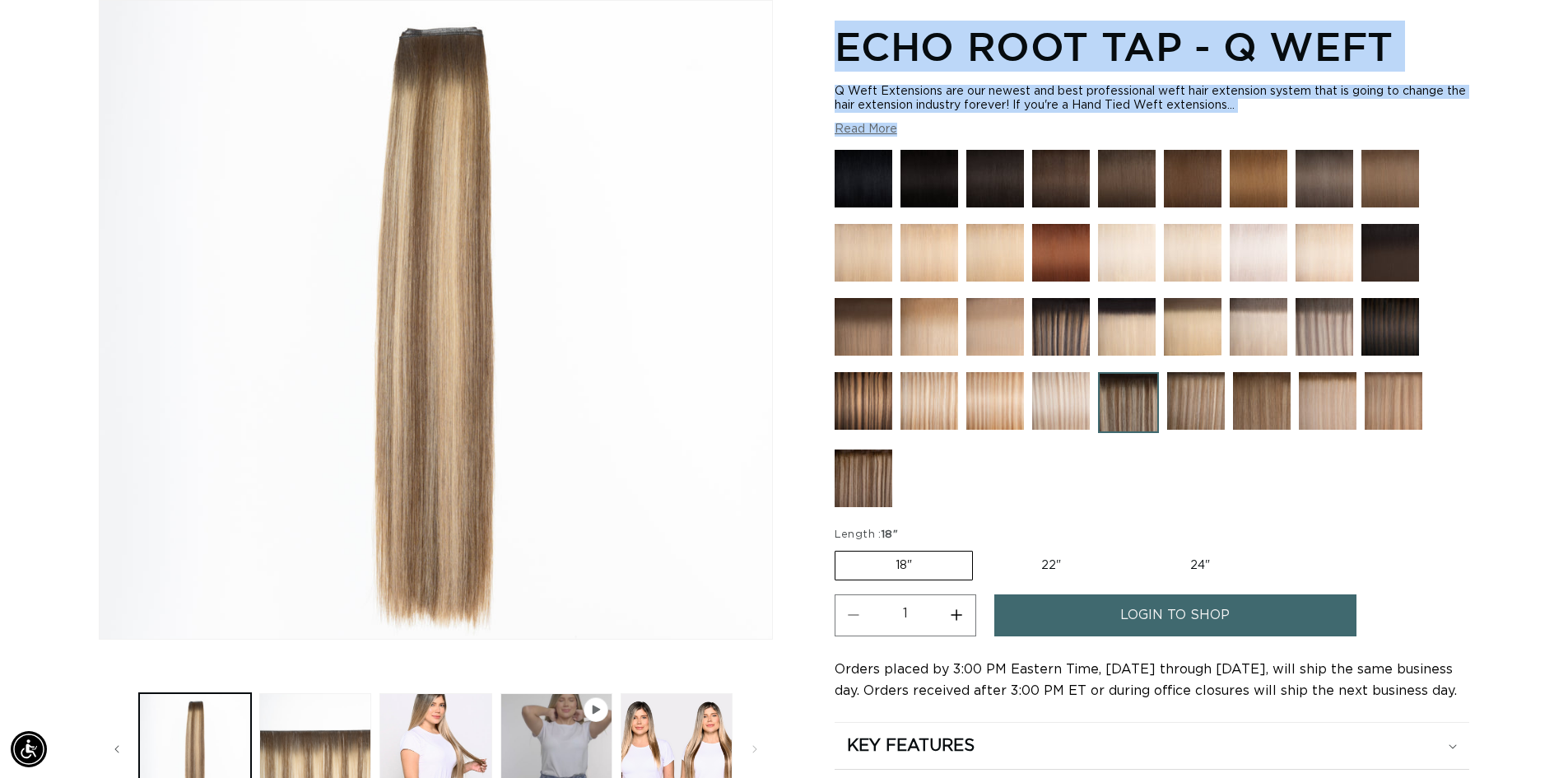
drag, startPoint x: 843, startPoint y: 35, endPoint x: 1384, endPoint y: 122, distance: 548.0
click at [1384, 122] on section "Echo Root Tap - Q Weft Q Weft Extensions are our newest and best professional w…" at bounding box center [1152, 439] width 635 height 847
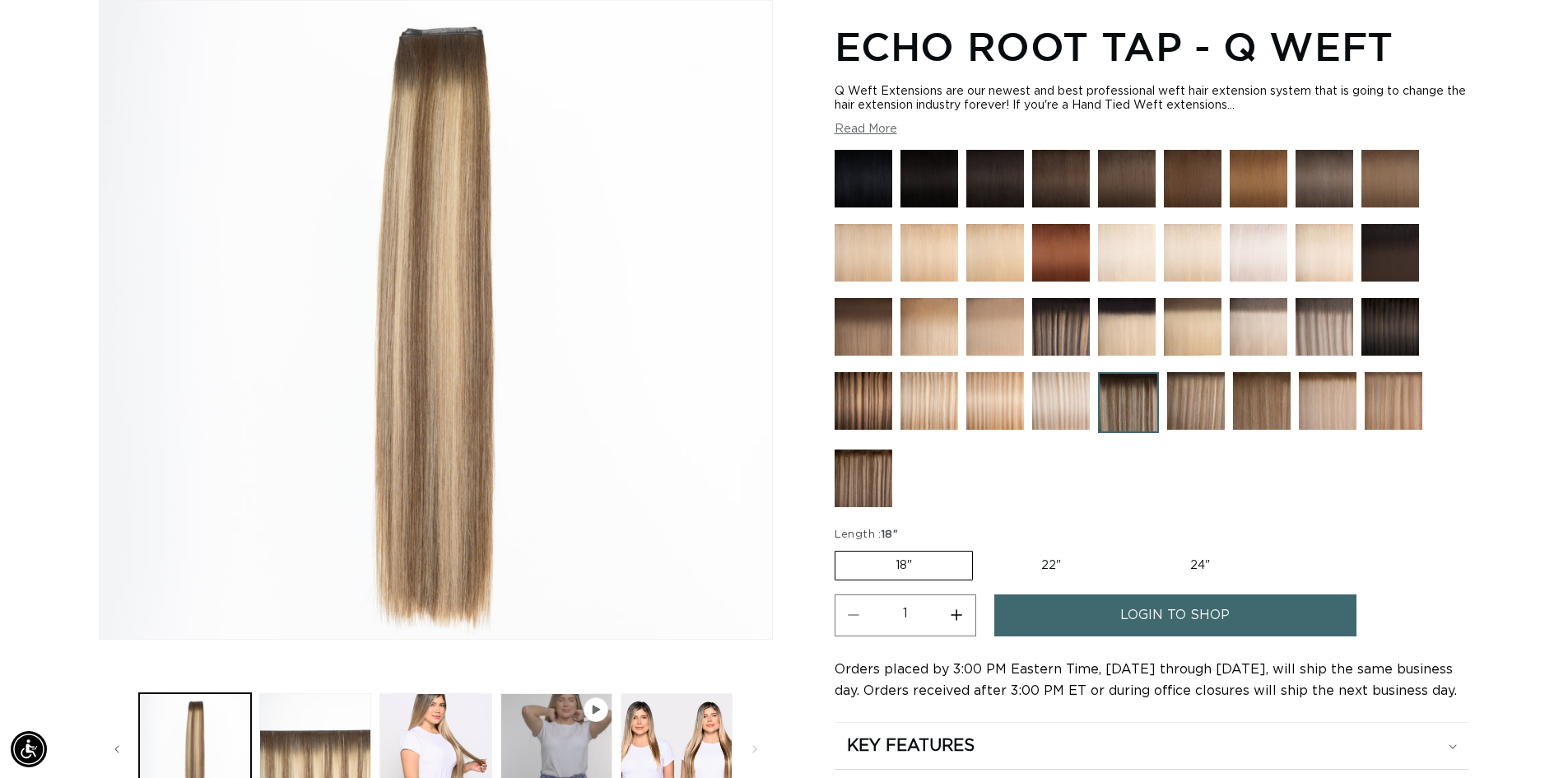
click at [1496, 439] on div "Home Echo Root Tap - Q Weft Image 2 is now available in gallery view Skip to pr…" at bounding box center [784, 407] width 1568 height 912
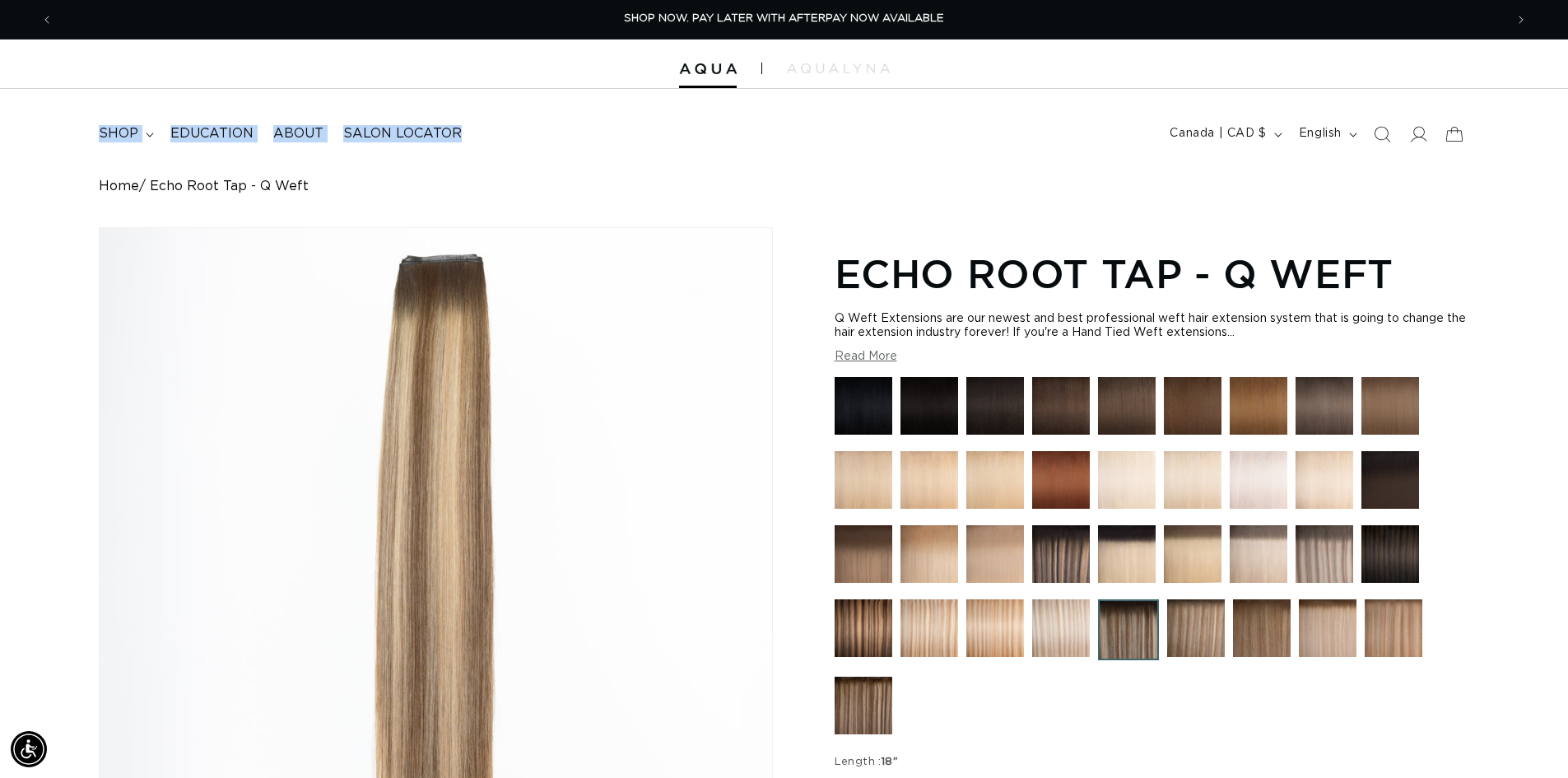
drag, startPoint x: 103, startPoint y: 140, endPoint x: 525, endPoint y: 145, distance: 422.0
click at [524, 145] on nav "shop FEATURED Last Chance SHOP BY SYSTEM Q Weft Machine Weft Hand Tied Weft" at bounding box center [428, 134] width 679 height 37
drag, startPoint x: 538, startPoint y: 143, endPoint x: -25, endPoint y: 147, distance: 563.0
click at [0, 147] on html "Skip to content PREMIUM HAIR EXTENSIONS. NO GUESSWORK. SHOP NOW. PAY LATER WITH…" at bounding box center [784, 389] width 1568 height 778
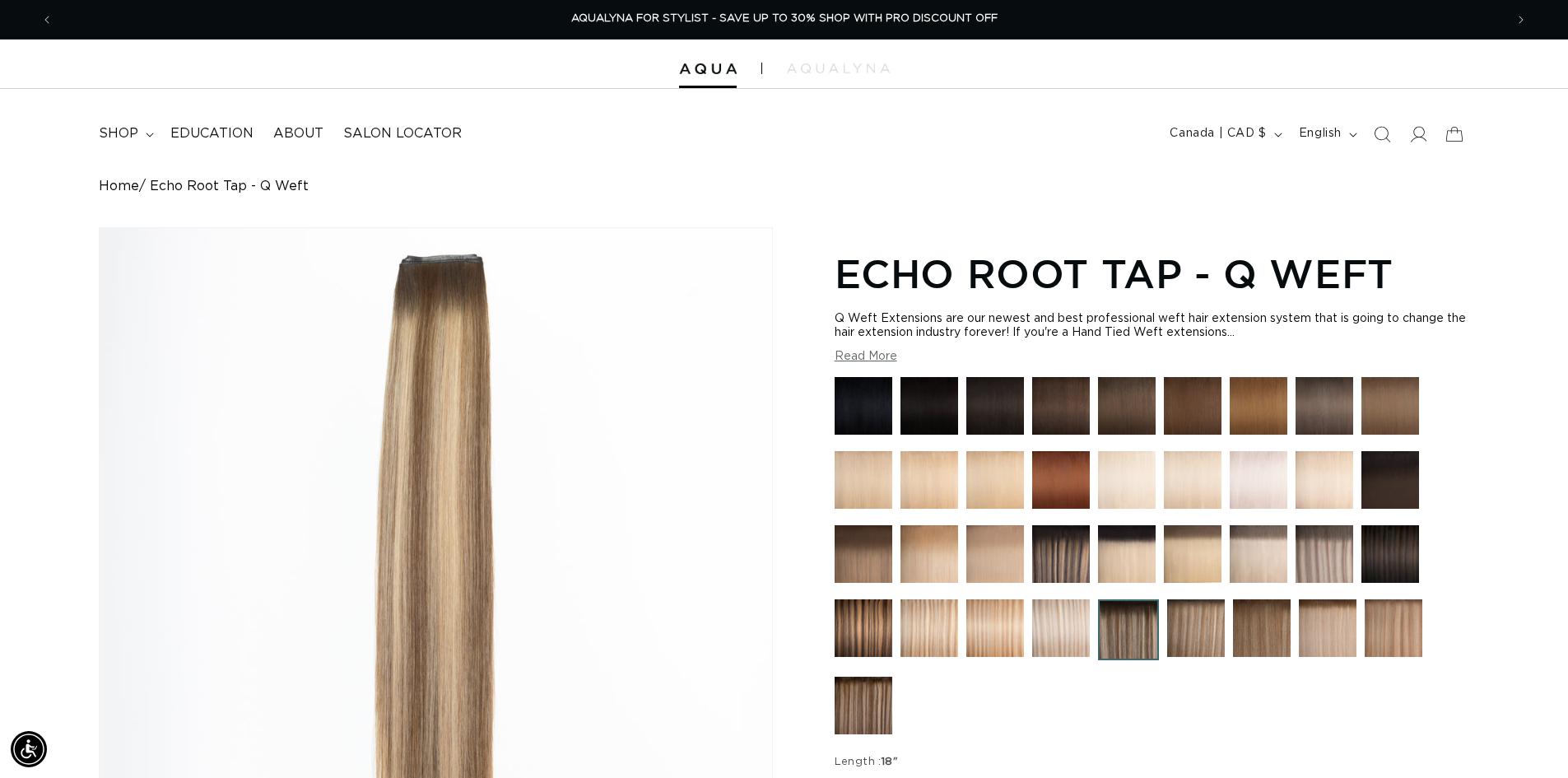
click at [56, 113] on header "FEATURED Last Chance SHOP BY SYSTEM Q Weft Hand Tied Weft Machine Weft Tape In …" at bounding box center [784, 128] width 1568 height 80
drag, startPoint x: 69, startPoint y: 109, endPoint x: 446, endPoint y: 159, distance: 380.3
click at [446, 159] on header "FEATURED Last Chance SHOP BY SYSTEM Q Weft Hand Tied Weft Machine Weft Tape In …" at bounding box center [784, 128] width 1568 height 80
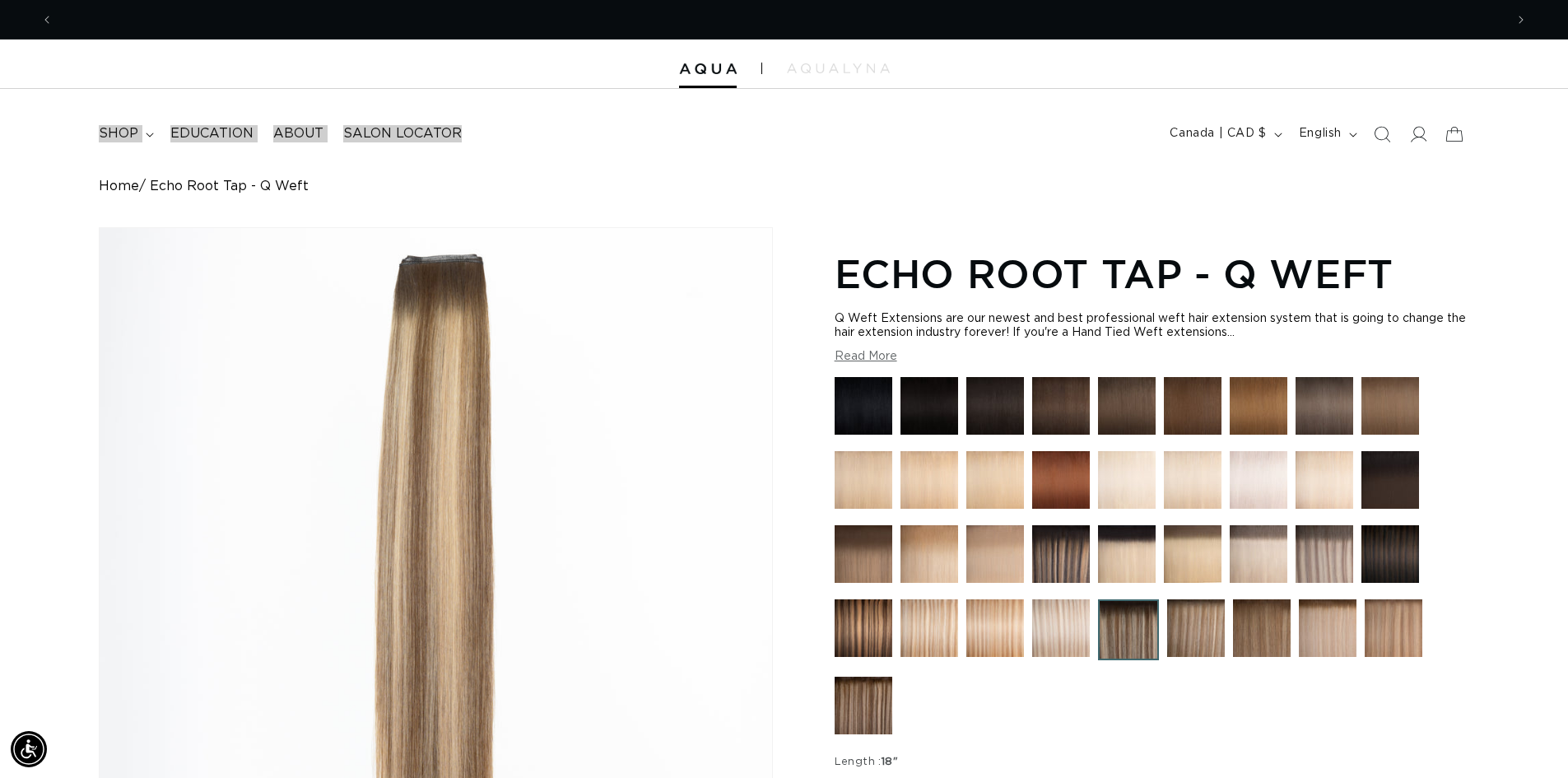
scroll to position [0, 1451]
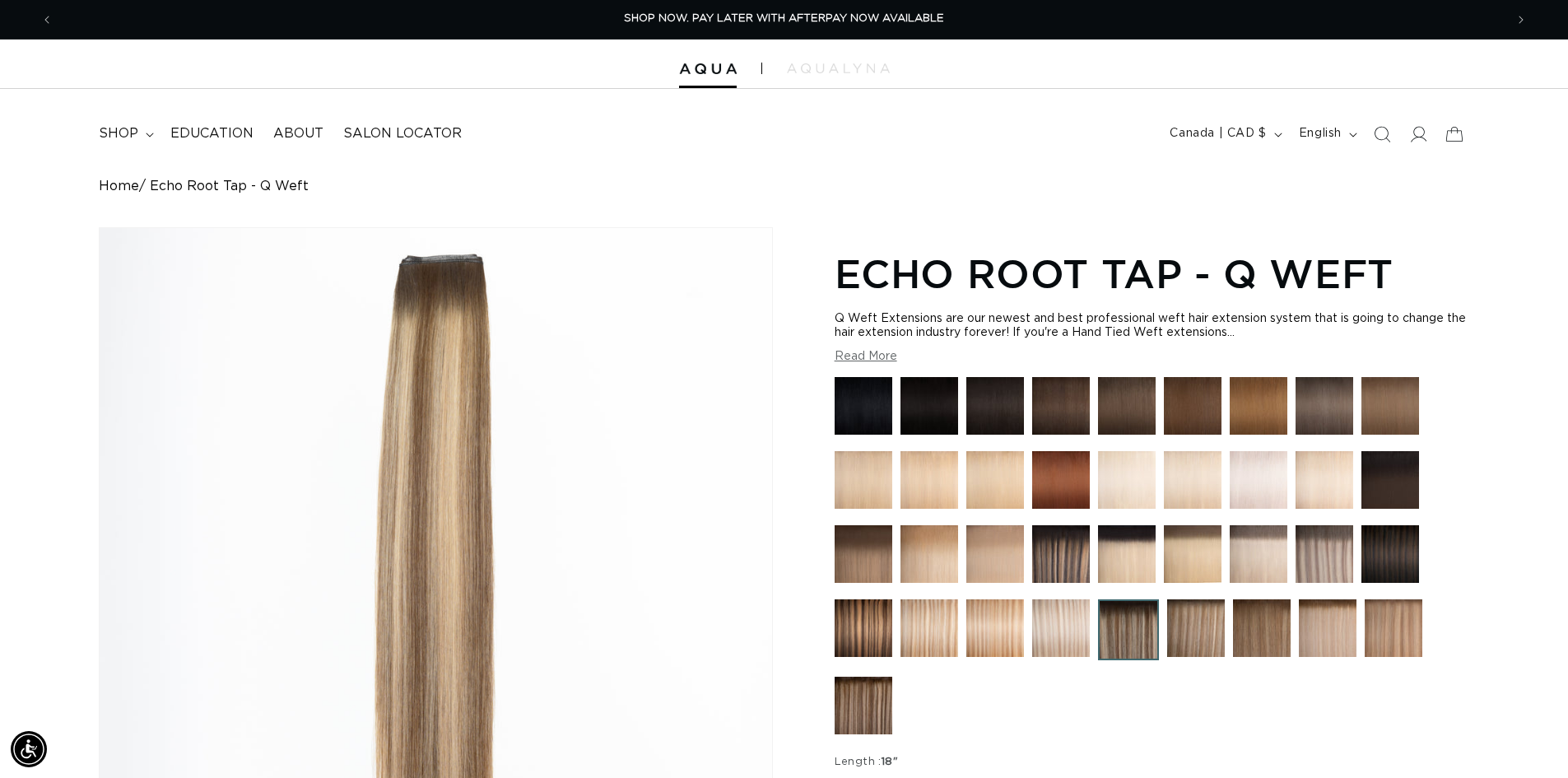
drag, startPoint x: 787, startPoint y: 196, endPoint x: 814, endPoint y: 190, distance: 27.7
click at [795, 191] on div "Home Echo Root Tap - Q Weft Image 2 is now available in gallery view Skip to pr…" at bounding box center [784, 634] width 1568 height 912
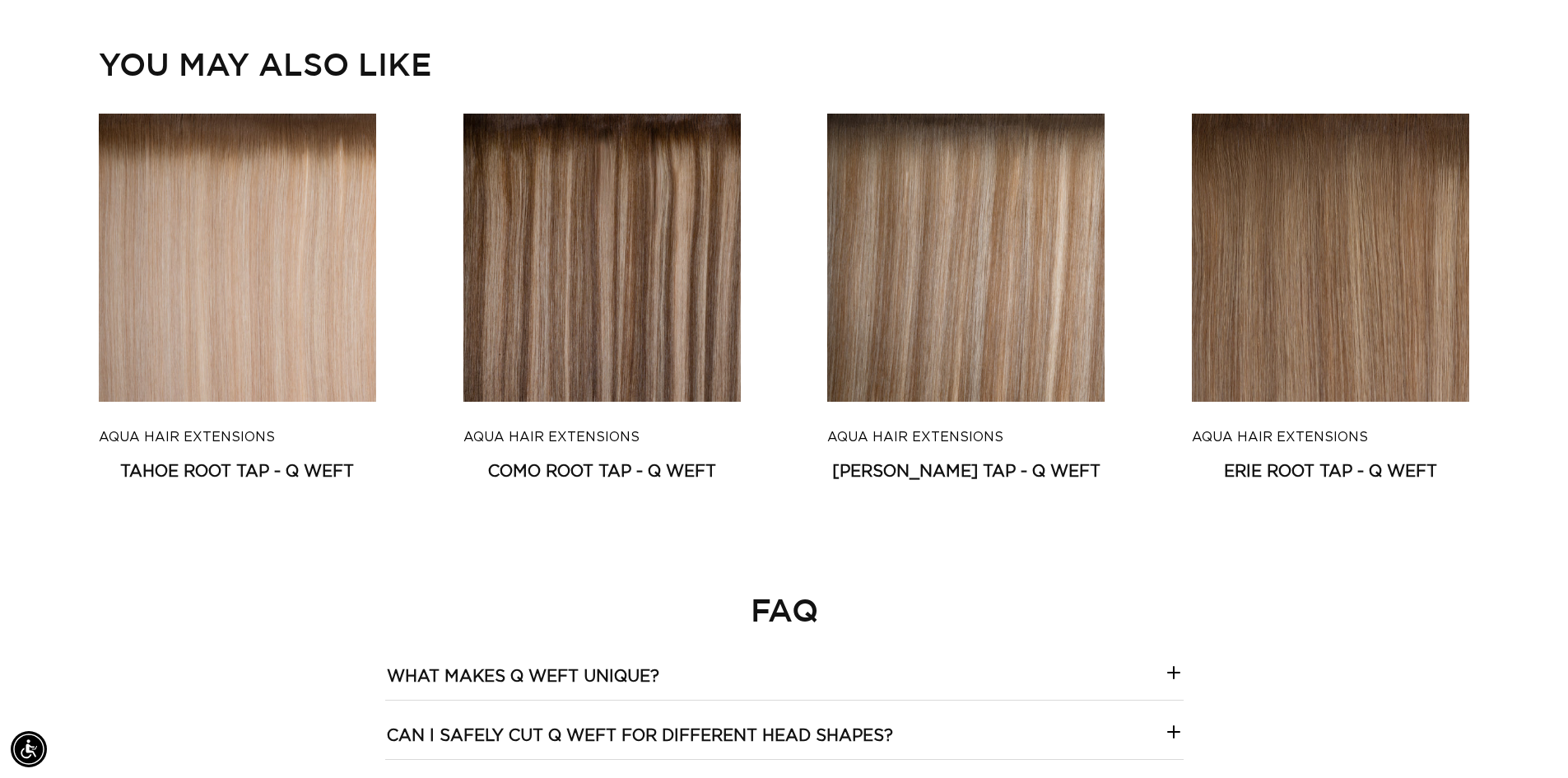
scroll to position [3786, 0]
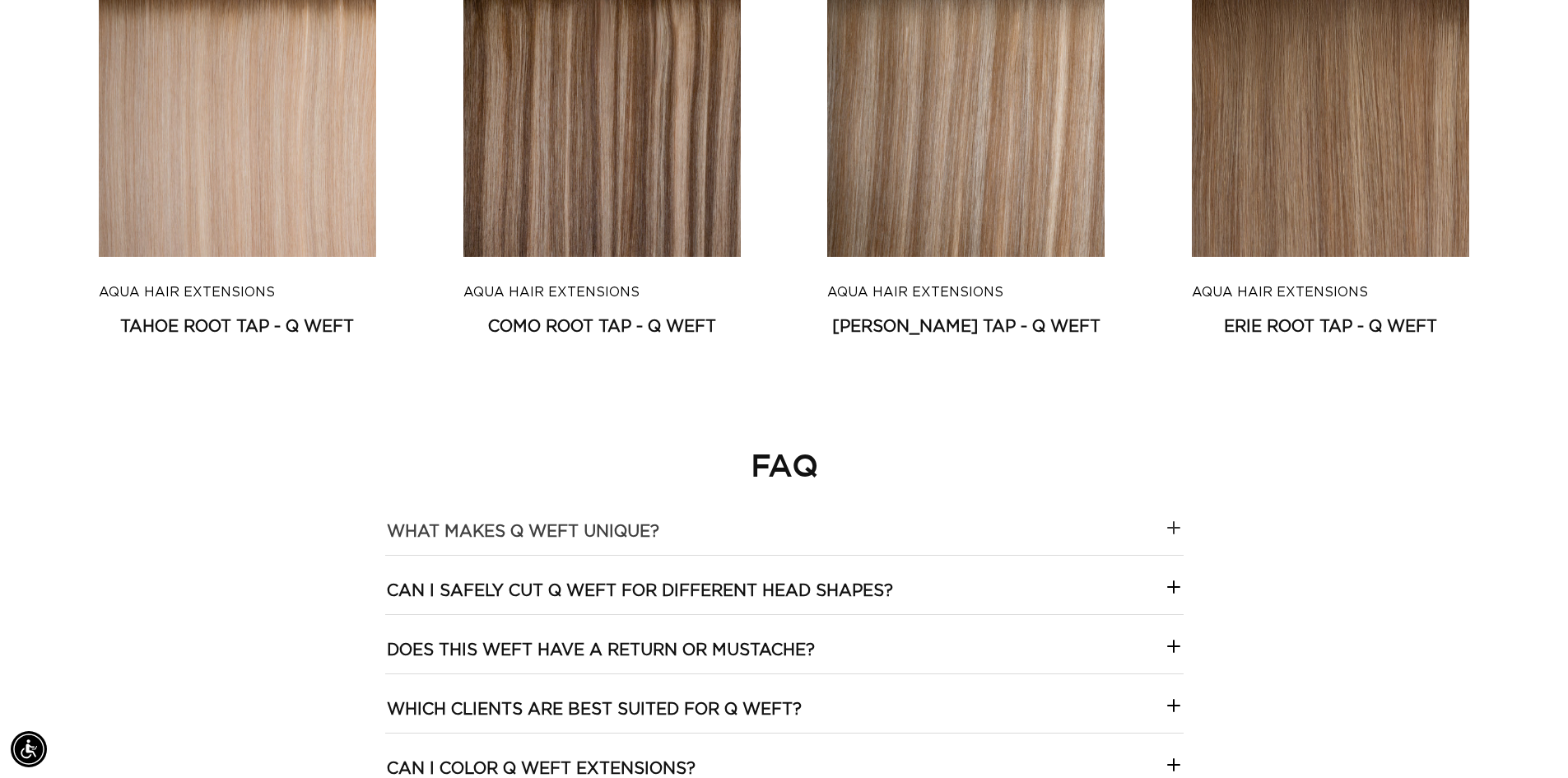
click at [1172, 535] on icon at bounding box center [1174, 528] width 20 height 20
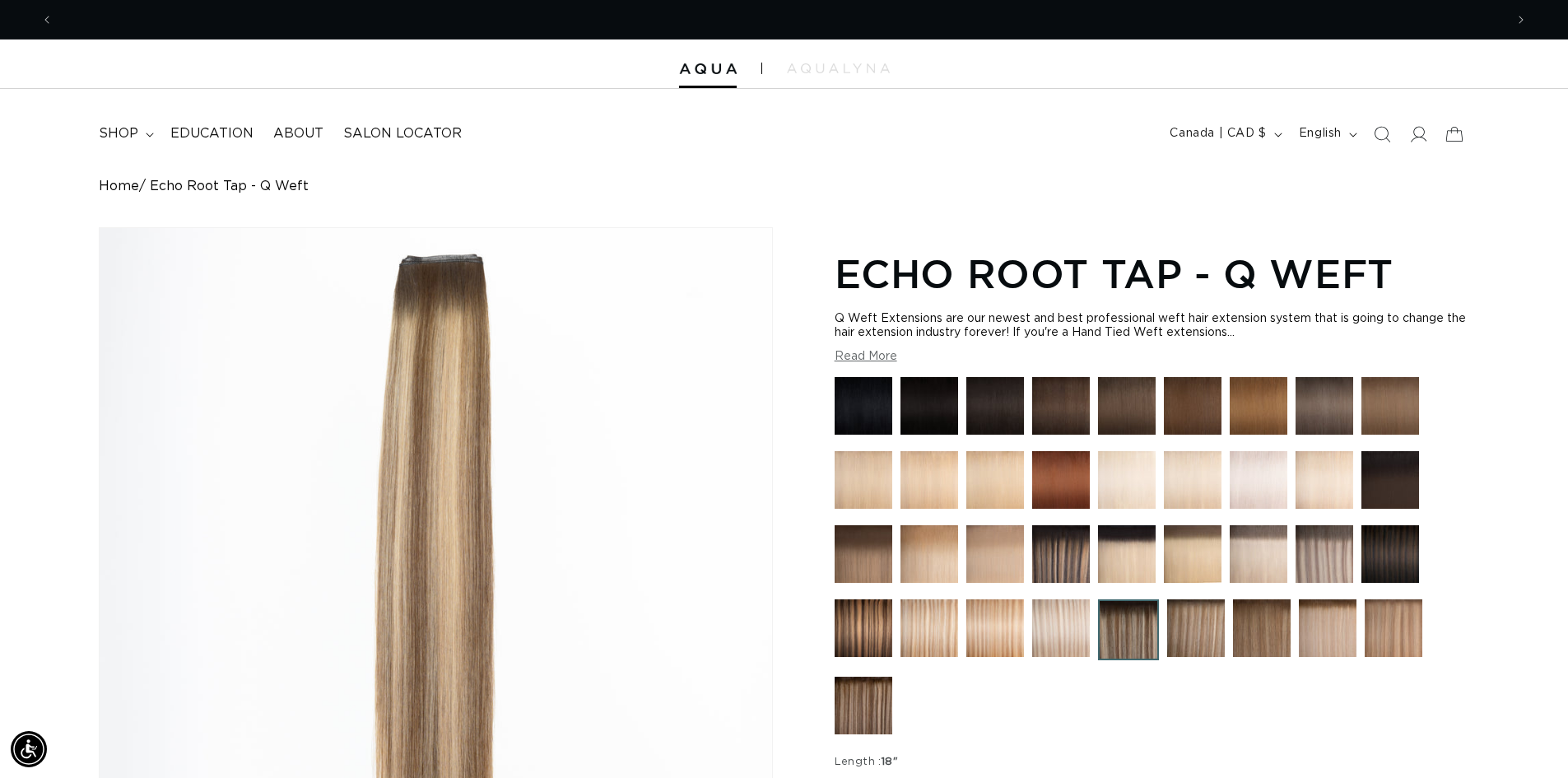
scroll to position [0, 1451]
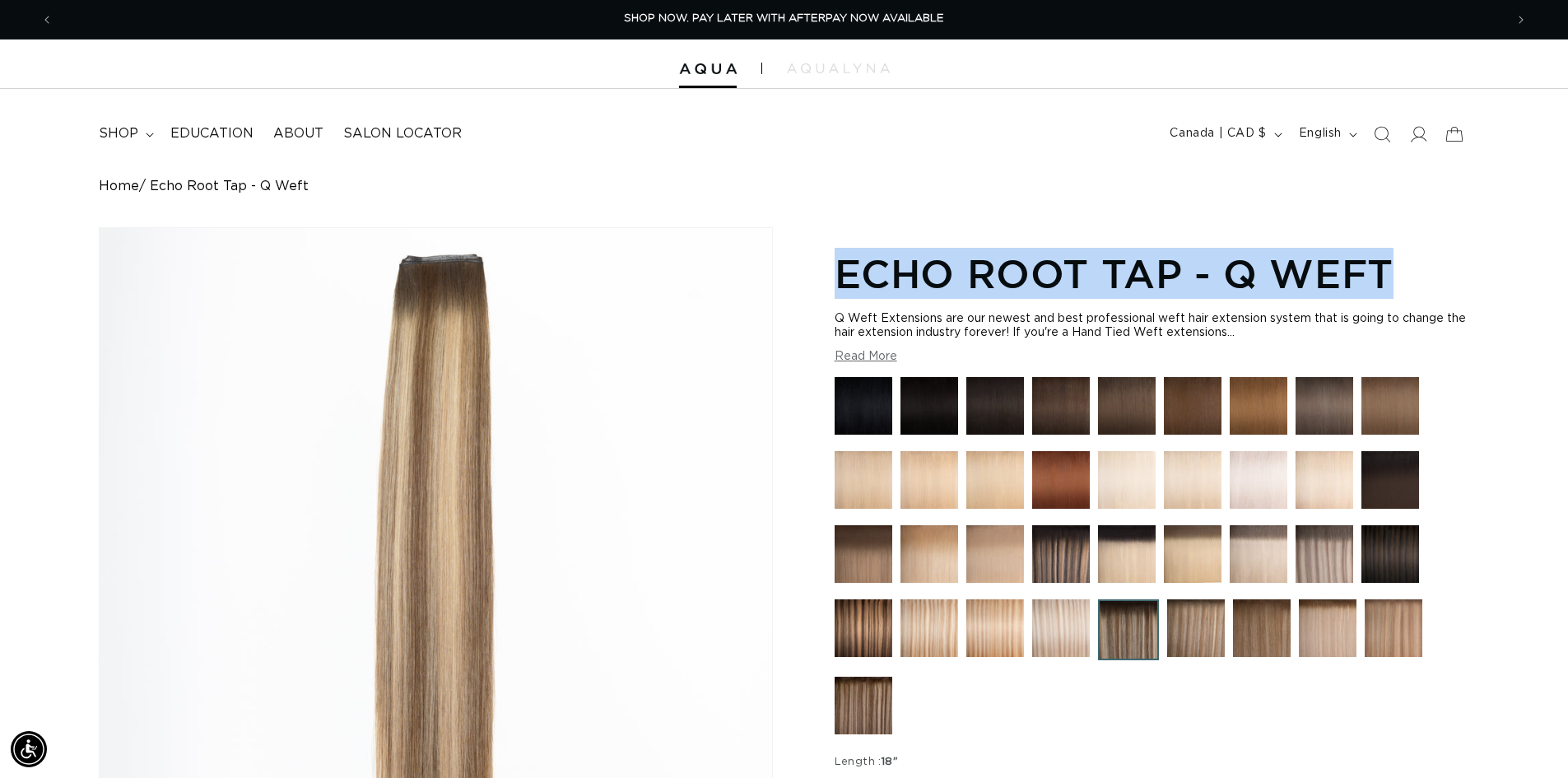
drag, startPoint x: 924, startPoint y: 265, endPoint x: 1428, endPoint y: 258, distance: 504.0
click at [1428, 258] on h1 "Echo Root Tap - Q Weft" at bounding box center [1152, 272] width 635 height 51
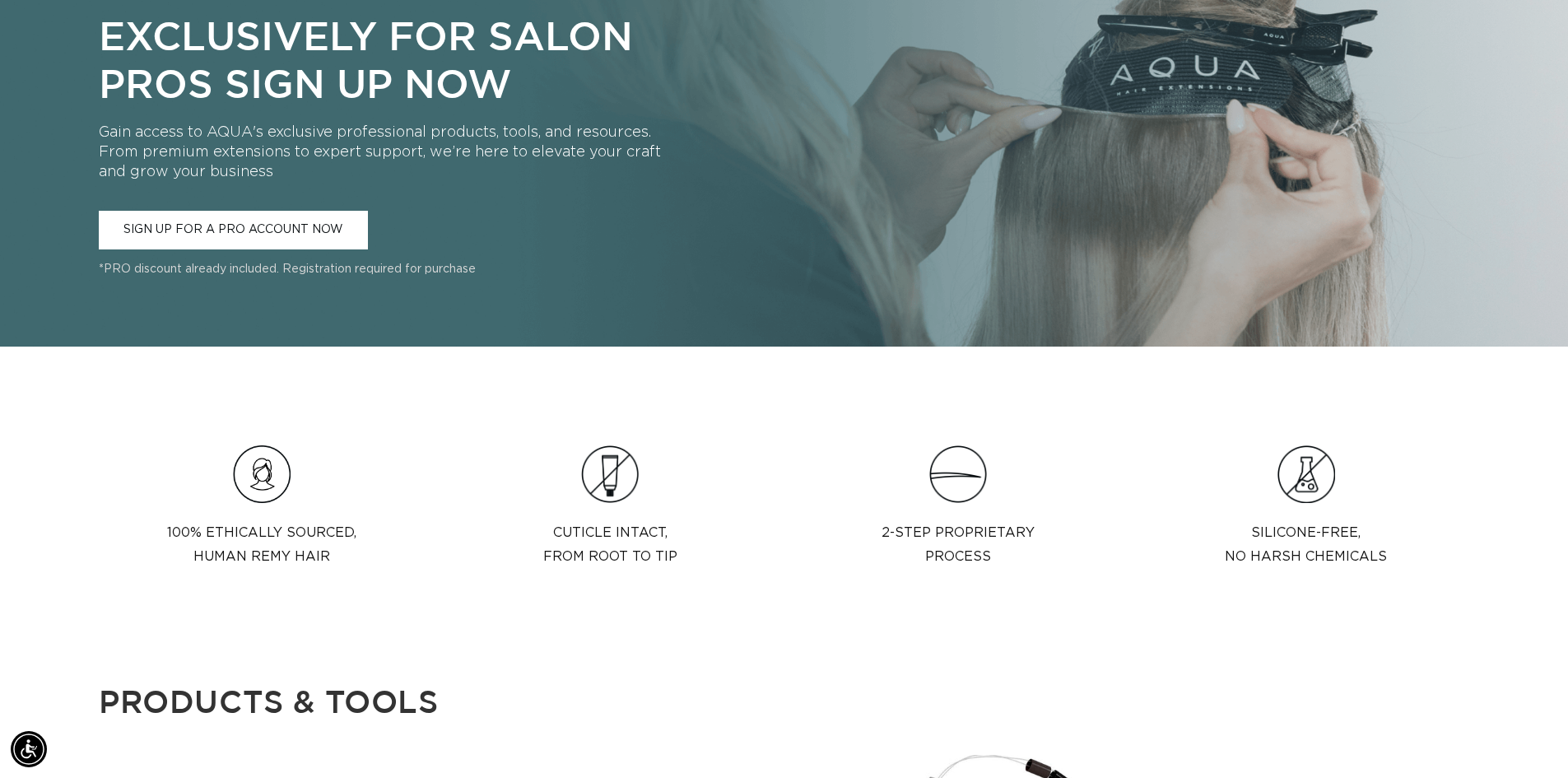
scroll to position [0, 2902]
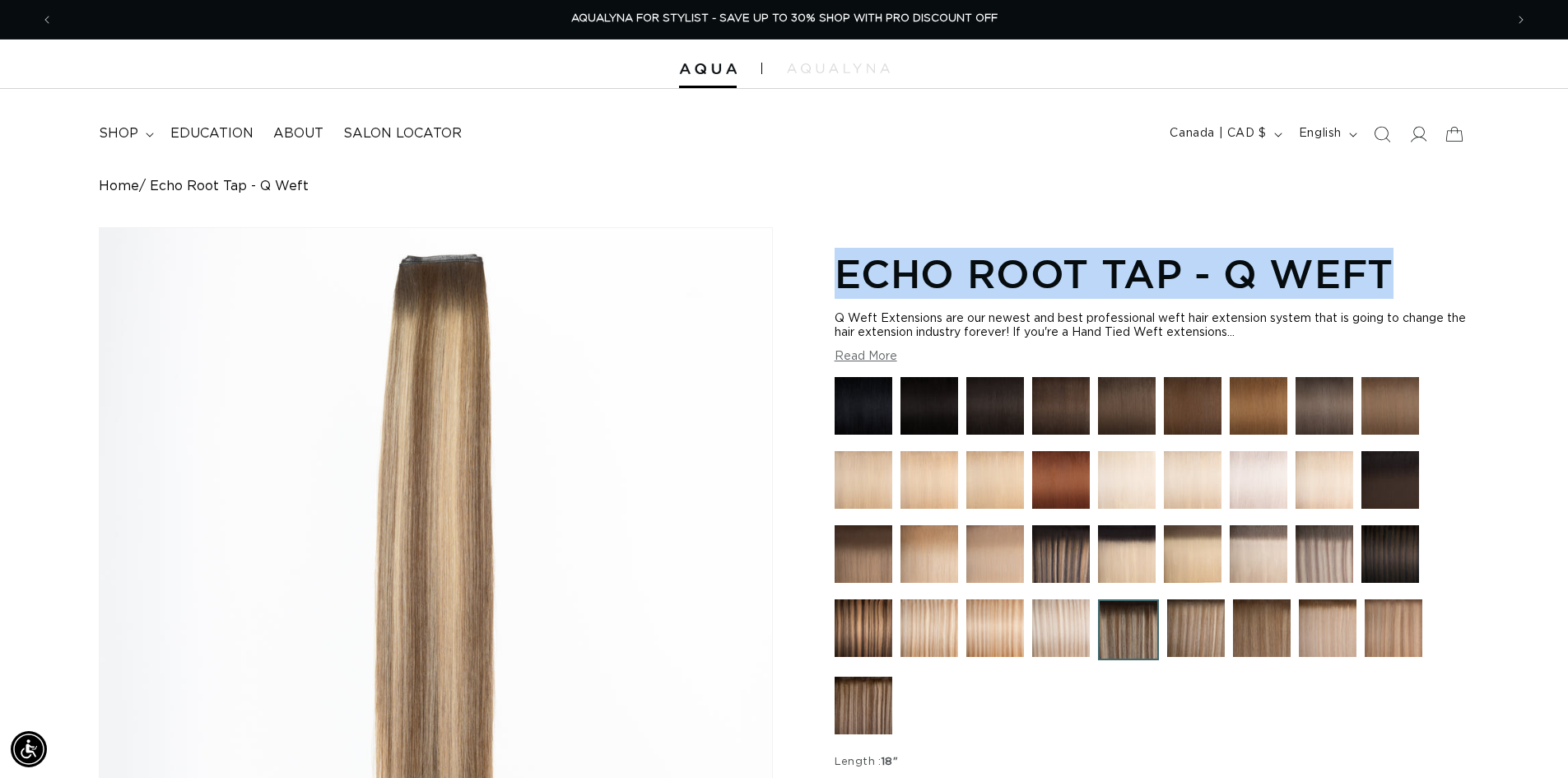
drag, startPoint x: 81, startPoint y: 184, endPoint x: 492, endPoint y: 179, distance: 411.0
click at [492, 179] on div "Home Echo Root Tap - Q Weft Image 2 is now available in gallery view Skip to pr…" at bounding box center [784, 634] width 1568 height 912
click at [820, 188] on div "Home Echo Root Tap - Q Weft" at bounding box center [784, 186] width 1371 height 15
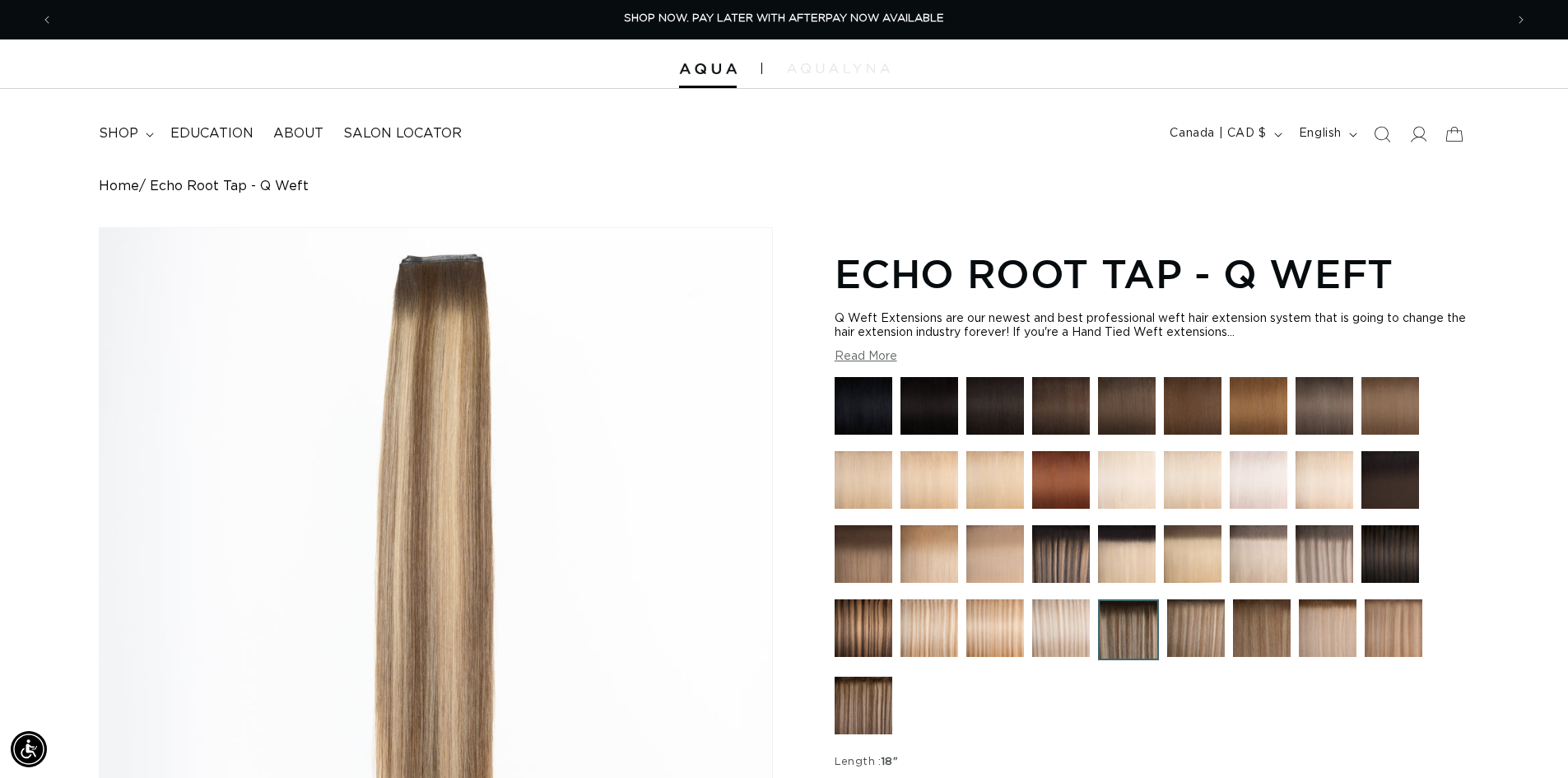
click at [832, 72] on img at bounding box center [838, 68] width 103 height 10
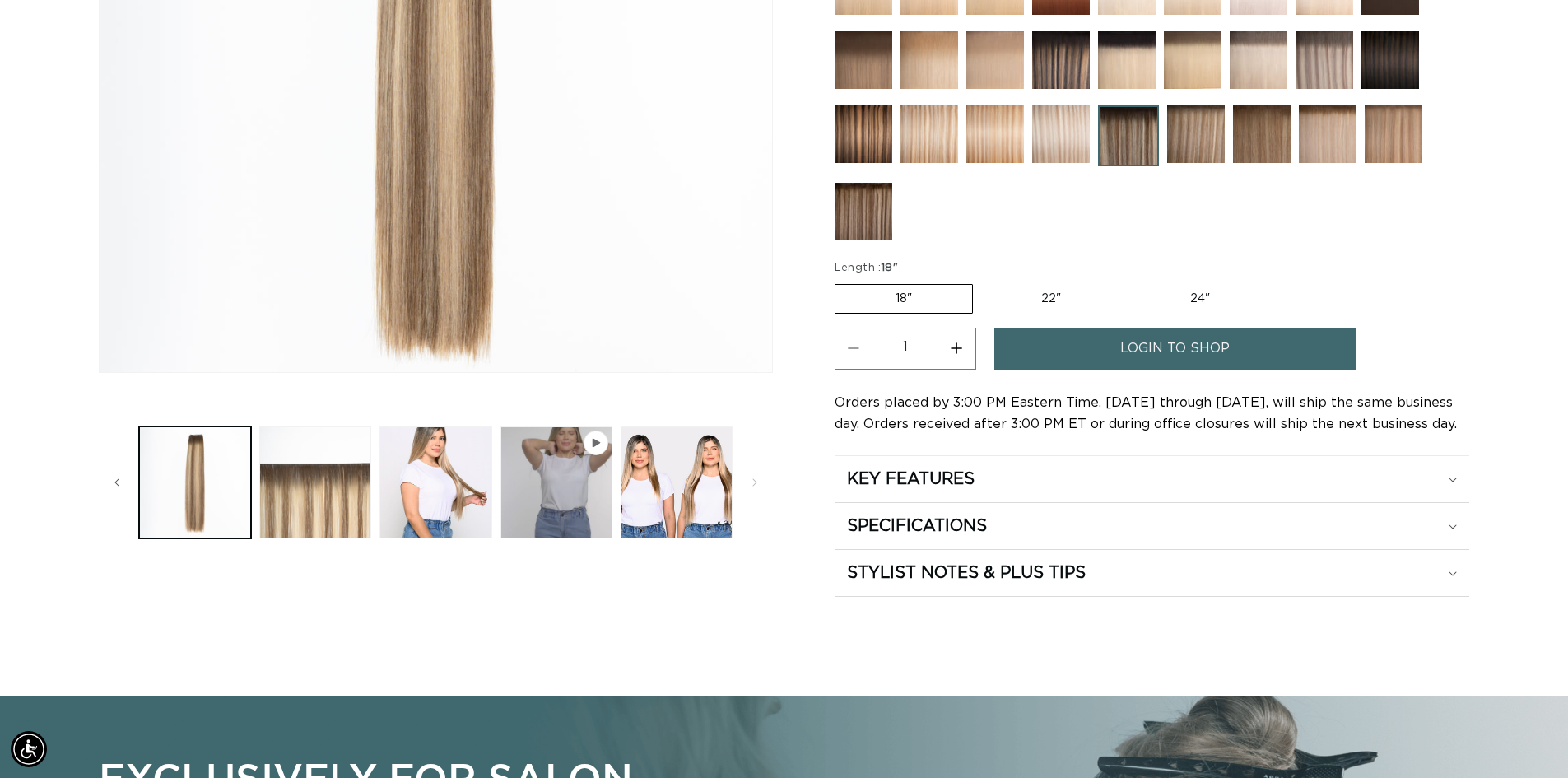
click at [325, 539] on ul "Gallery Viewer" at bounding box center [436, 482] width 602 height 120
click at [327, 514] on button "Load image 3 in gallery view" at bounding box center [315, 482] width 112 height 112
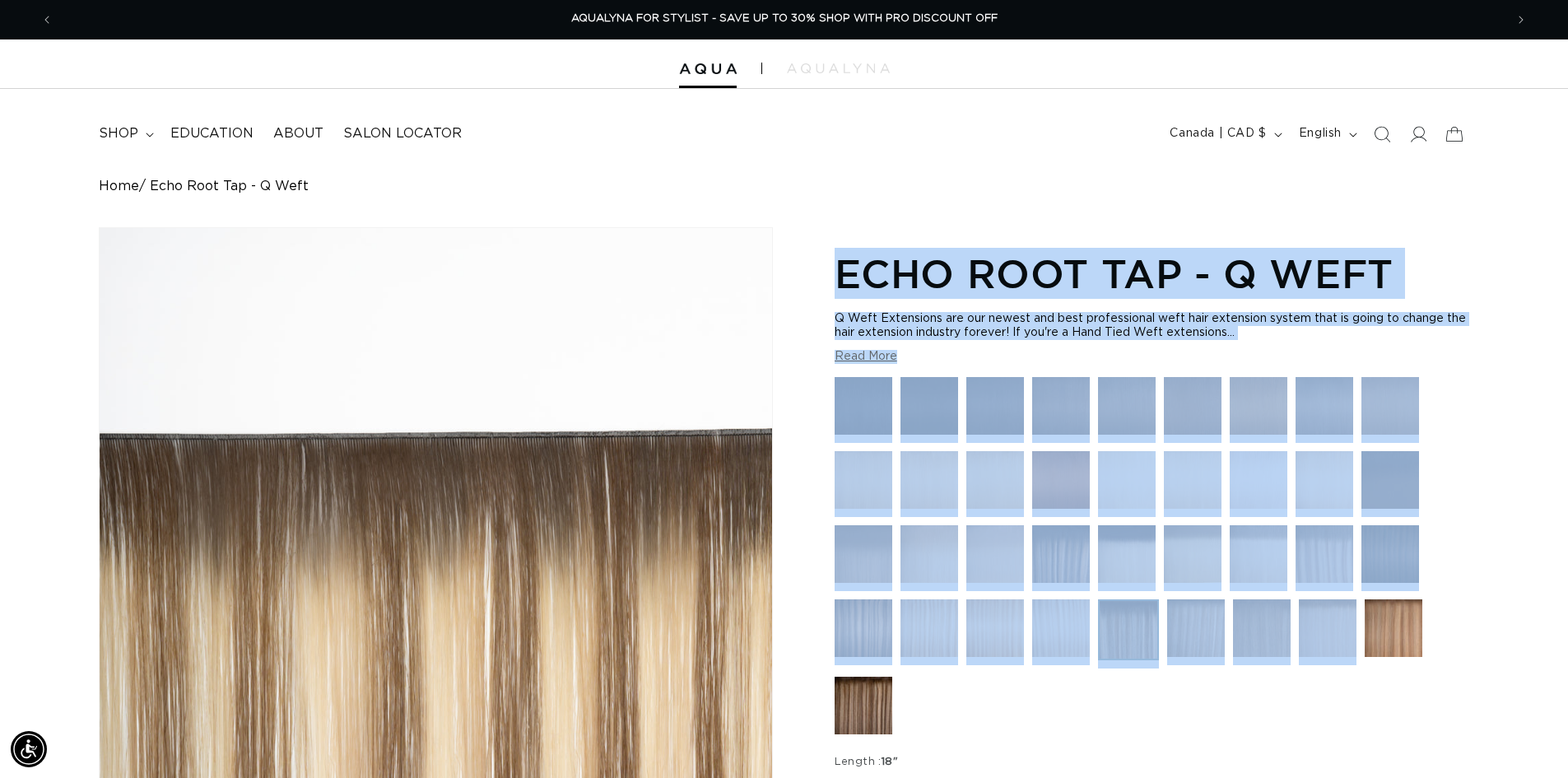
drag, startPoint x: 826, startPoint y: 272, endPoint x: 1352, endPoint y: 696, distance: 675.6
click at [1481, 688] on div "Home Echo Root Tap - Q Weft Image 3 is now available in gallery view Skip to pr…" at bounding box center [784, 634] width 1568 height 912
click at [1219, 702] on div at bounding box center [1152, 559] width 635 height 365
